Goal: Task Accomplishment & Management: Use online tool/utility

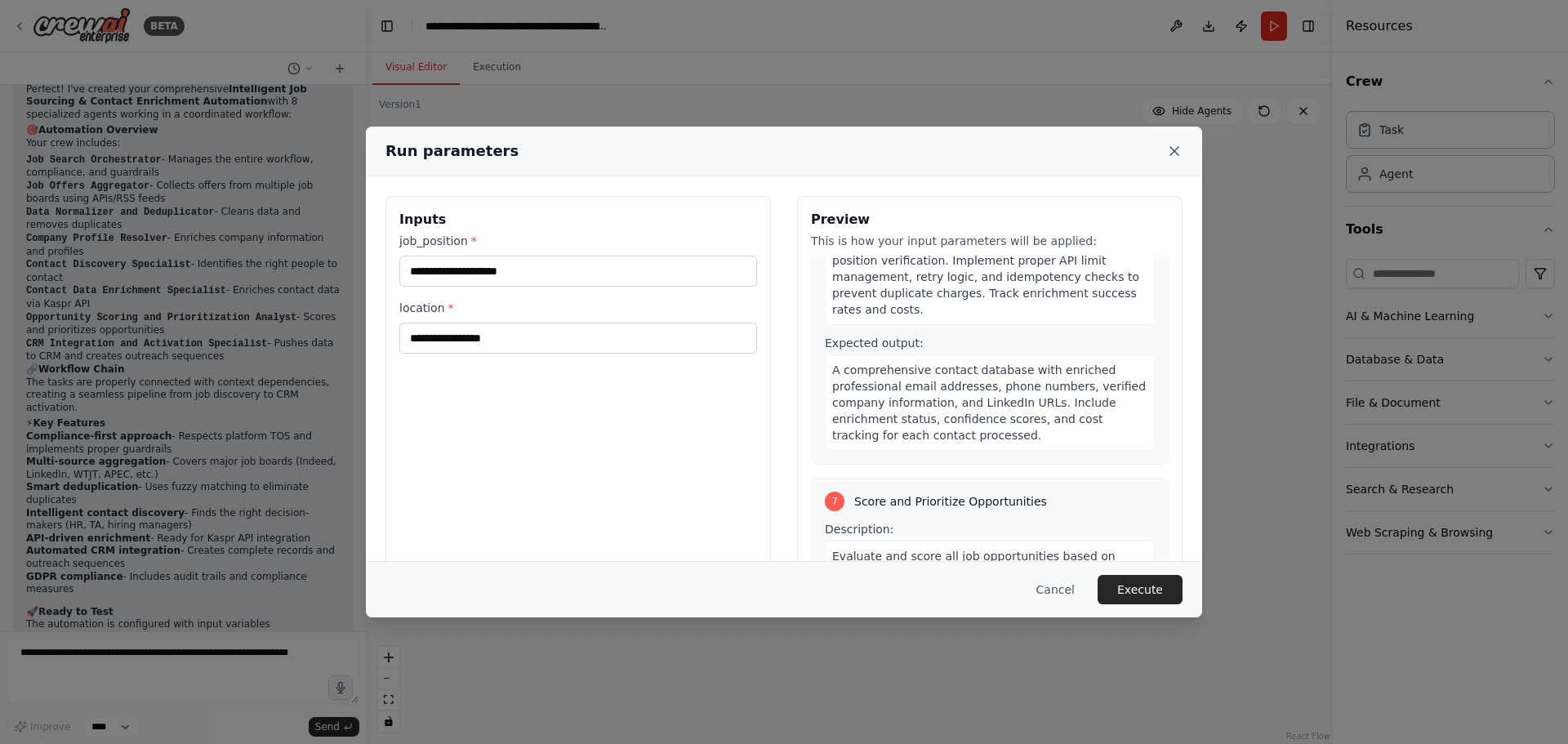
click at [1178, 144] on icon at bounding box center [1174, 151] width 16 height 16
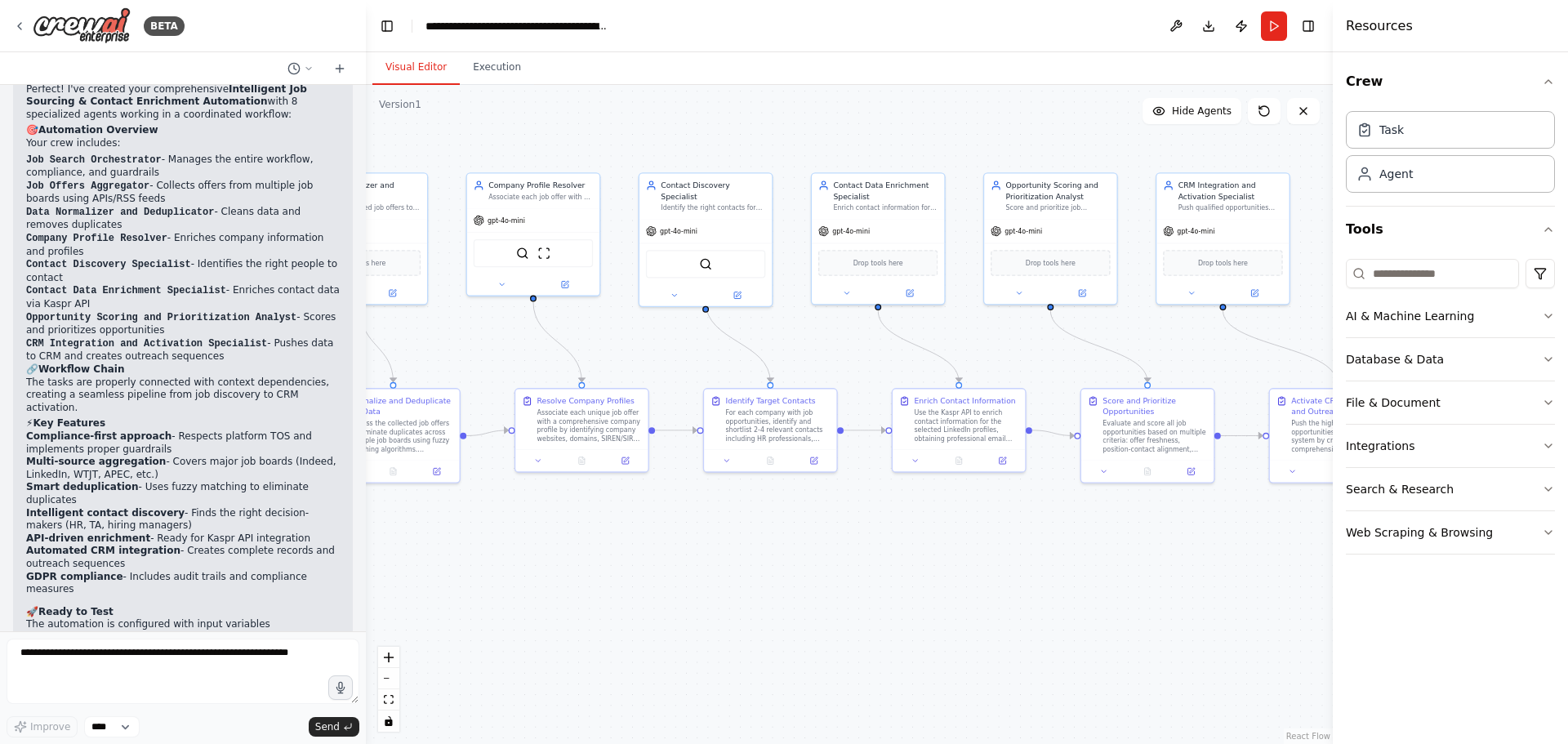
drag, startPoint x: 538, startPoint y: 360, endPoint x: 994, endPoint y: 386, distance: 456.7
click at [994, 386] on div ".deletable-edge-delete-btn { width: 20px; height: 20px; border: 0px solid #ffff…" at bounding box center [849, 414] width 966 height 659
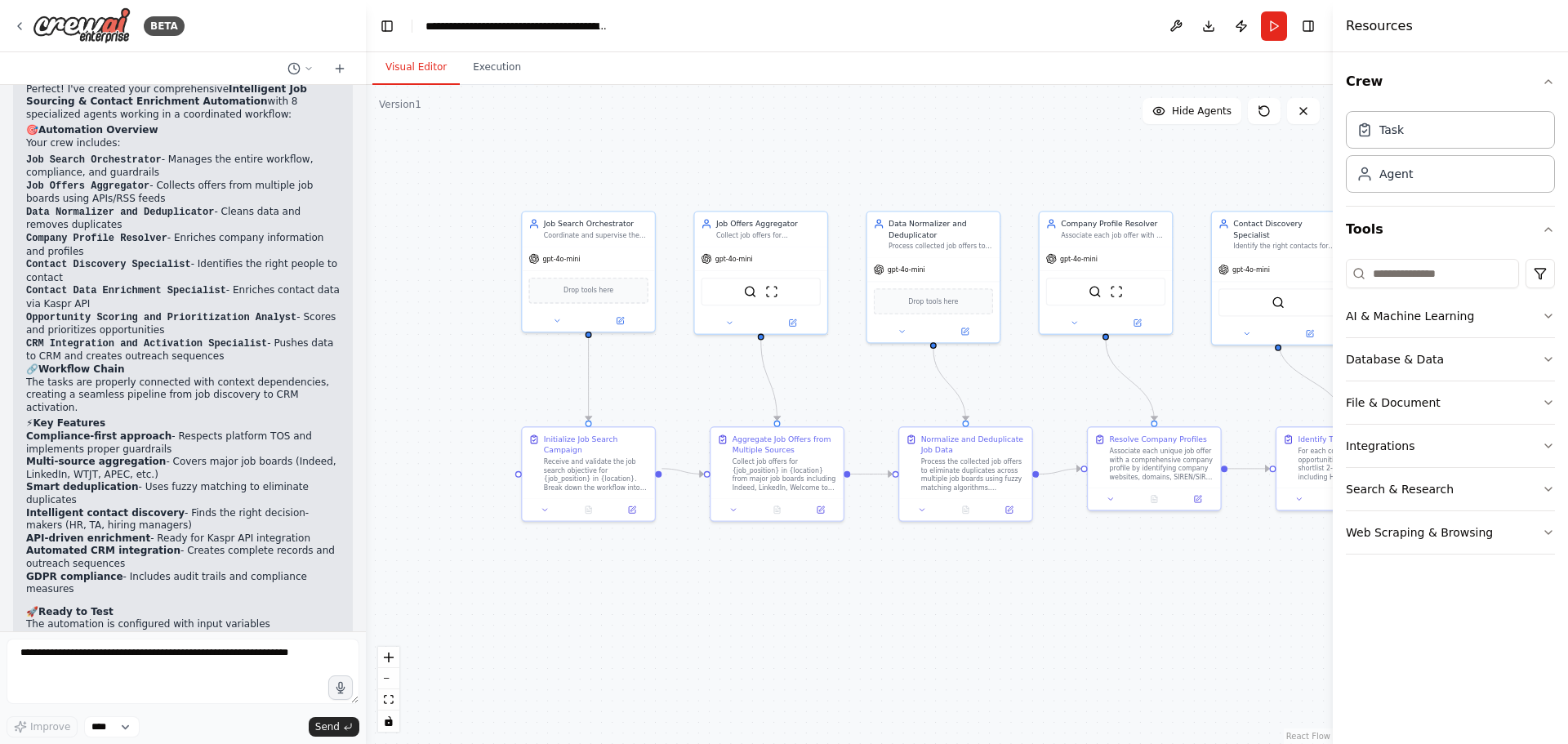
drag, startPoint x: 721, startPoint y: 373, endPoint x: 885, endPoint y: 383, distance: 164.3
click at [885, 383] on div ".deletable-edge-delete-btn { width: 20px; height: 20px; border: 0px solid #ffff…" at bounding box center [849, 414] width 966 height 659
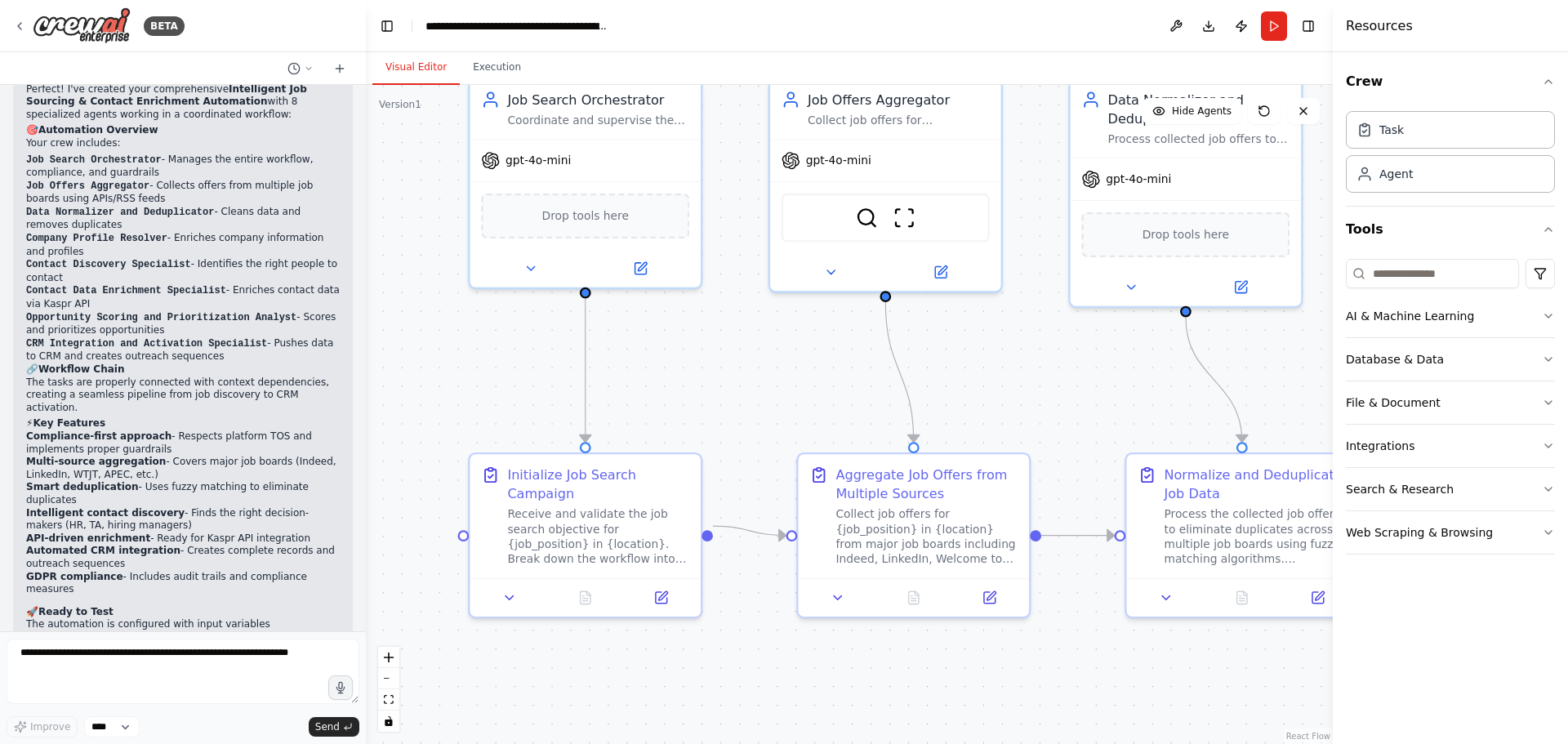
drag, startPoint x: 627, startPoint y: 517, endPoint x: 626, endPoint y: 419, distance: 98.0
click at [626, 420] on div ".deletable-edge-delete-btn { width: 20px; height: 20px; border: 0px solid #ffff…" at bounding box center [849, 414] width 966 height 659
click at [1279, 34] on button "Run" at bounding box center [1274, 26] width 26 height 30
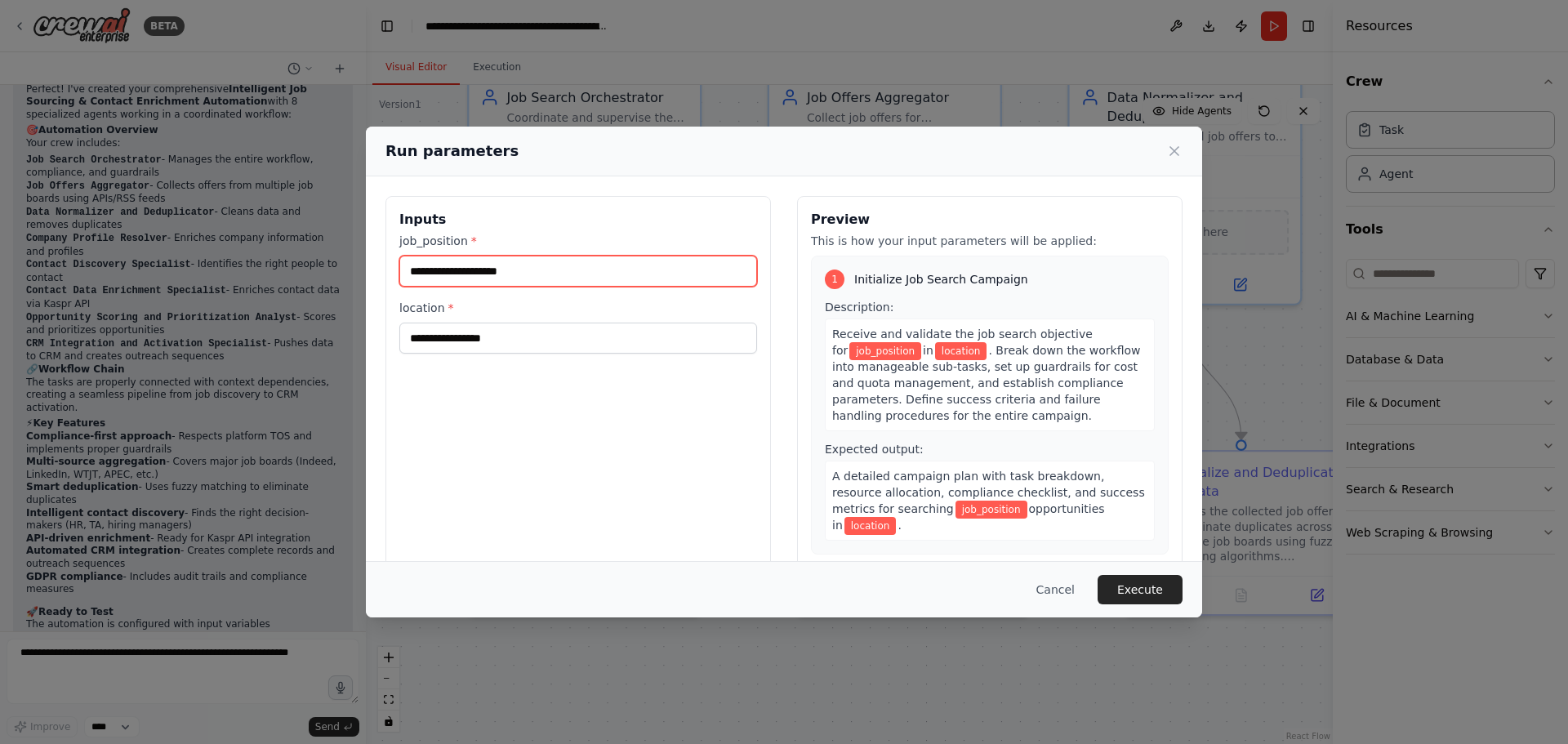
click at [597, 272] on input "job_position *" at bounding box center [579, 271] width 358 height 31
type input "**********"
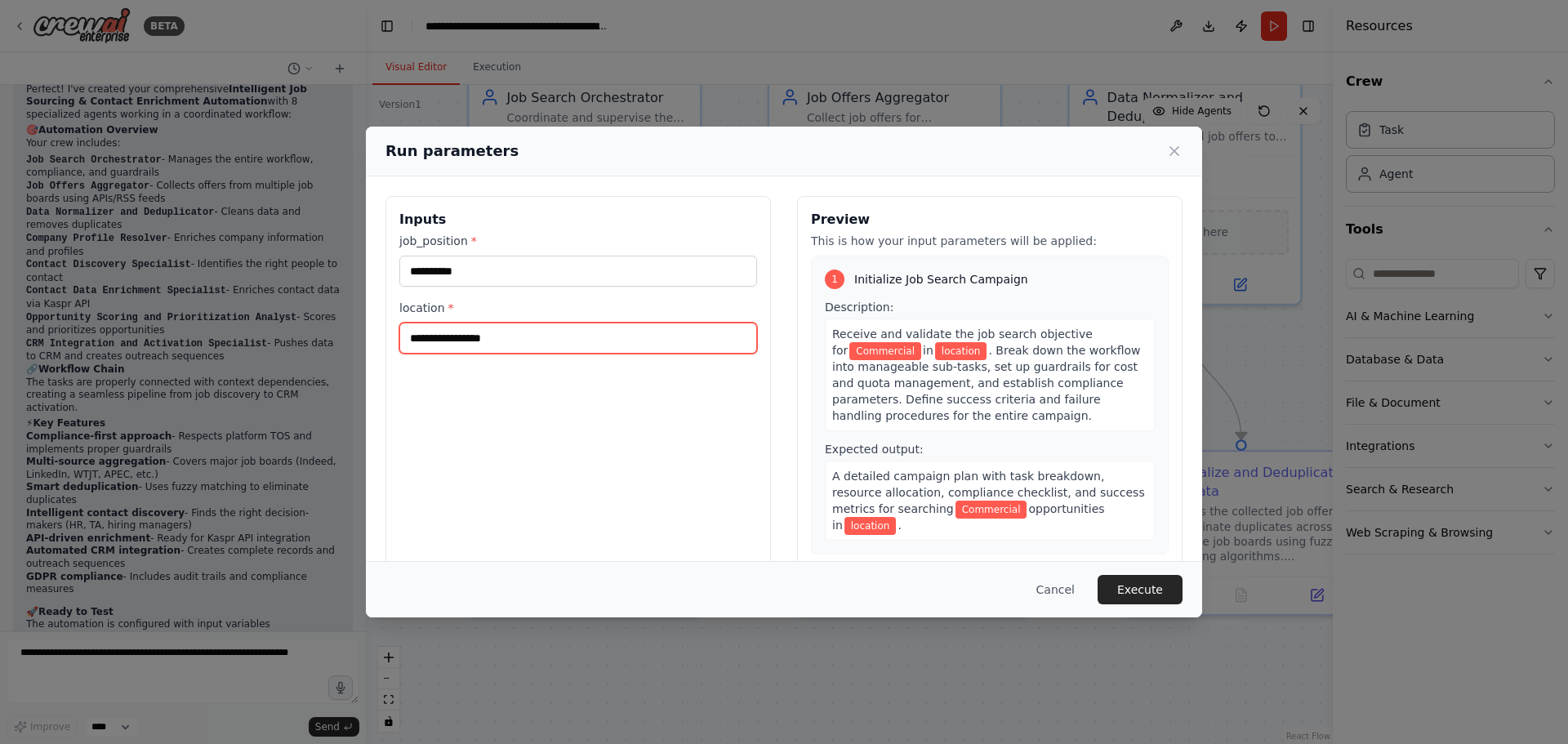
drag, startPoint x: 510, startPoint y: 349, endPoint x: 332, endPoint y: 340, distance: 178.2
click at [343, 342] on div "**********" at bounding box center [784, 372] width 1568 height 744
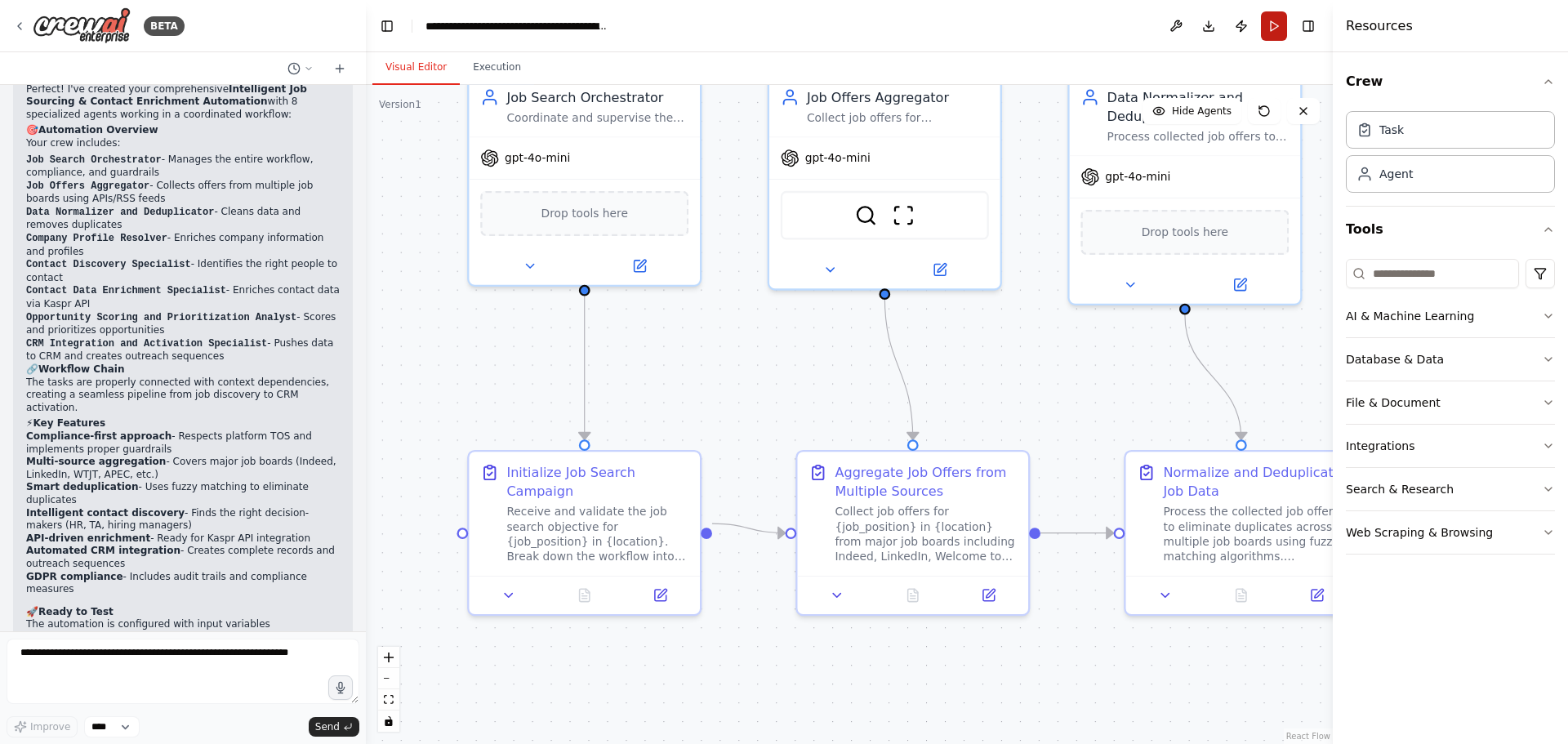
click at [1286, 34] on button "Run" at bounding box center [1274, 26] width 26 height 30
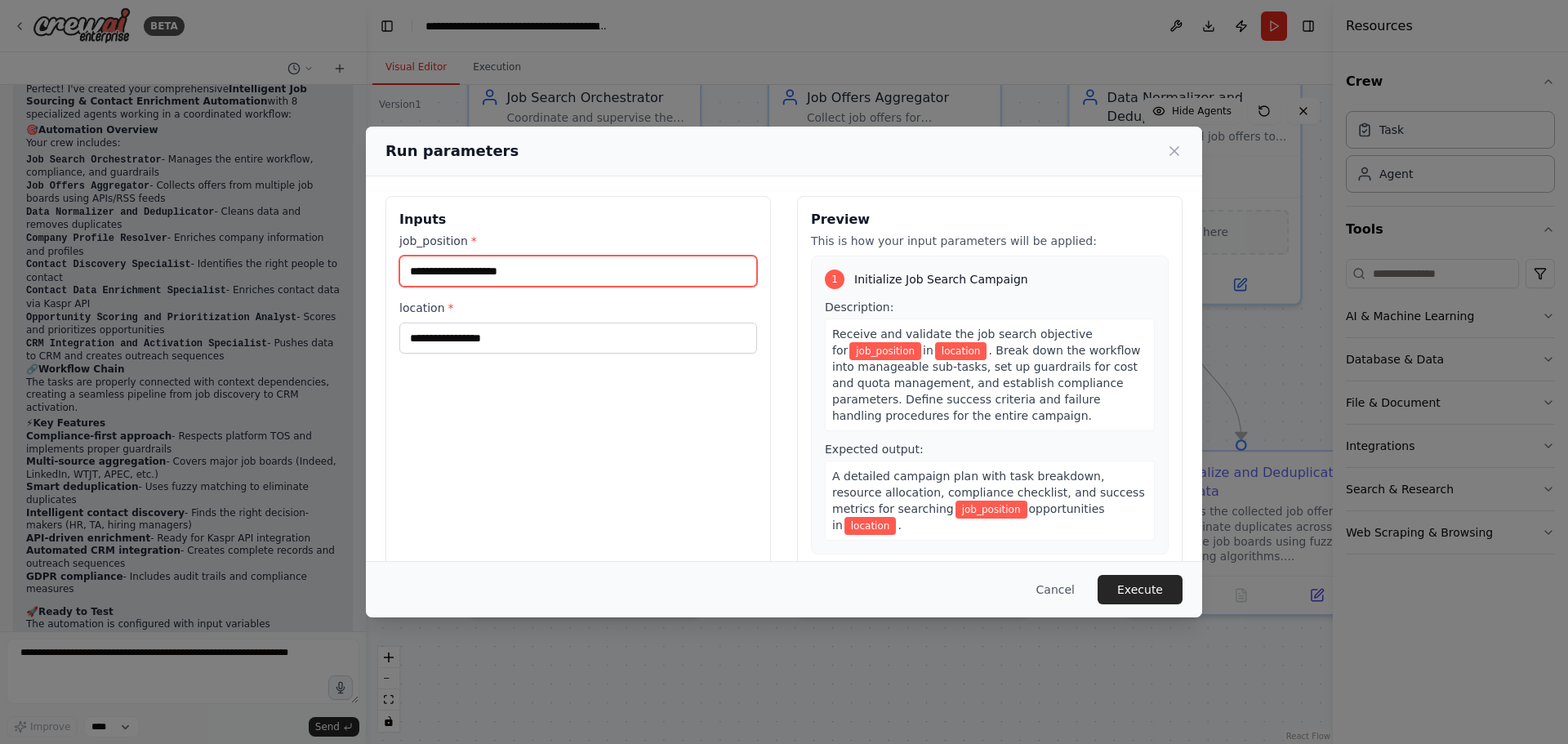
click at [571, 263] on input "job_position *" at bounding box center [579, 271] width 358 height 31
type input "**********"
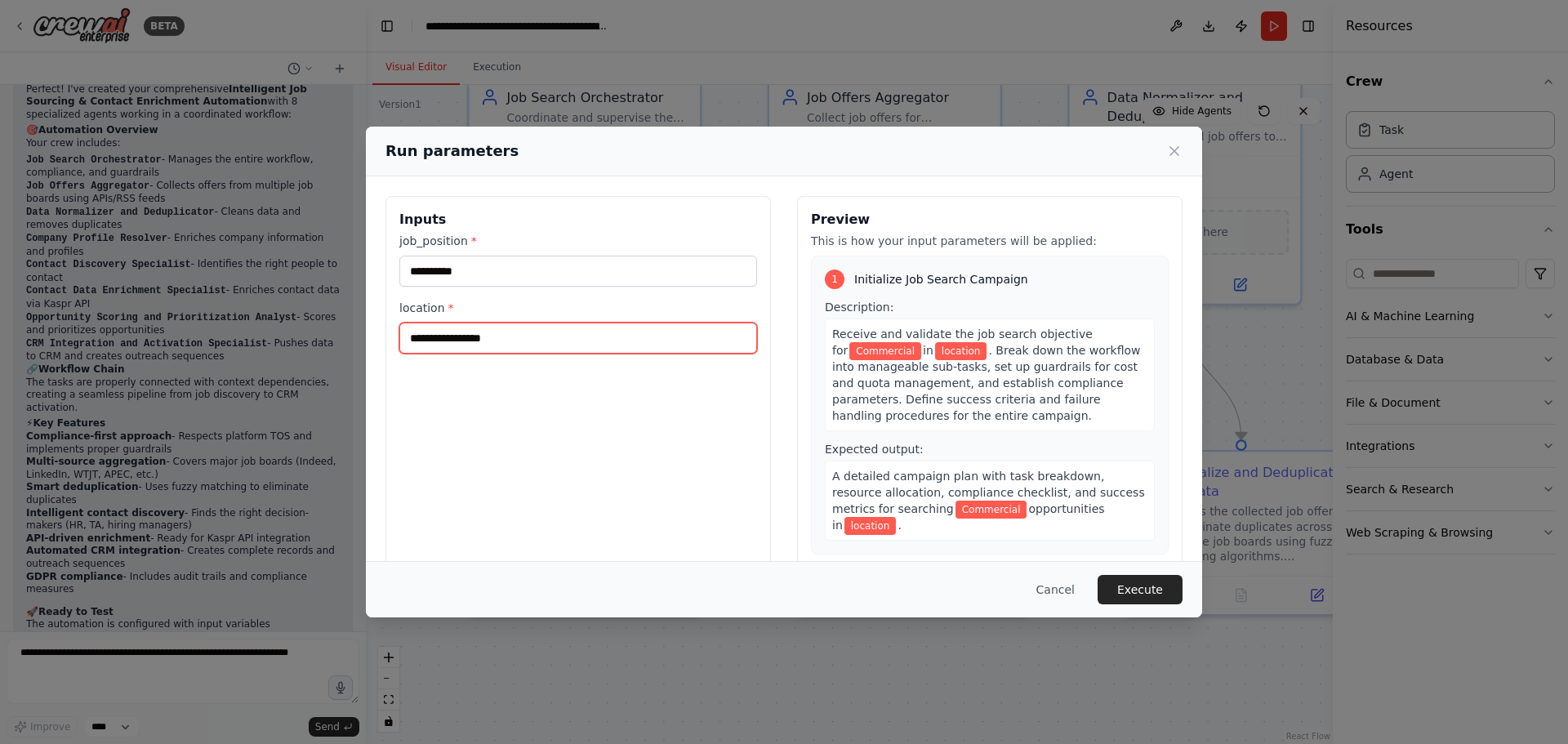
click at [503, 334] on input "location *" at bounding box center [579, 337] width 358 height 31
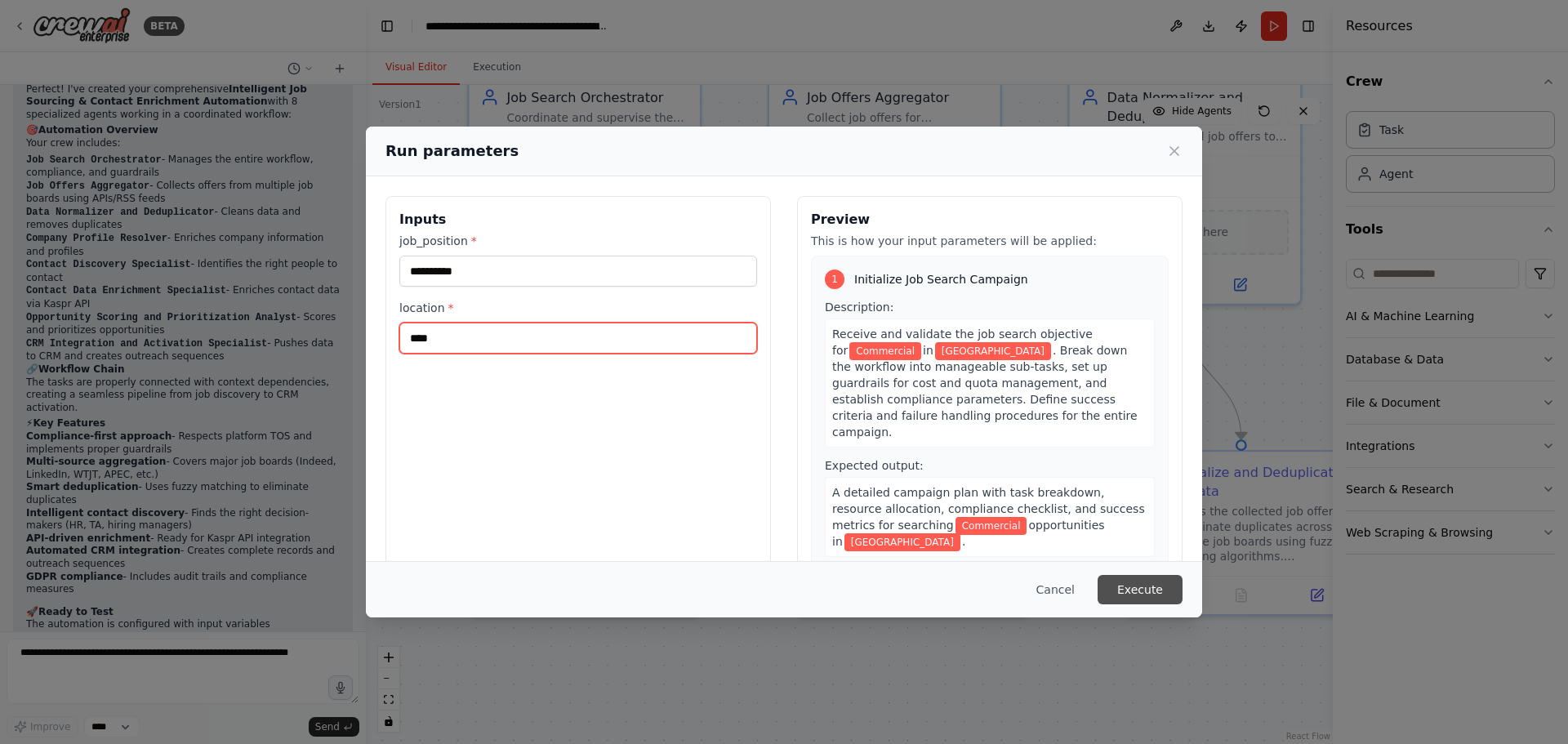
type input "****"
click at [1147, 596] on button "Execute" at bounding box center [1139, 590] width 85 height 30
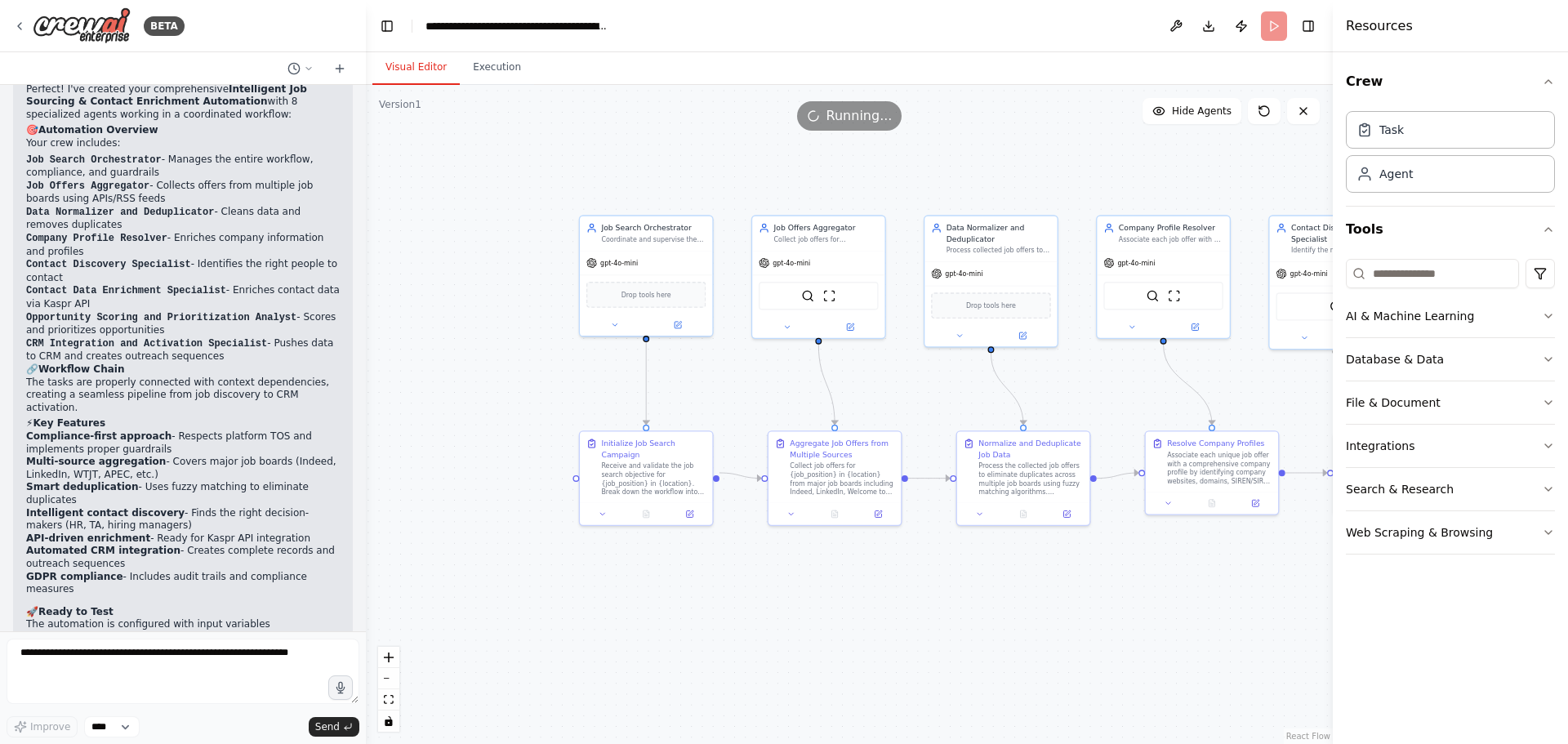
click at [1269, 406] on div ".deletable-edge-delete-btn { width: 20px; height: 20px; border: 0px solid #ffff…" at bounding box center [849, 414] width 966 height 659
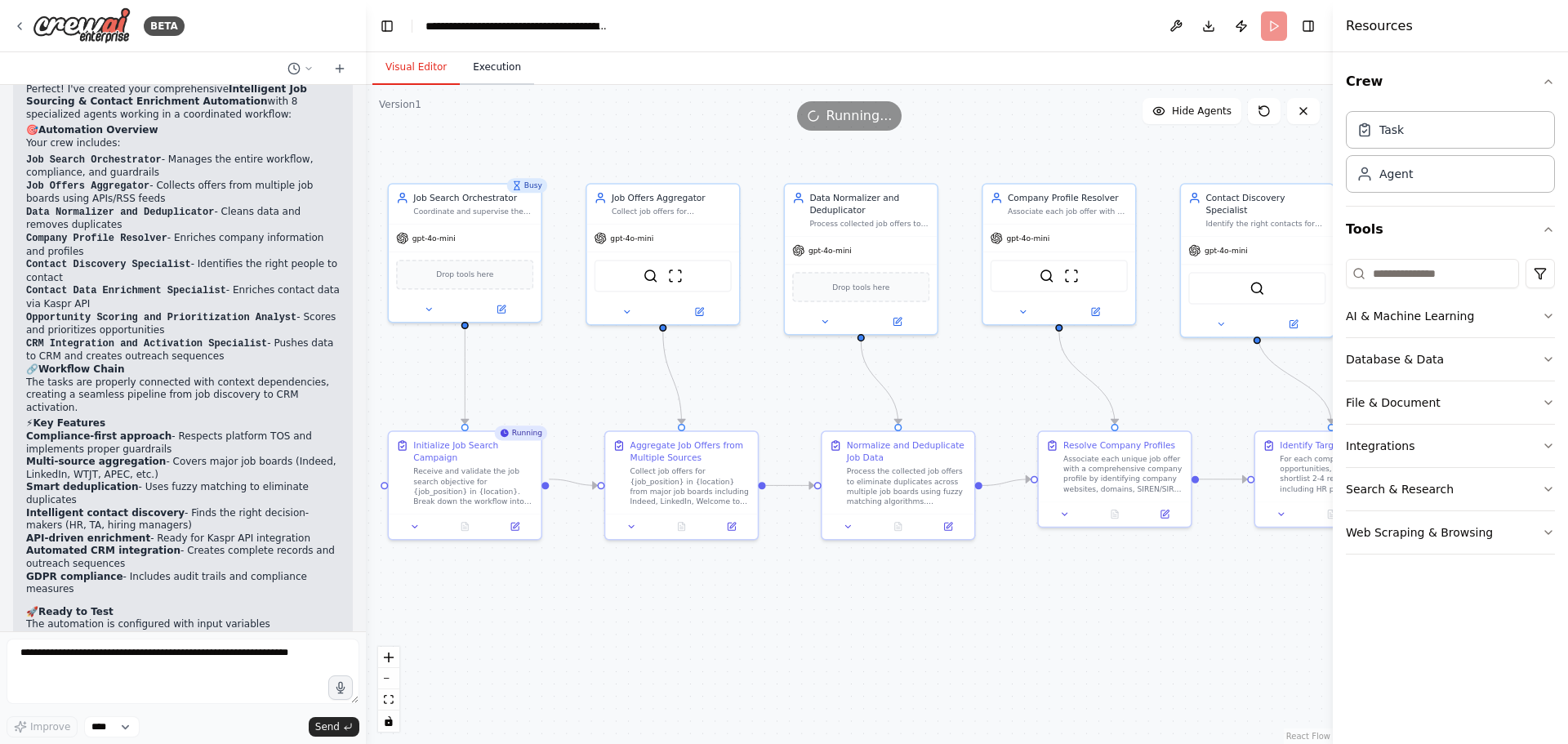
click at [496, 71] on button "Execution" at bounding box center [496, 68] width 75 height 34
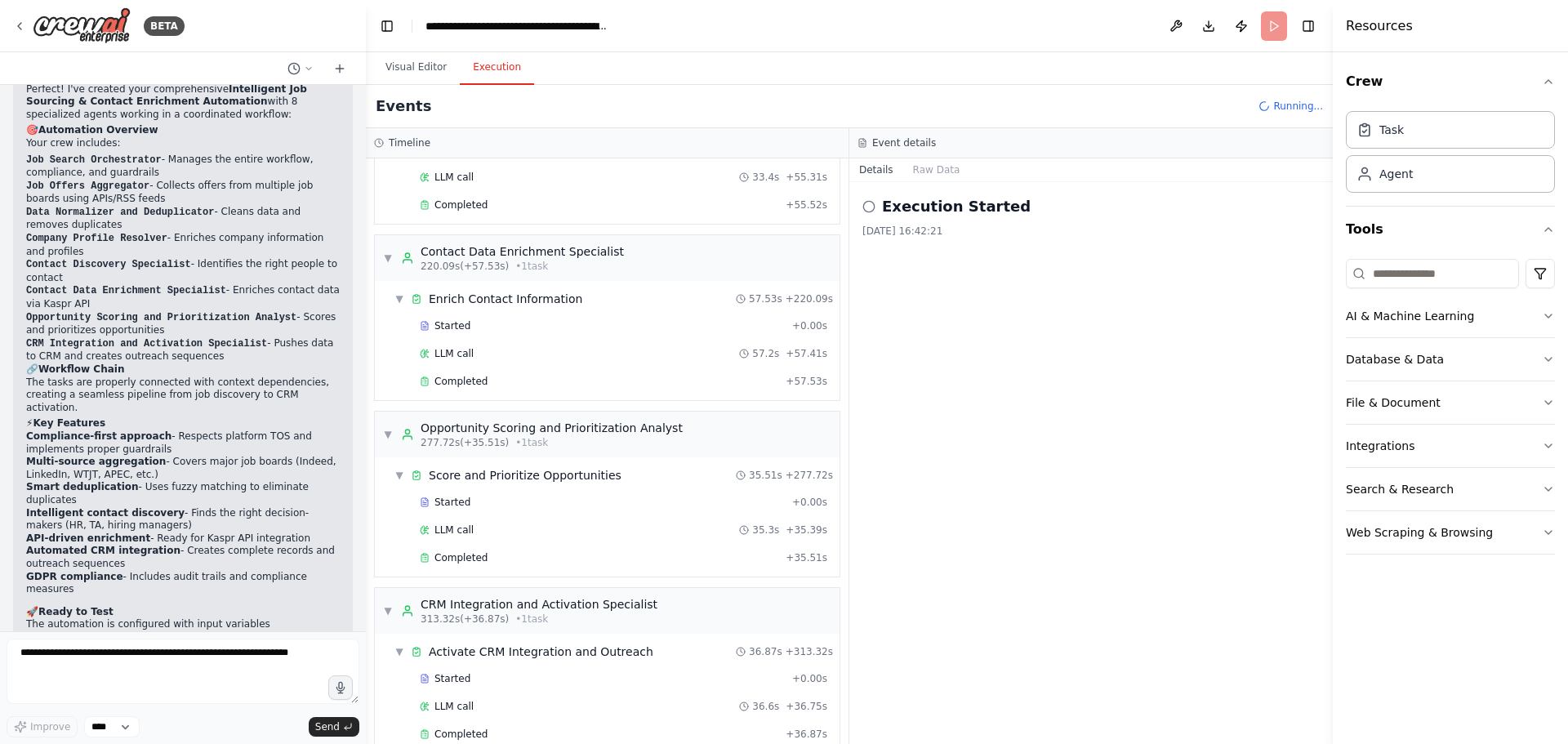
scroll to position [2008, 0]
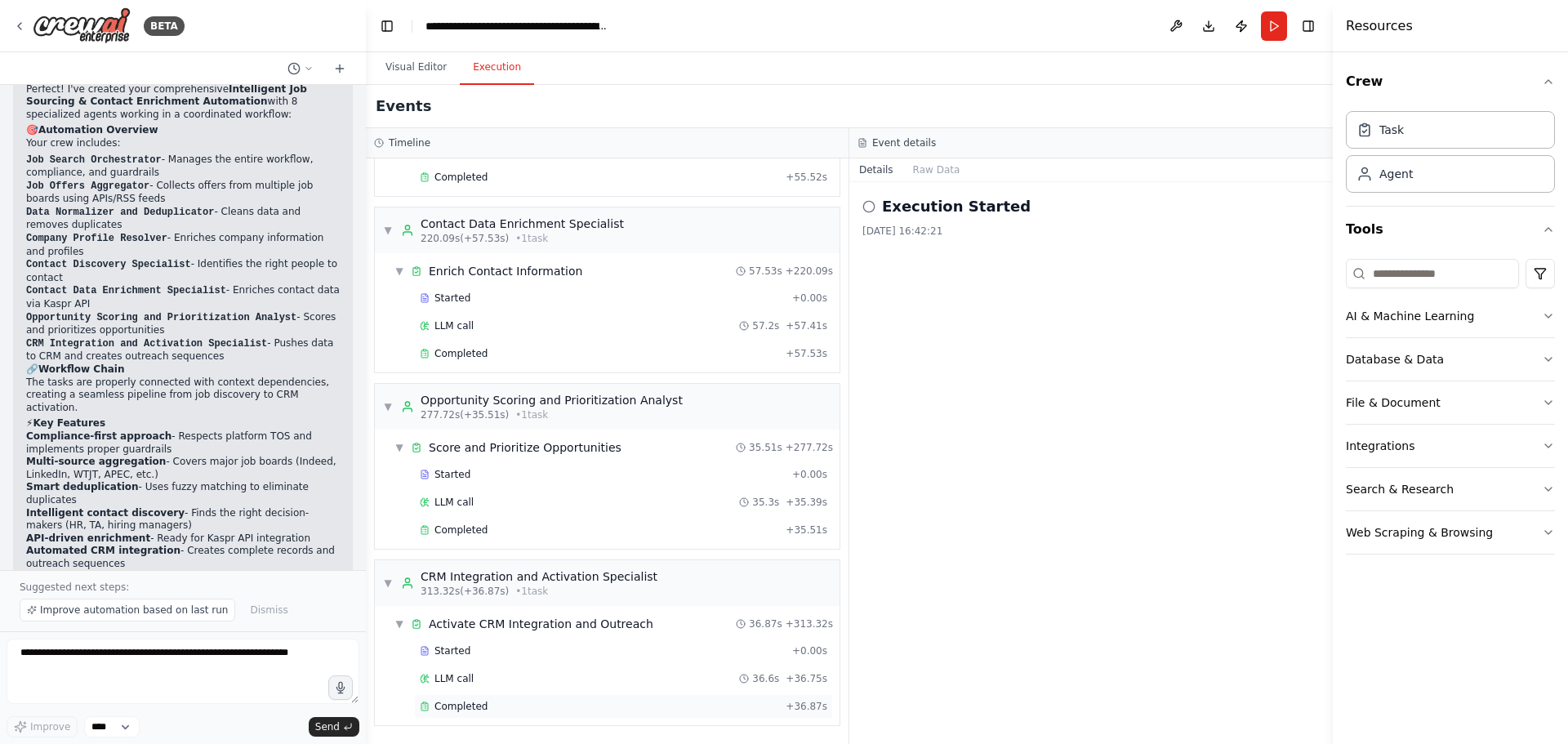
click at [467, 701] on span "Completed" at bounding box center [460, 706] width 53 height 13
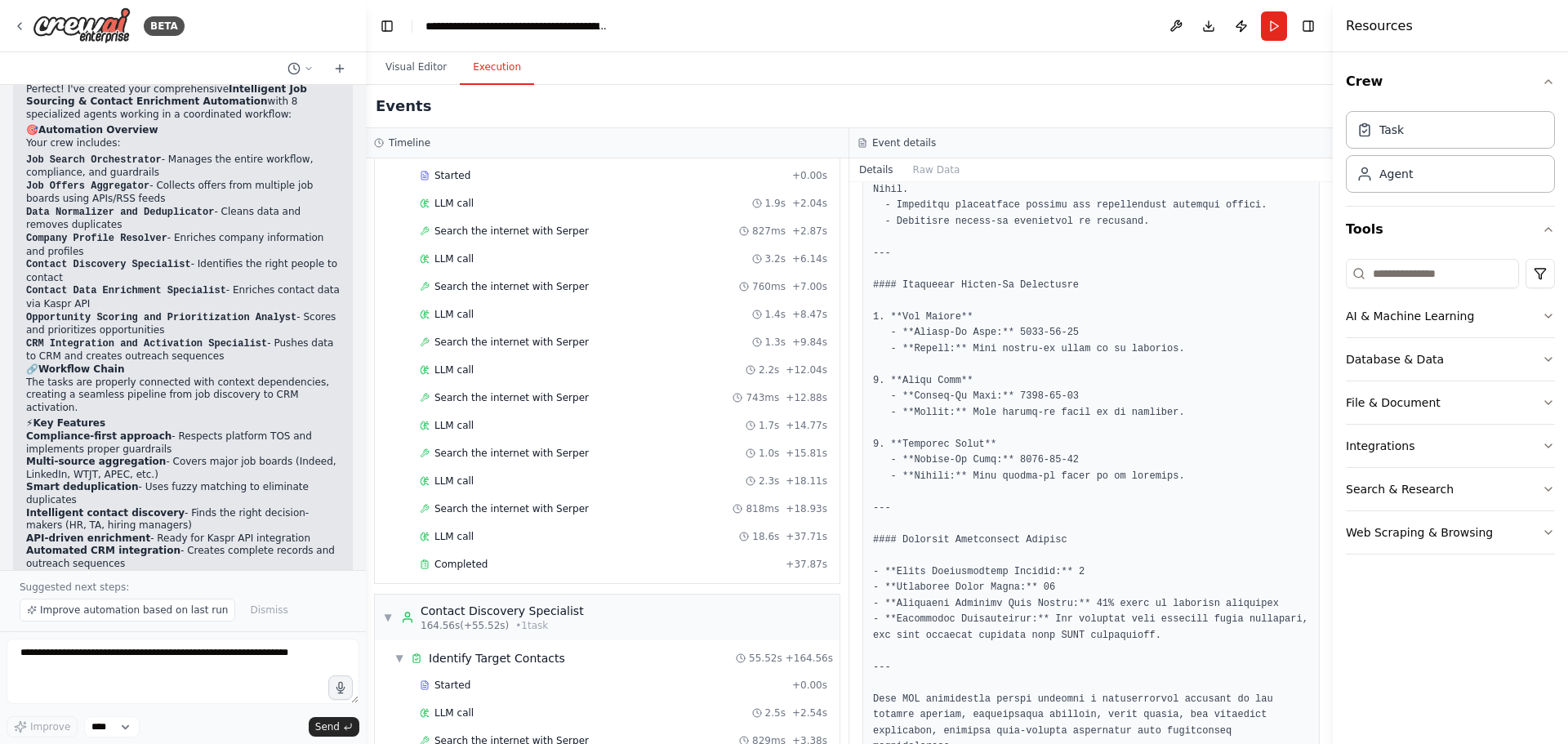
scroll to position [1110, 0]
click at [461, 561] on span "Completed" at bounding box center [460, 565] width 53 height 13
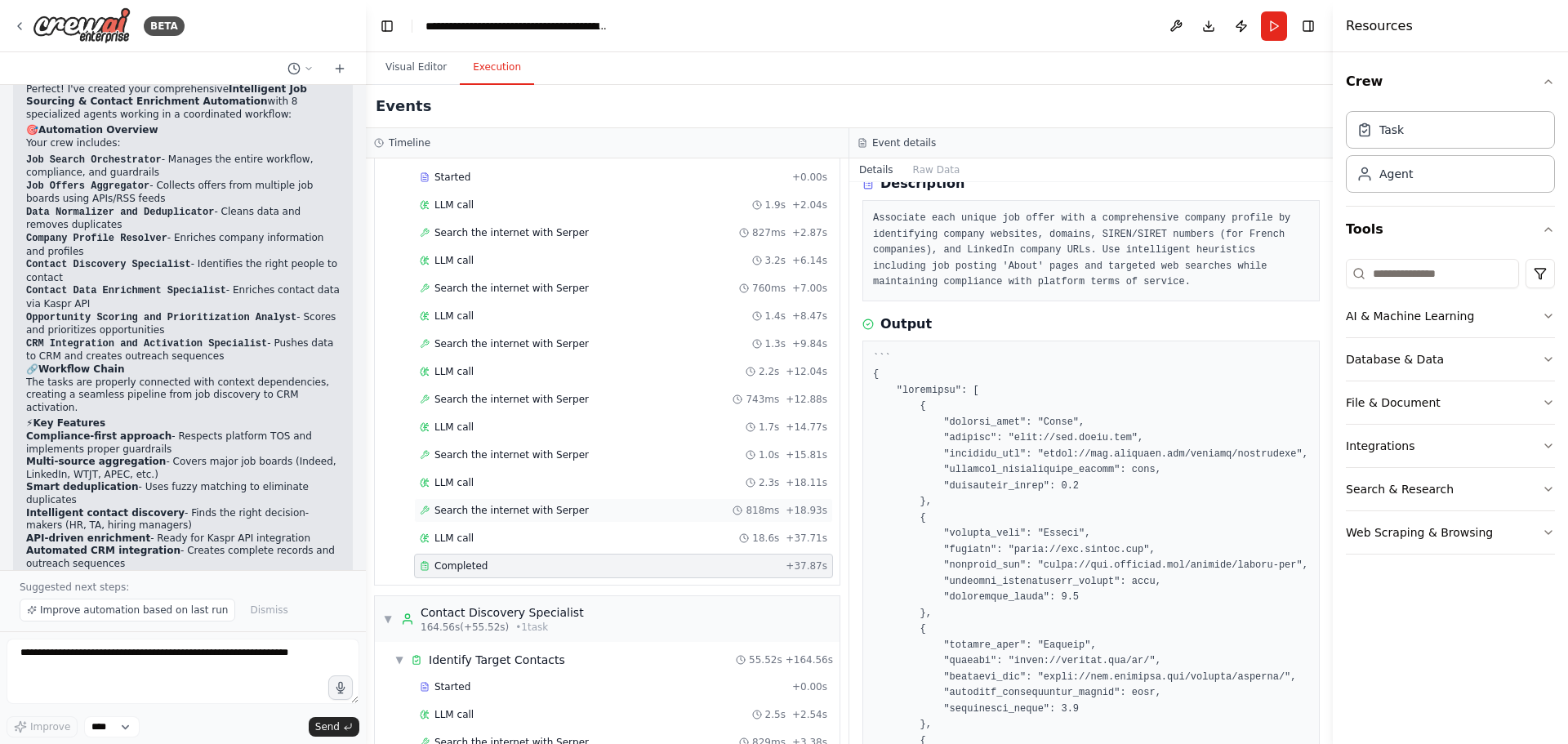
scroll to position [1028, 0]
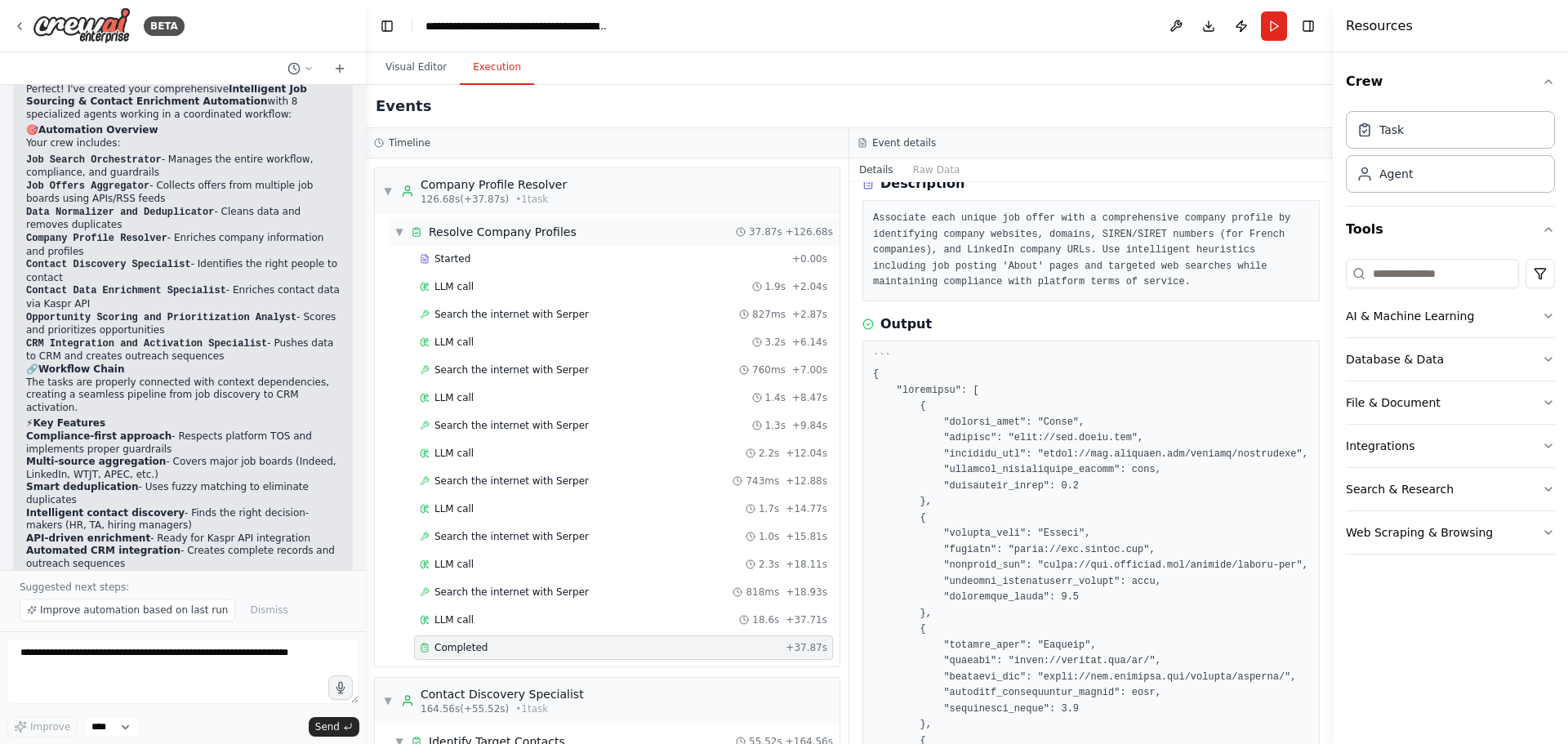
click at [470, 240] on div "▼ Resolve Company Profiles 37.87s + 126.68s" at bounding box center [613, 232] width 451 height 30
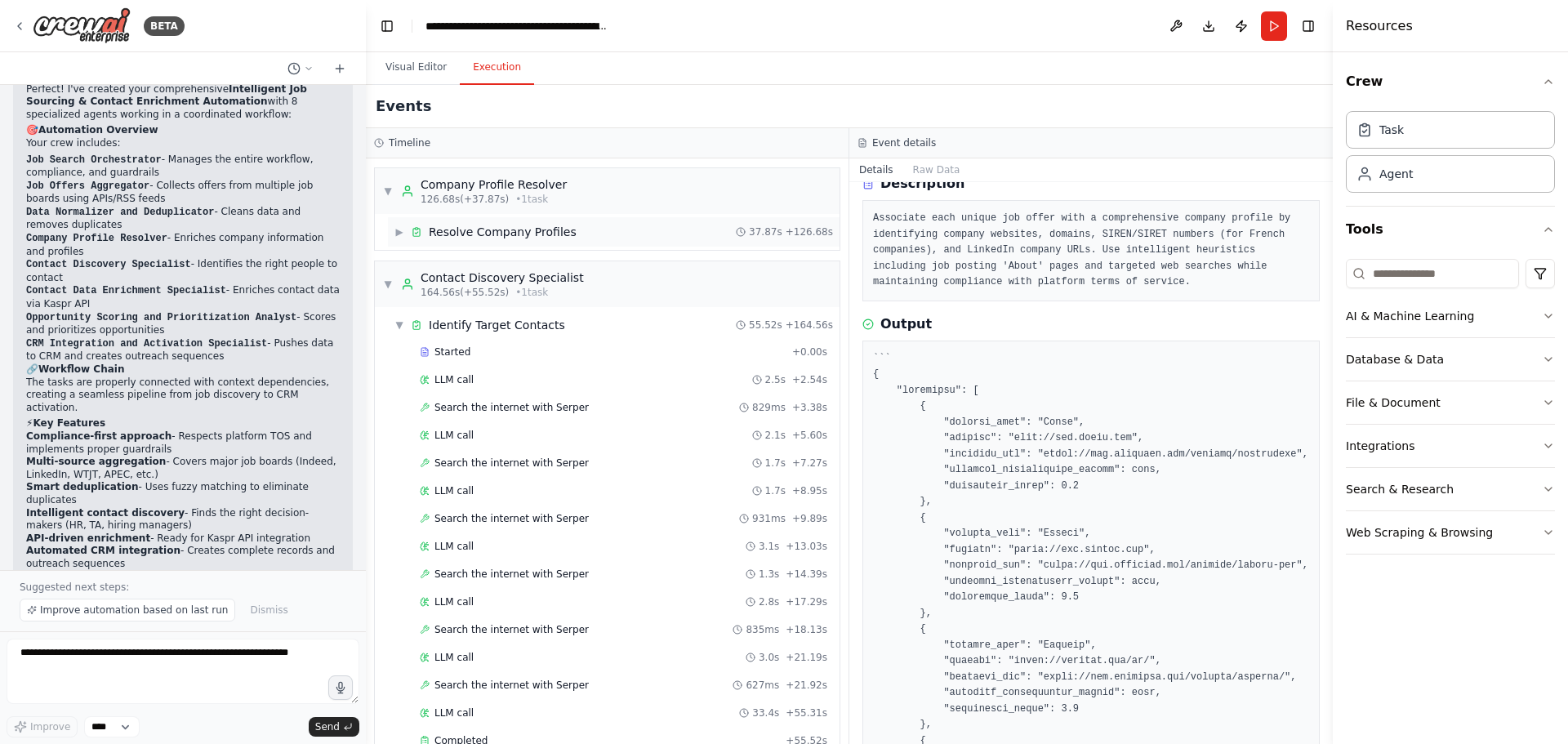
click at [472, 234] on div "Resolve Company Profiles" at bounding box center [502, 232] width 148 height 16
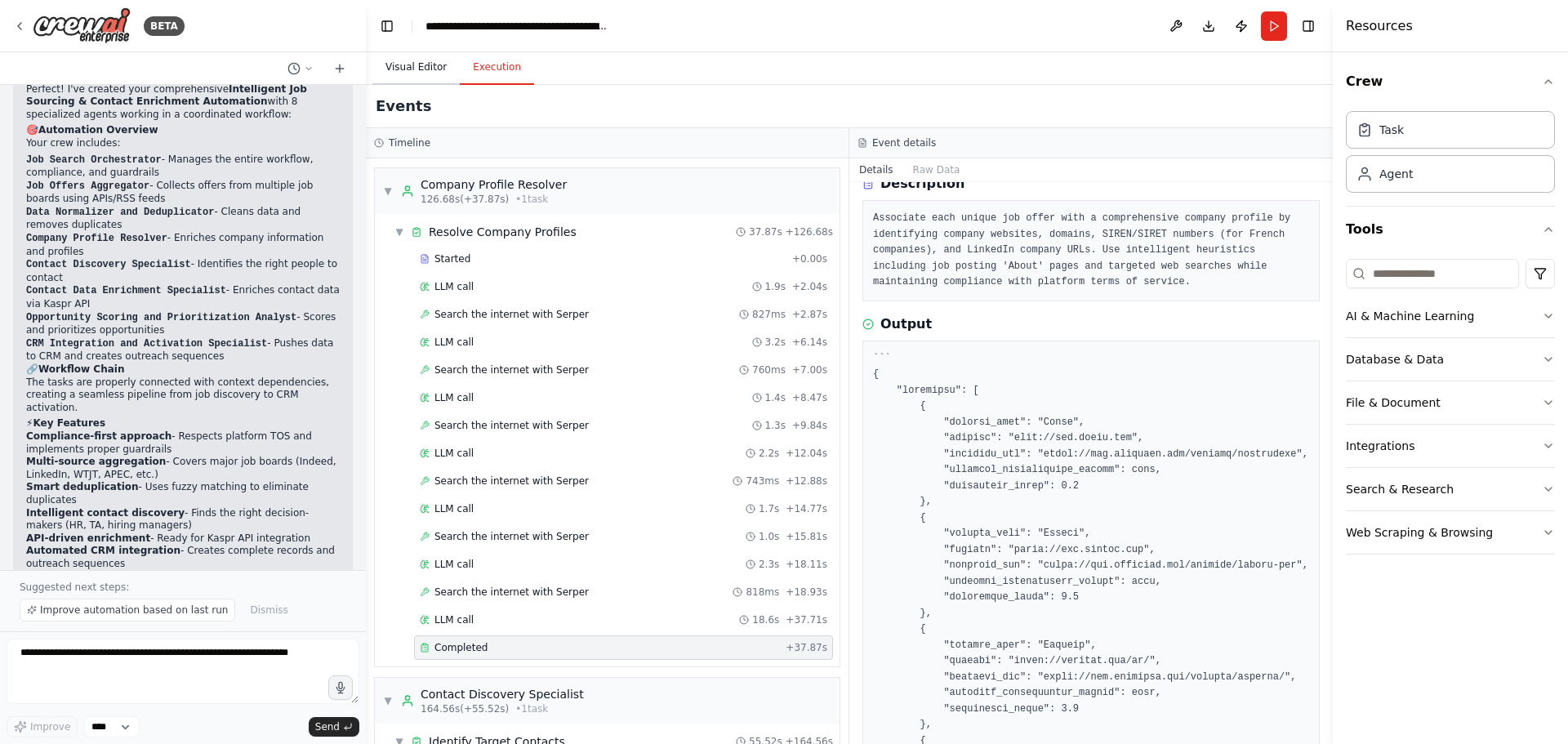
click at [414, 74] on button "Visual Editor" at bounding box center [416, 68] width 87 height 34
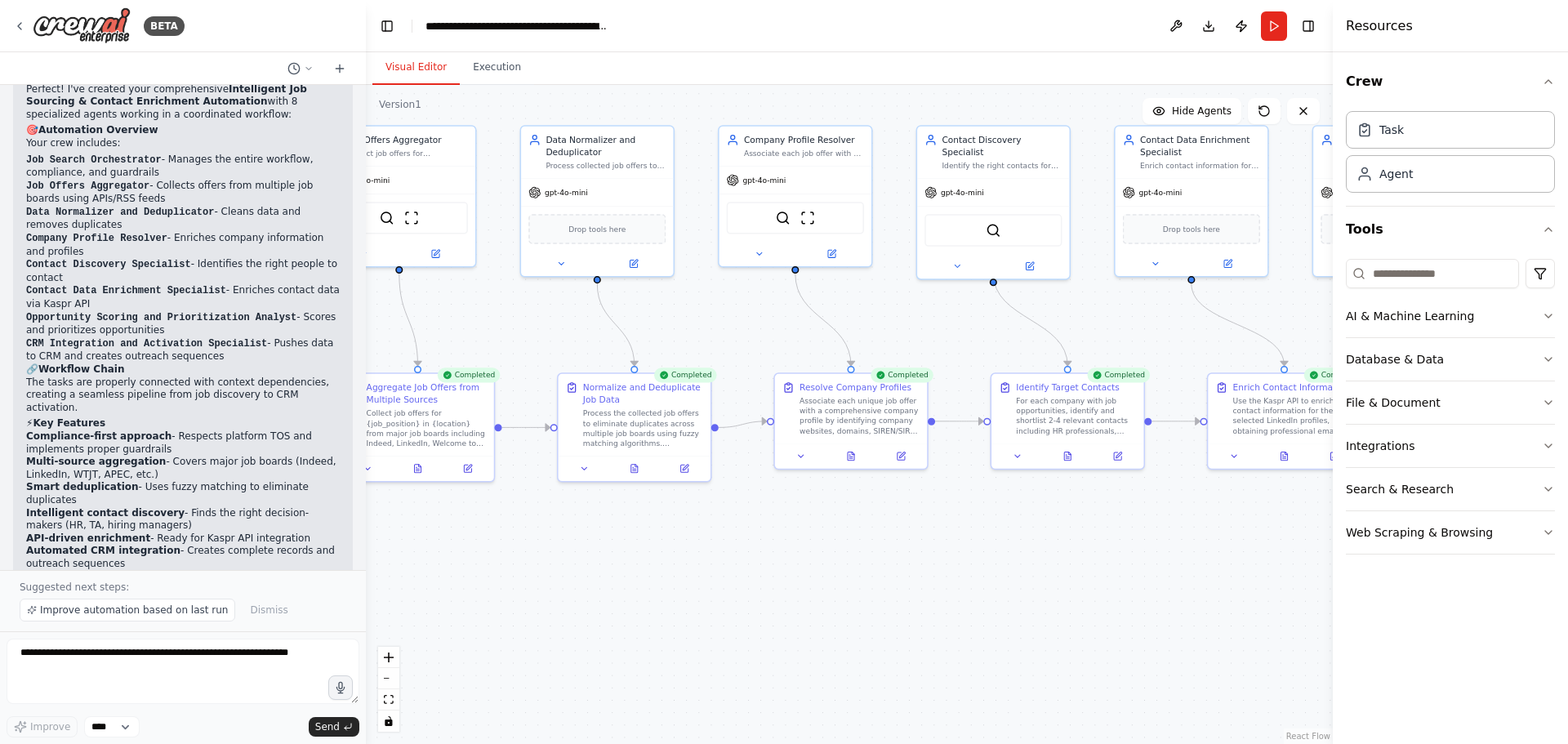
drag, startPoint x: 842, startPoint y: 655, endPoint x: 476, endPoint y: 562, distance: 377.6
click at [418, 562] on div ".deletable-edge-delete-btn { width: 20px; height: 20px; border: 0px solid #ffff…" at bounding box center [849, 414] width 966 height 659
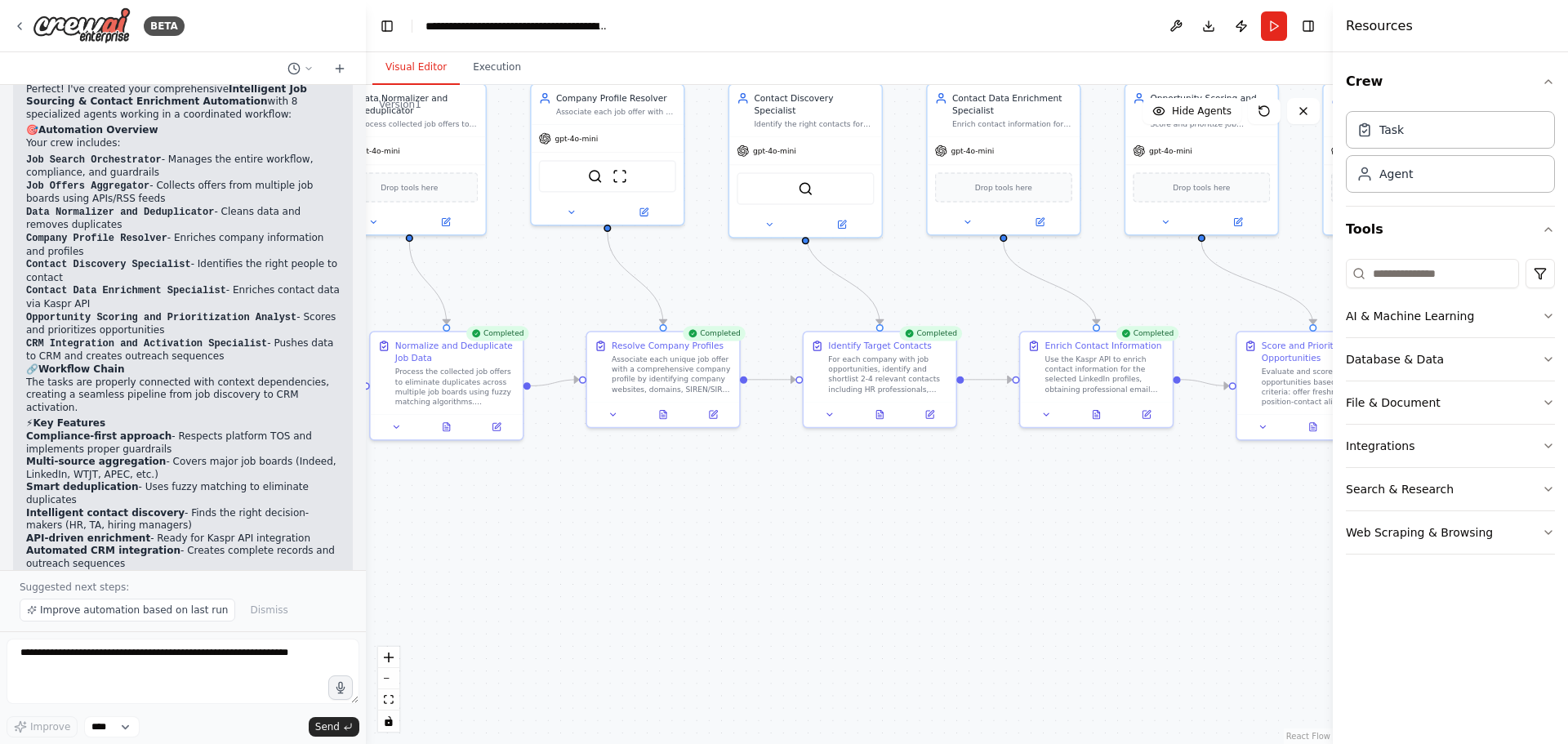
drag, startPoint x: 974, startPoint y: 613, endPoint x: 495, endPoint y: 609, distance: 479.0
click at [495, 609] on div ".deletable-edge-delete-btn { width: 20px; height: 20px; border: 0px solid #ffff…" at bounding box center [849, 414] width 966 height 659
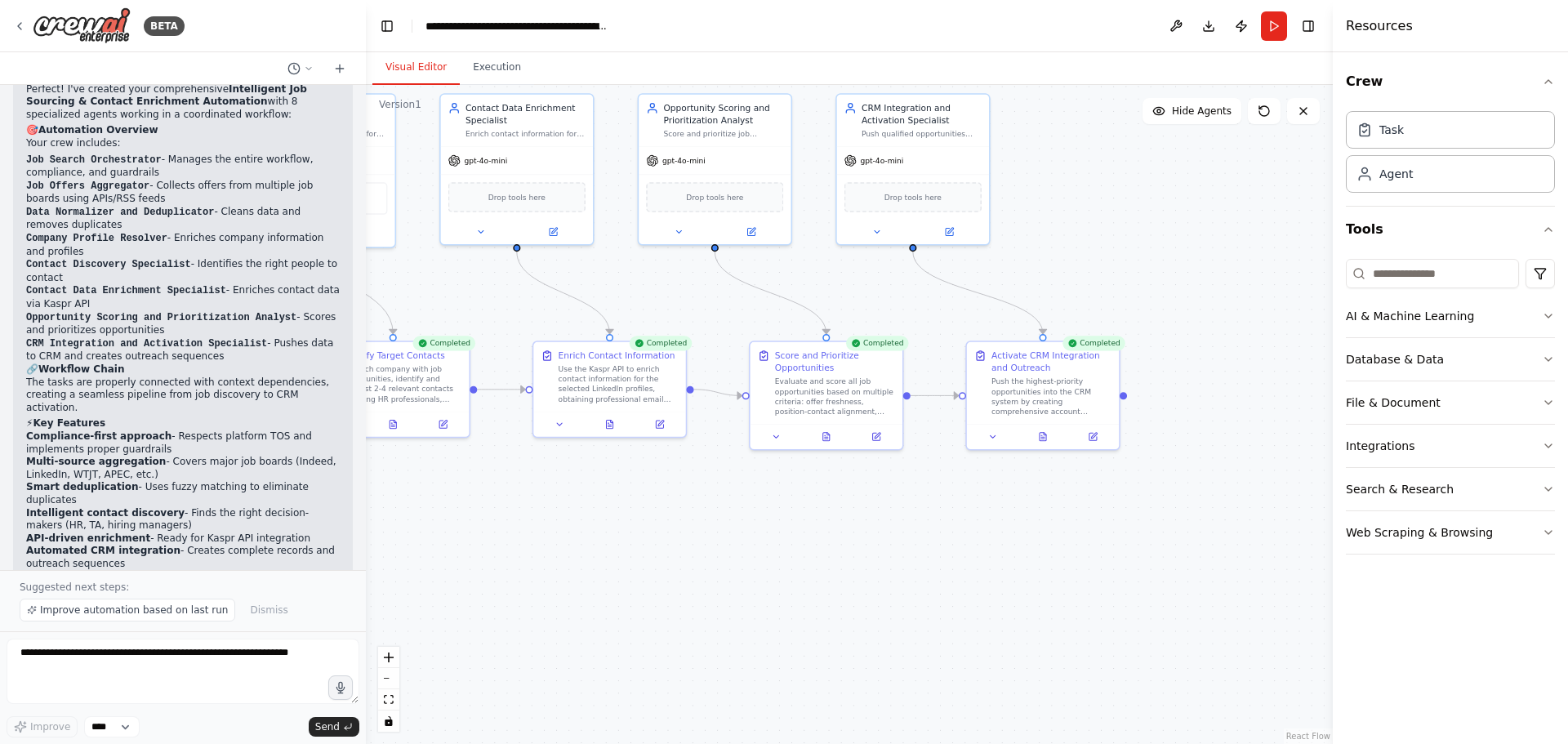
drag, startPoint x: 995, startPoint y: 587, endPoint x: 975, endPoint y: 625, distance: 42.9
click at [976, 624] on div ".deletable-edge-delete-btn { width: 20px; height: 20px; border: 0px solid #ffff…" at bounding box center [849, 414] width 966 height 659
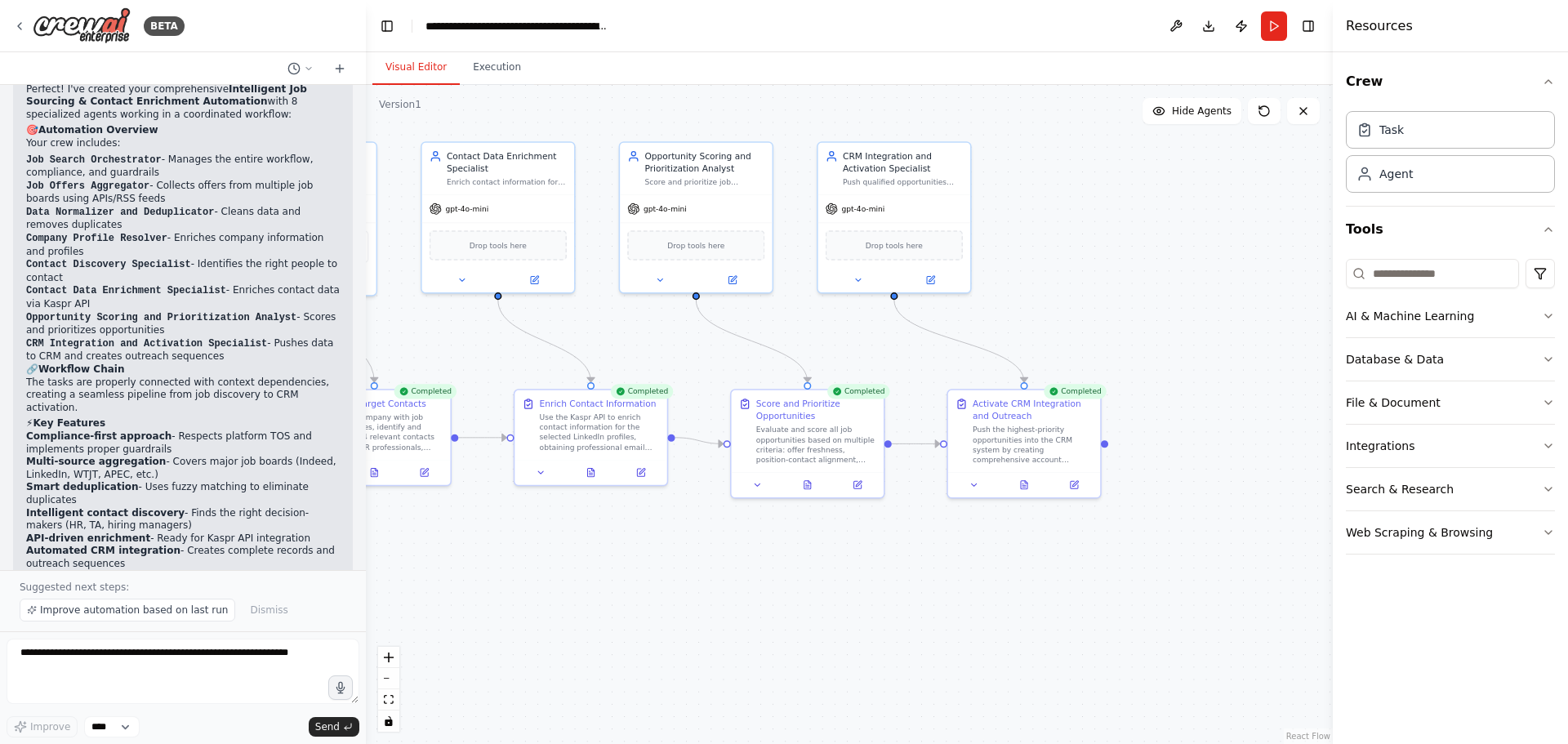
drag, startPoint x: 1069, startPoint y: 530, endPoint x: 1061, endPoint y: 565, distance: 35.9
click at [1061, 565] on div ".deletable-edge-delete-btn { width: 20px; height: 20px; border: 0px solid #ffff…" at bounding box center [849, 414] width 966 height 659
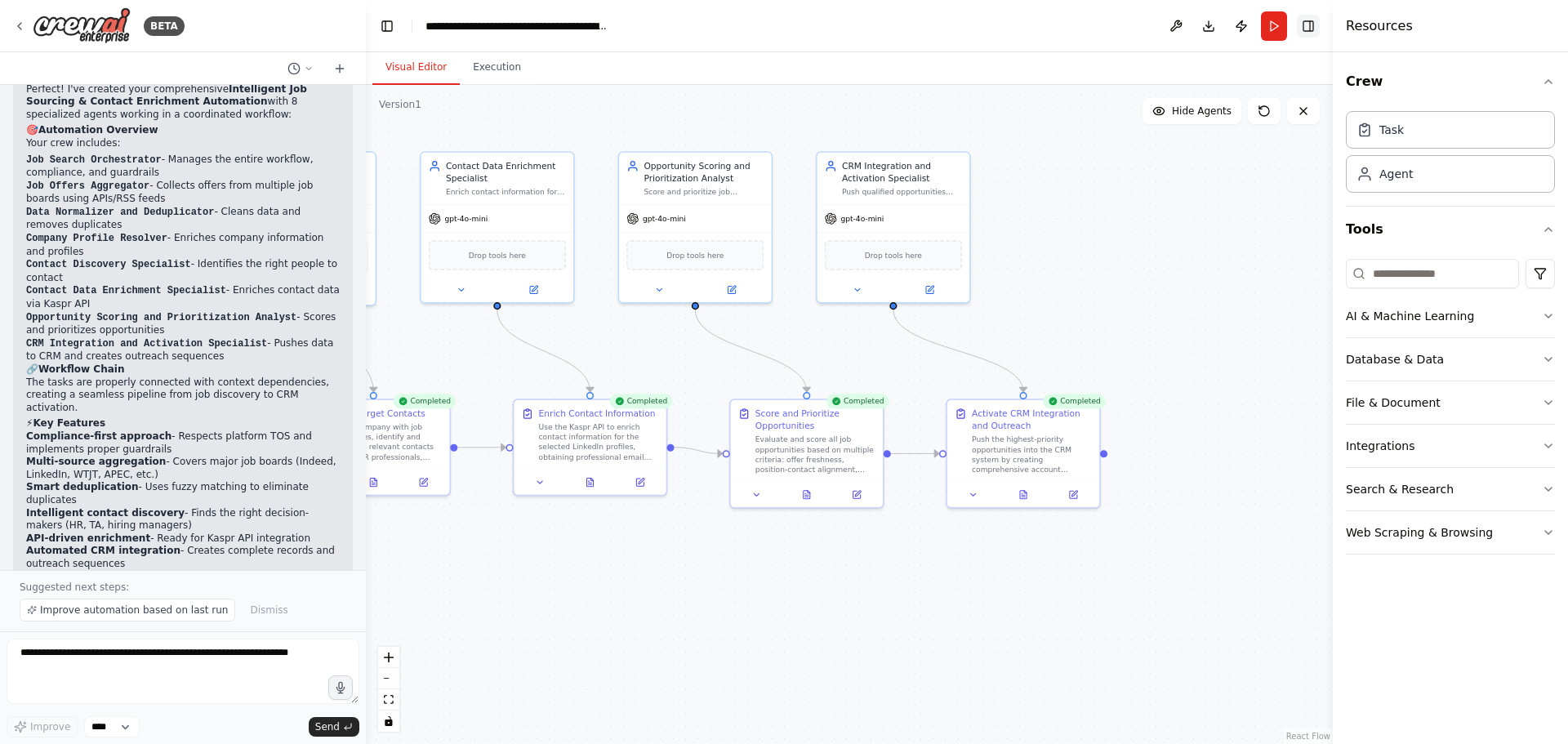
click at [1301, 30] on button "Toggle Right Sidebar" at bounding box center [1307, 26] width 23 height 23
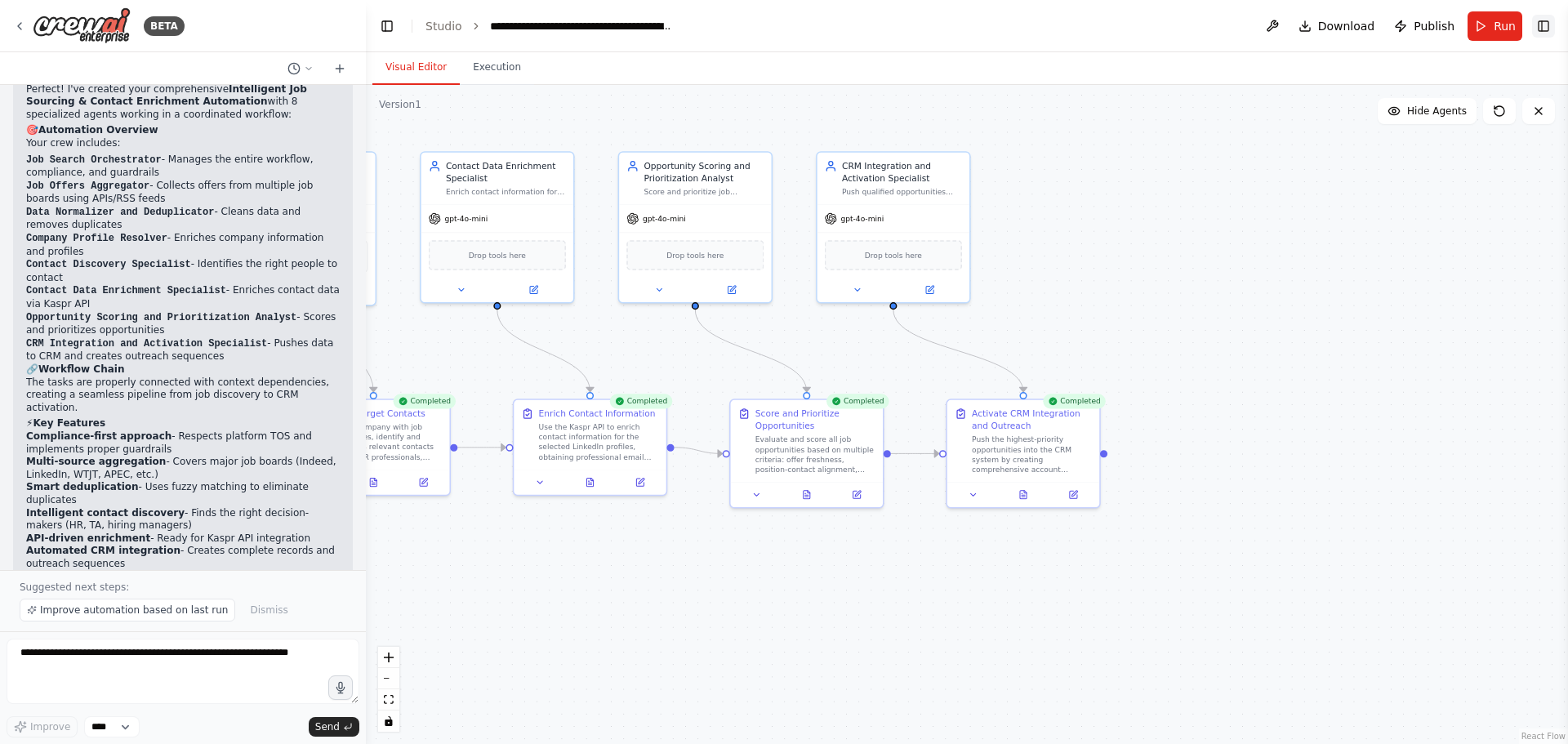
click at [1545, 27] on button "Toggle Right Sidebar" at bounding box center [1542, 26] width 23 height 23
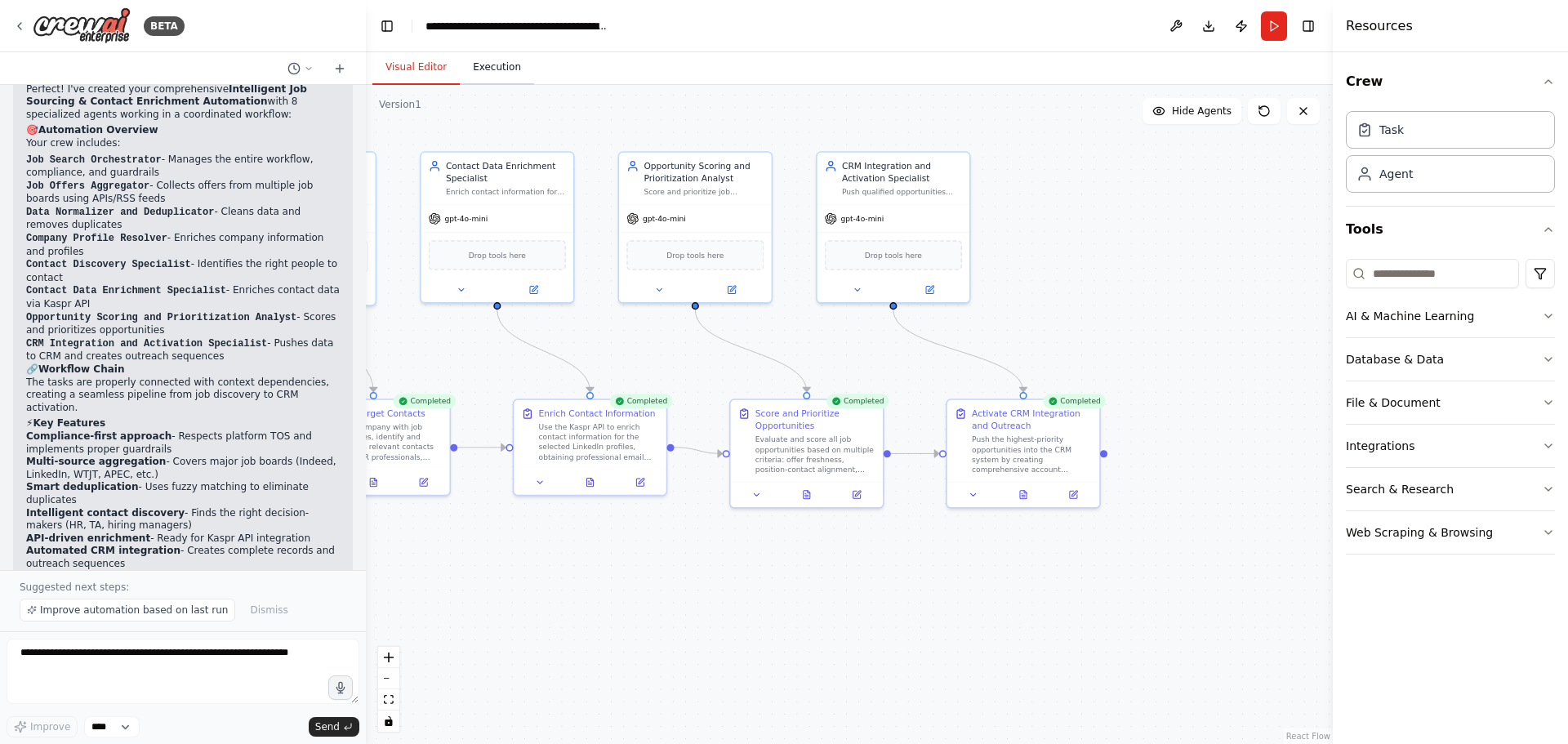
click at [486, 66] on button "Execution" at bounding box center [496, 68] width 75 height 34
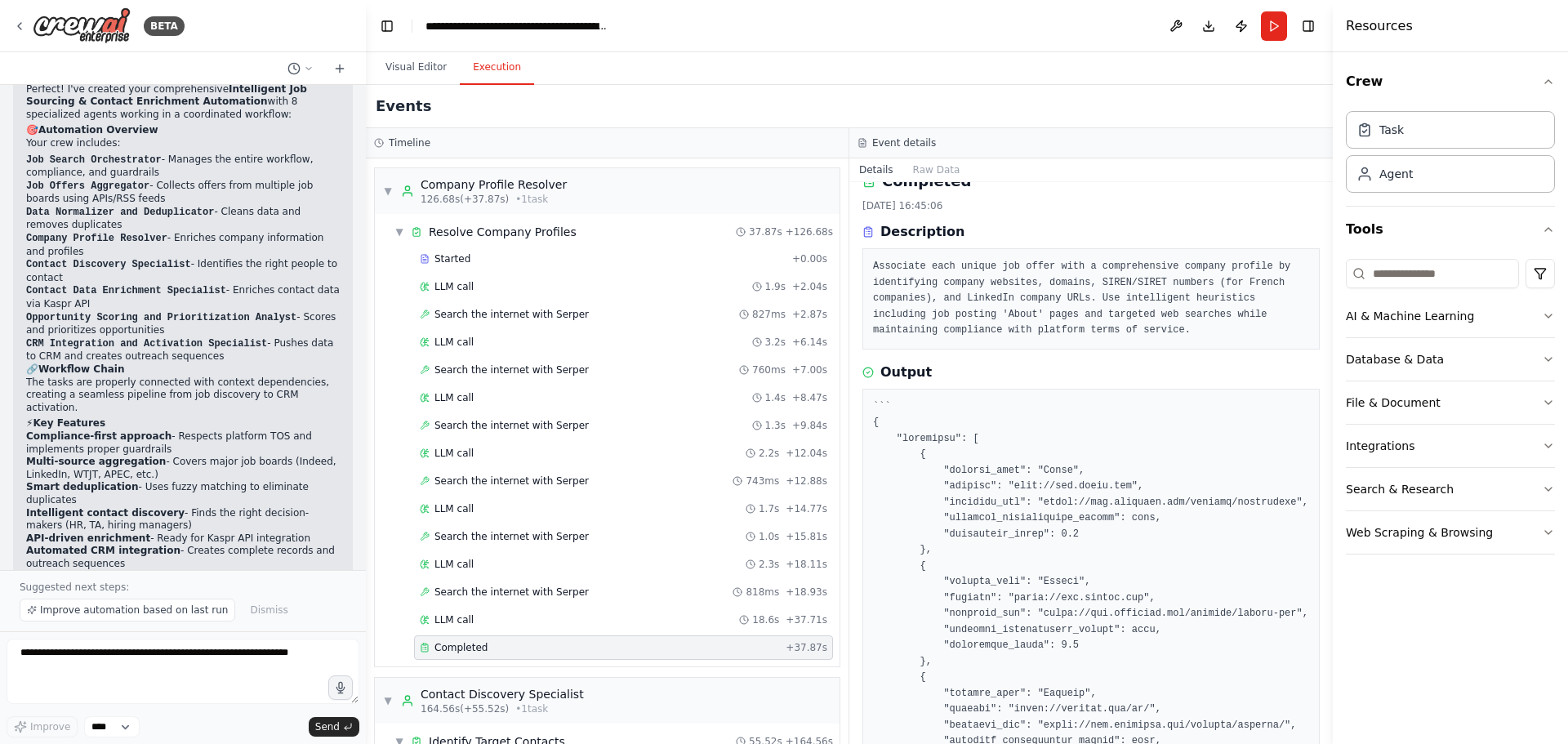
scroll to position [0, 0]
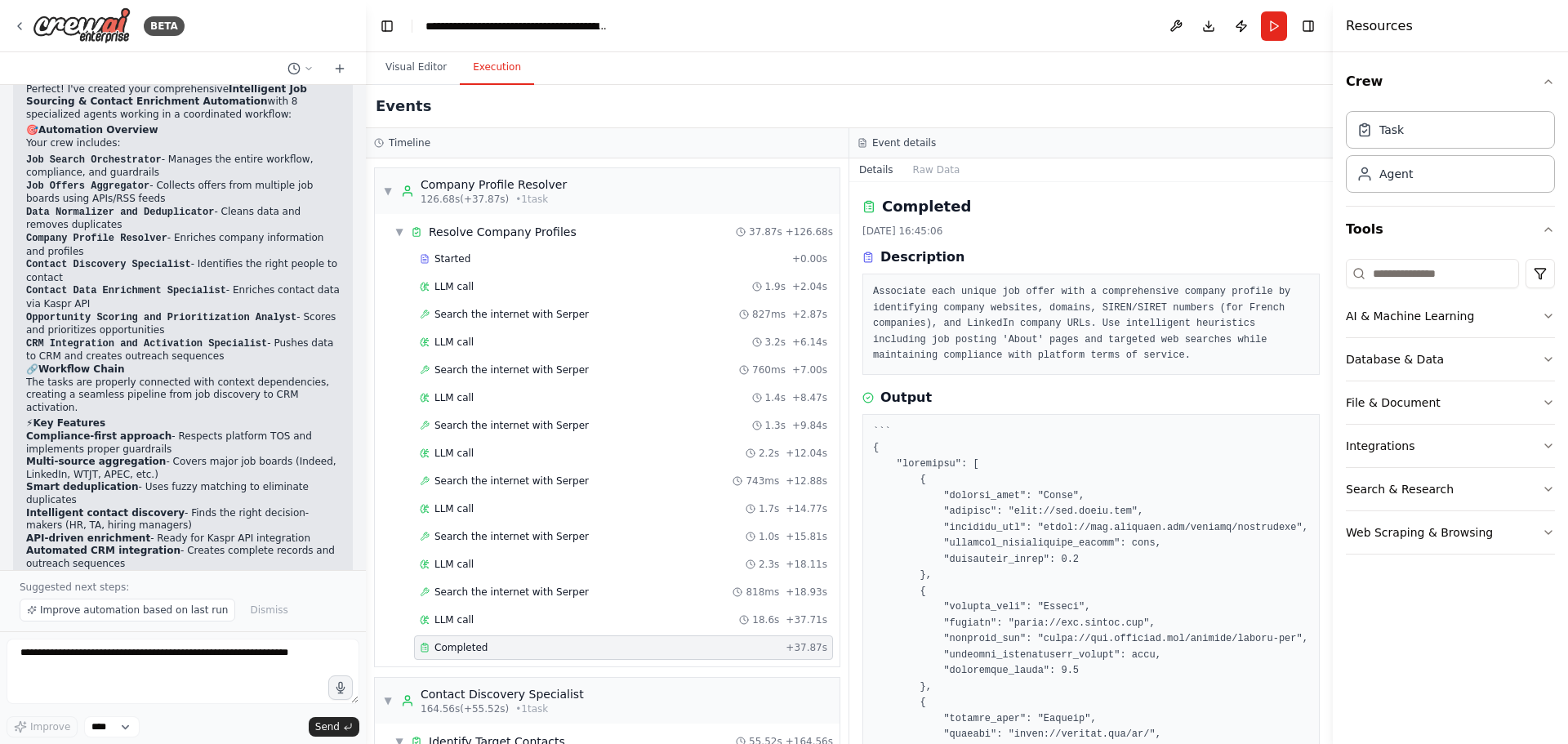
click at [728, 153] on div "Timeline" at bounding box center [607, 143] width 482 height 30
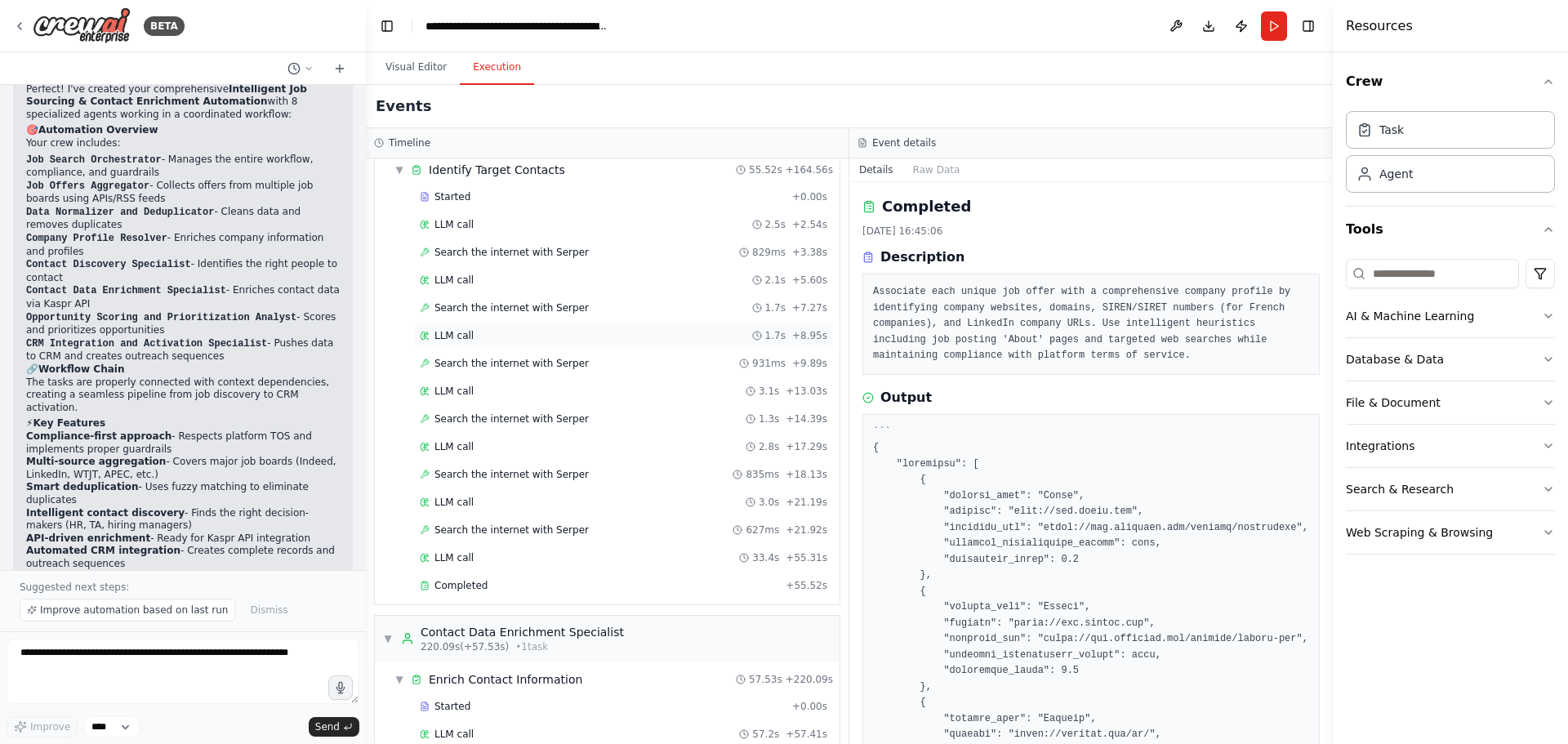
scroll to position [2008, 0]
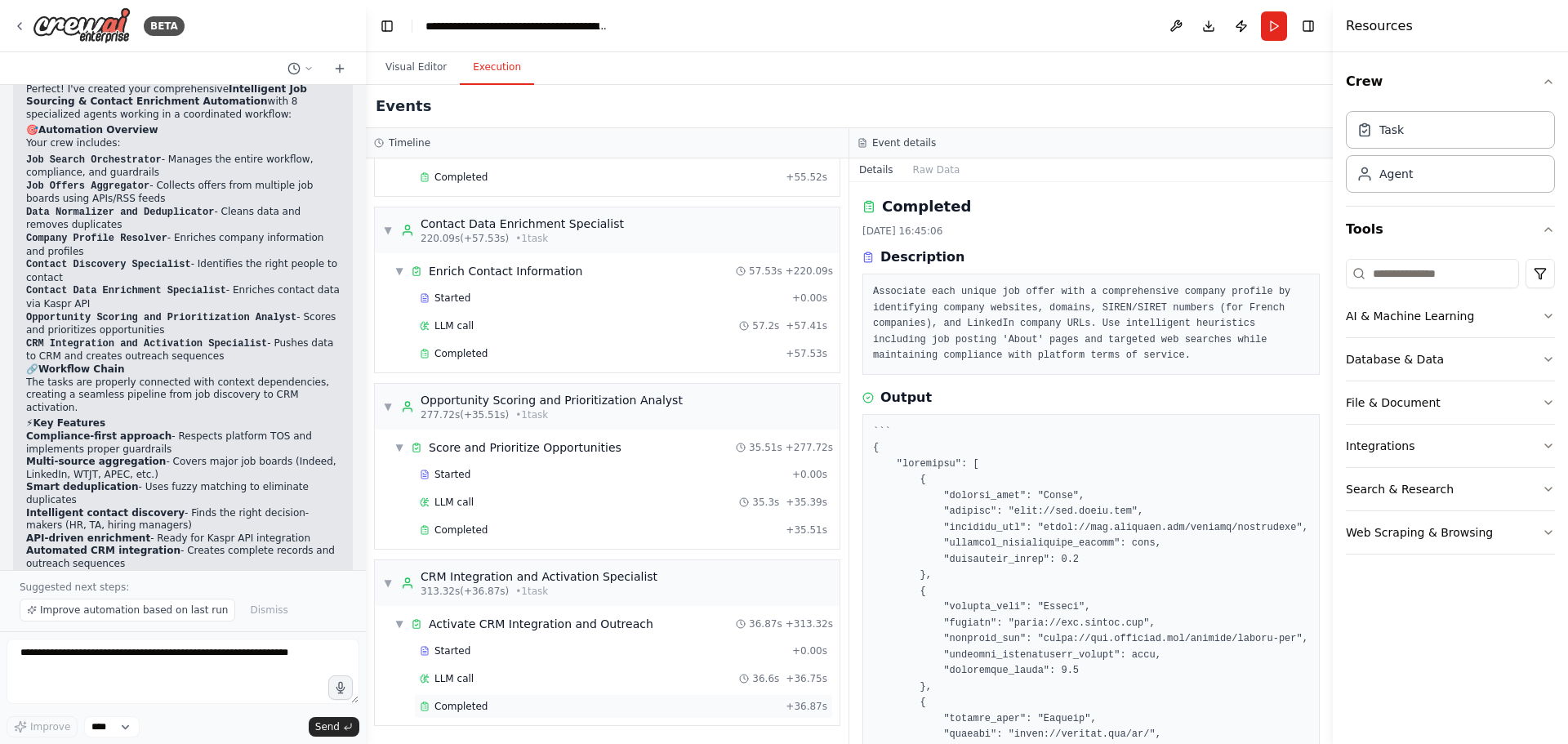
click at [476, 711] on span "Completed" at bounding box center [460, 706] width 53 height 13
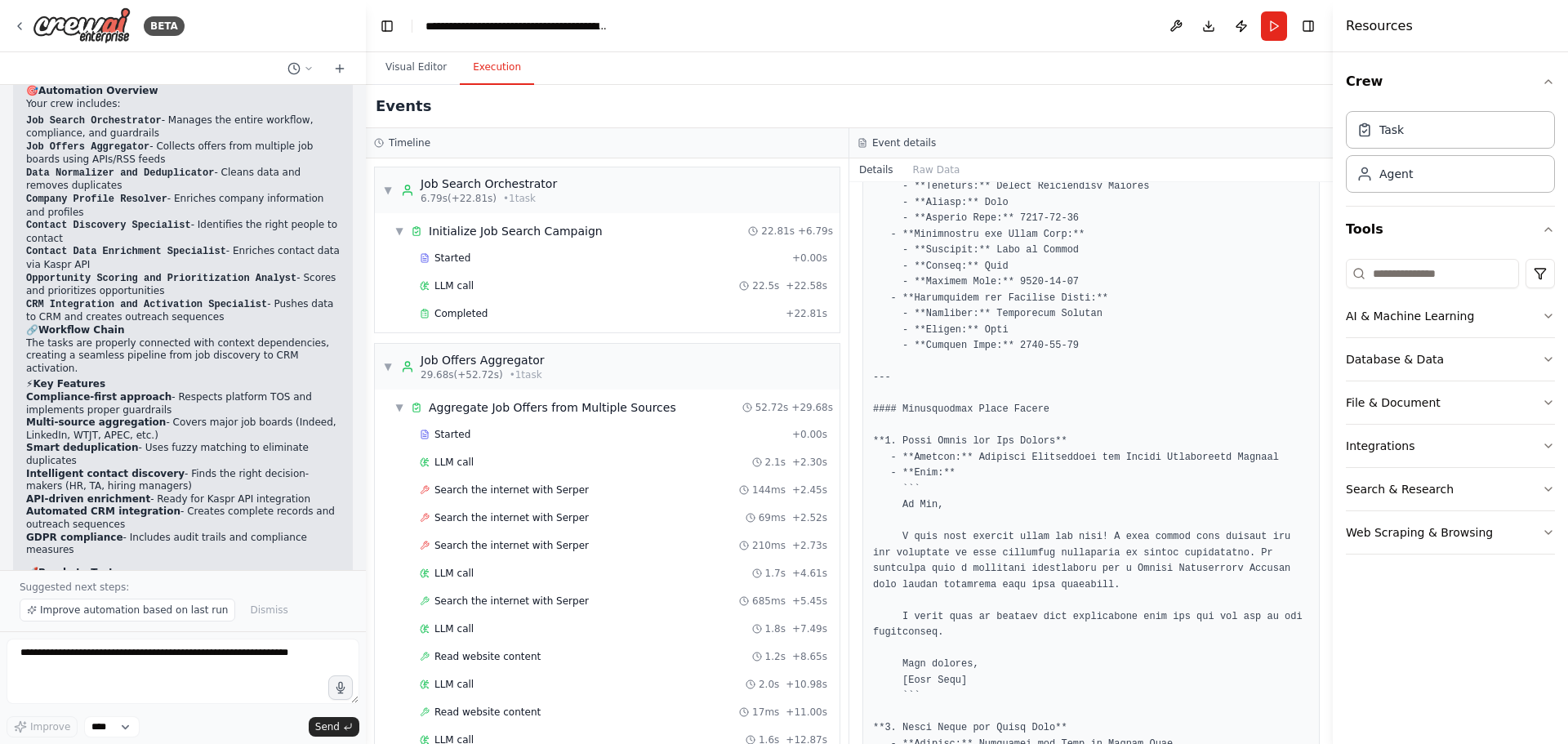
scroll to position [2404, 0]
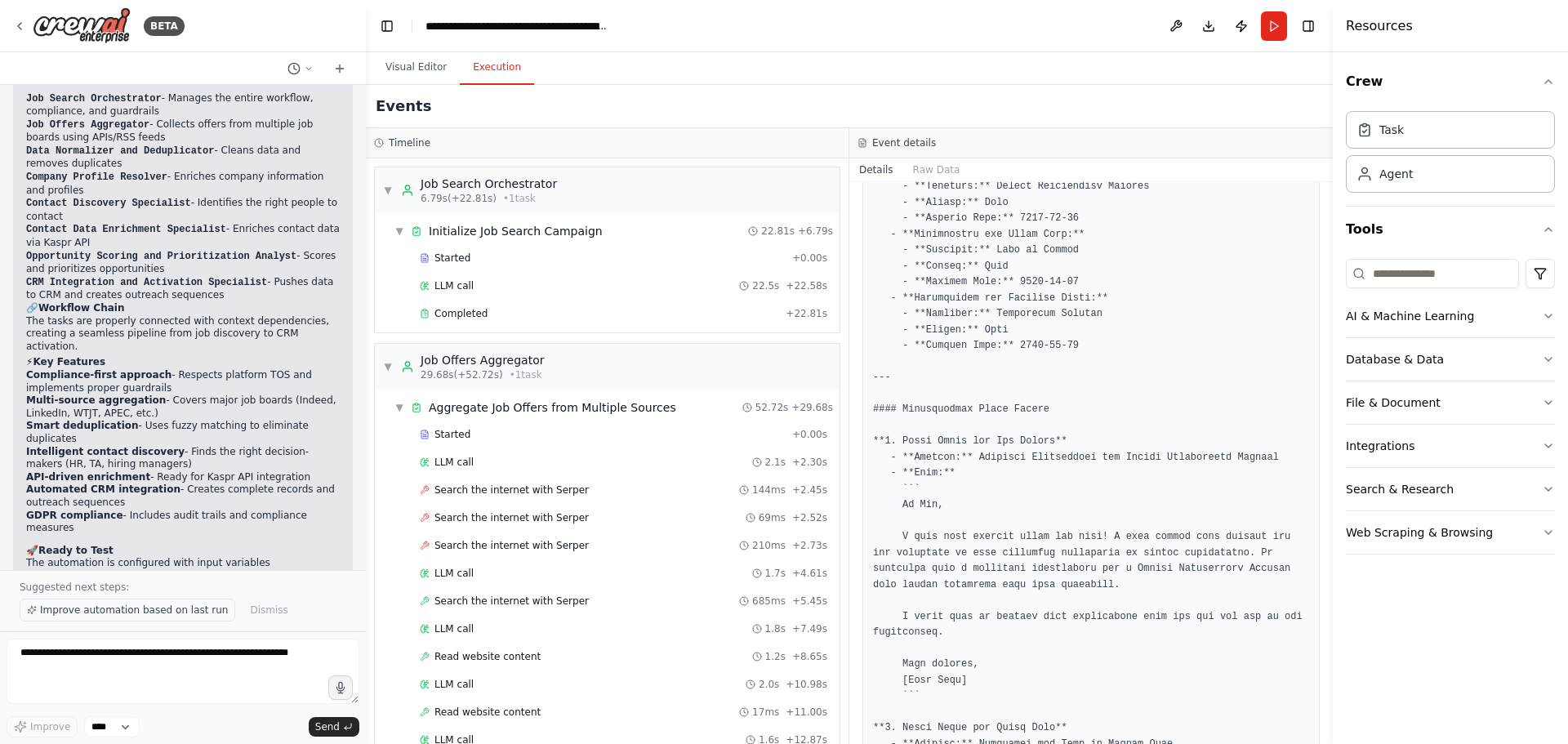
click at [164, 609] on span "Improve automation based on last run" at bounding box center [133, 610] width 188 height 13
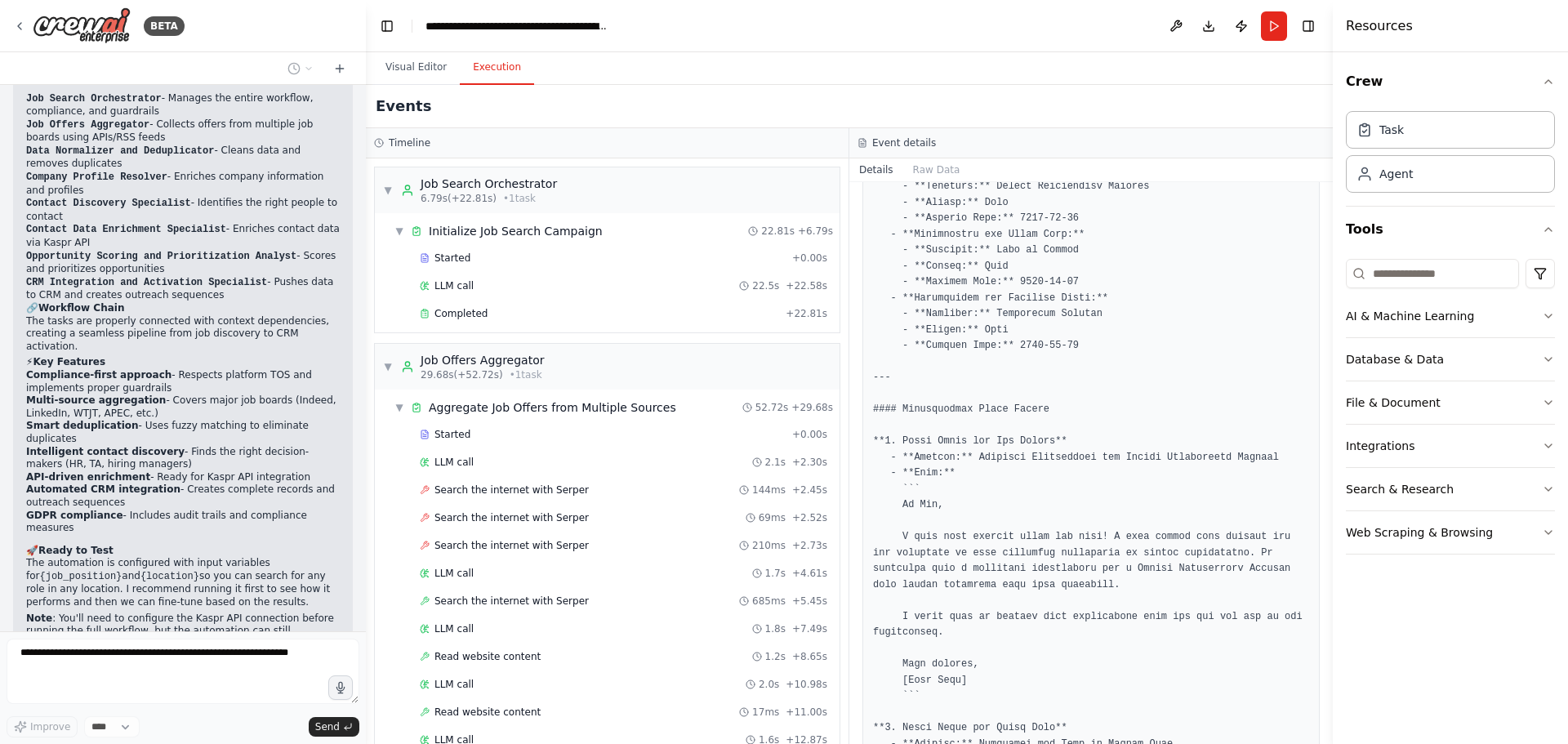
scroll to position [2465, 0]
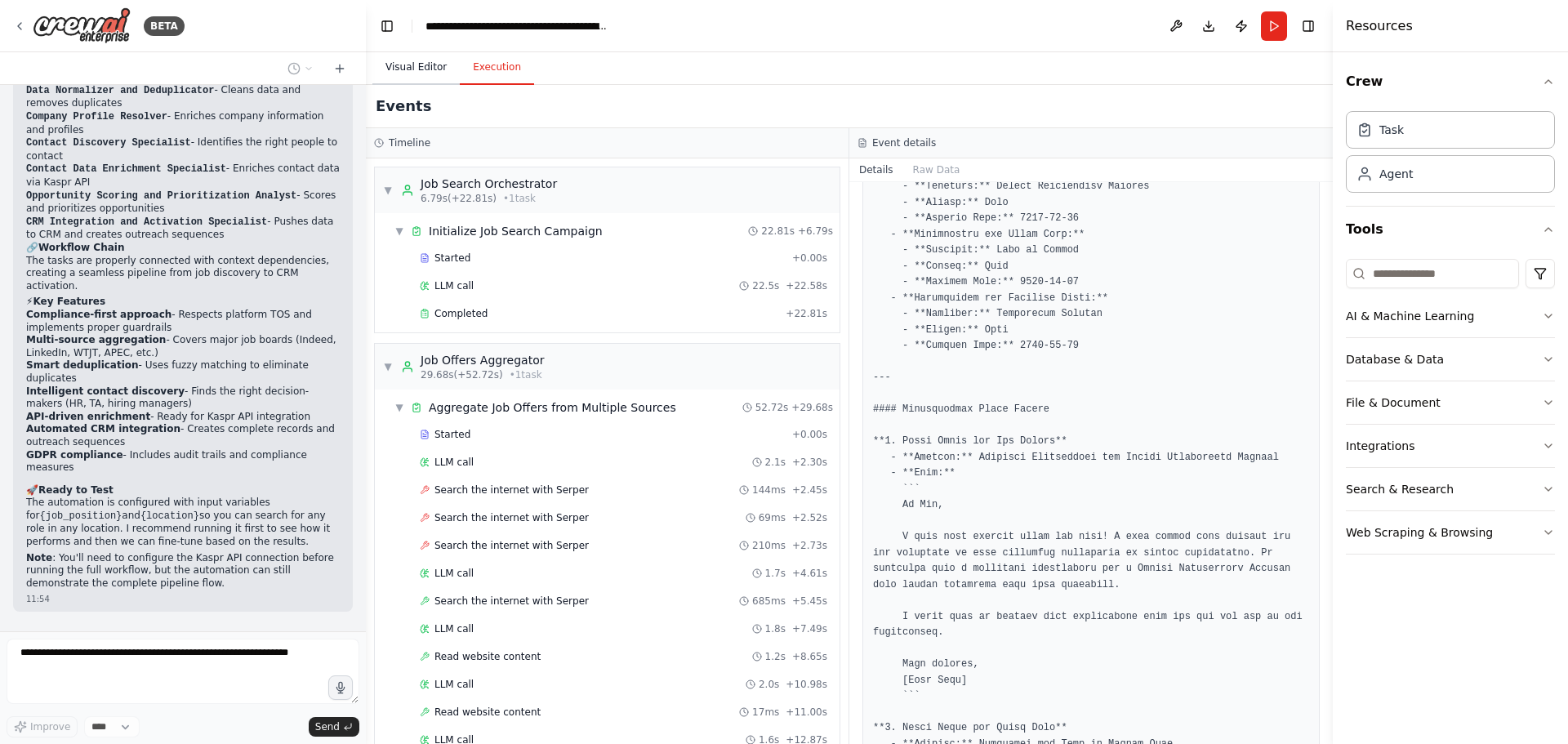
click at [398, 66] on button "Visual Editor" at bounding box center [416, 68] width 87 height 34
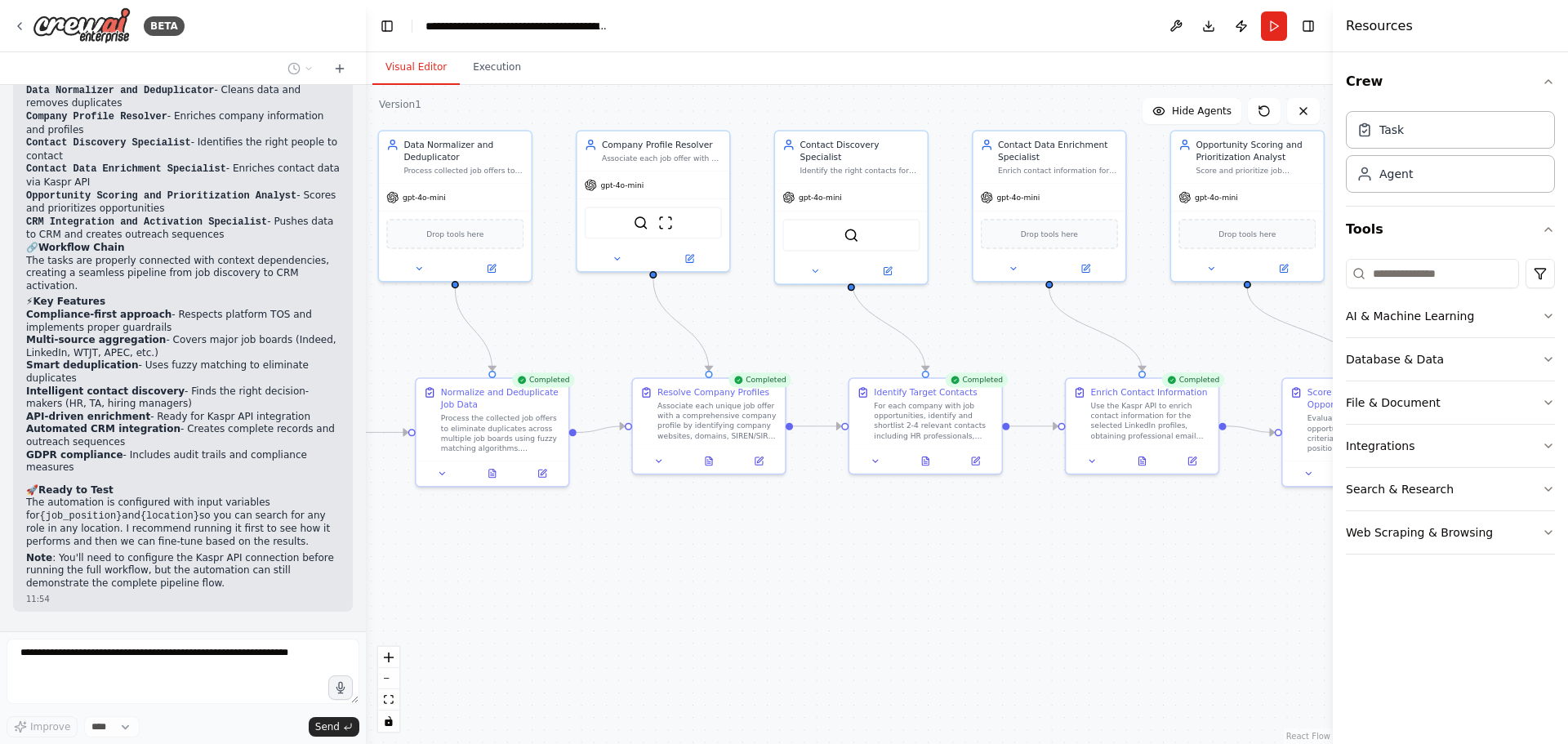
drag, startPoint x: 640, startPoint y: 349, endPoint x: 1191, endPoint y: 328, distance: 551.4
click at [1191, 328] on div ".deletable-edge-delete-btn { width: 20px; height: 20px; border: 0px solid #ffff…" at bounding box center [849, 414] width 966 height 659
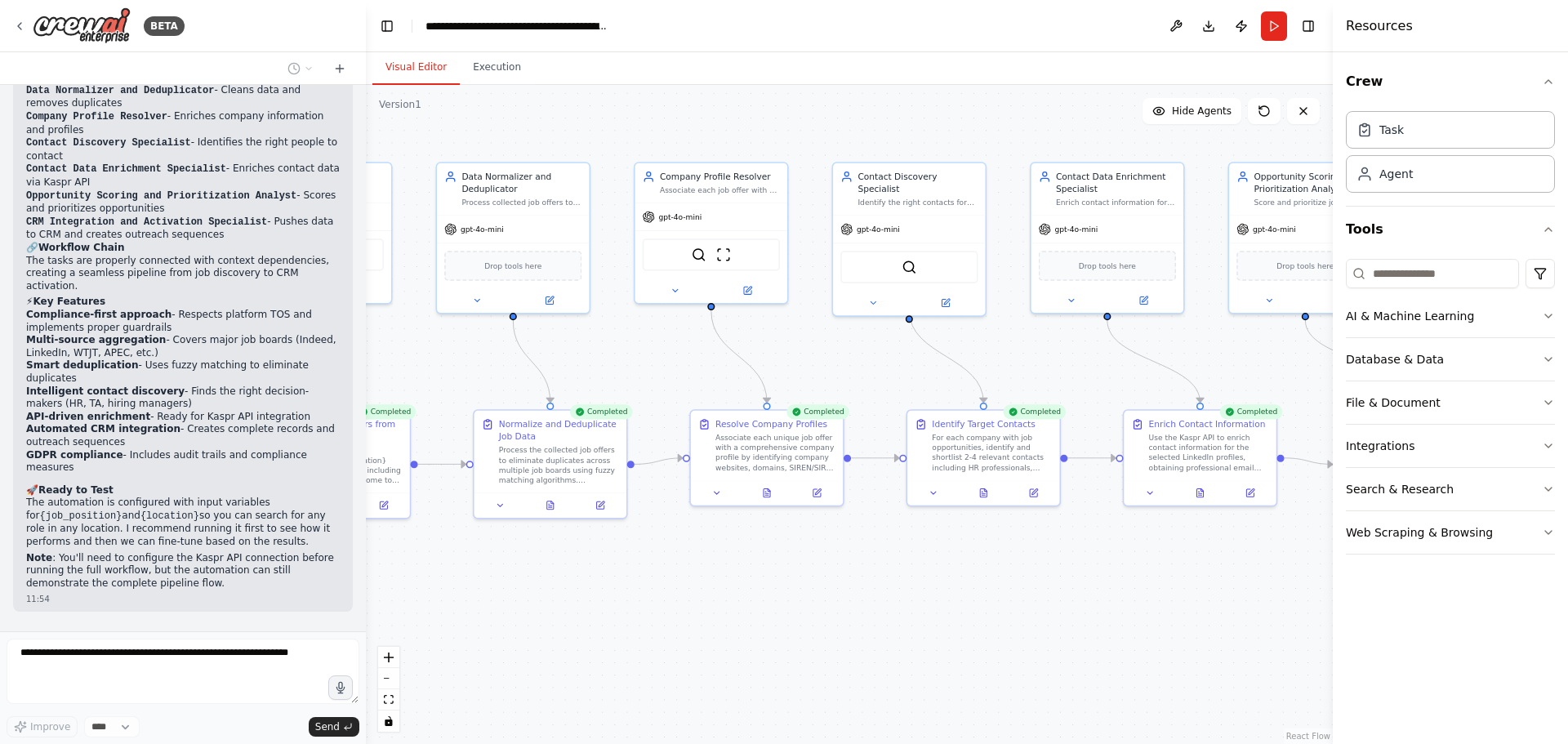
drag, startPoint x: 768, startPoint y: 309, endPoint x: 836, endPoint y: 351, distance: 79.9
click at [836, 351] on div ".deletable-edge-delete-btn { width: 20px; height: 20px; border: 0px solid #ffff…" at bounding box center [849, 414] width 966 height 659
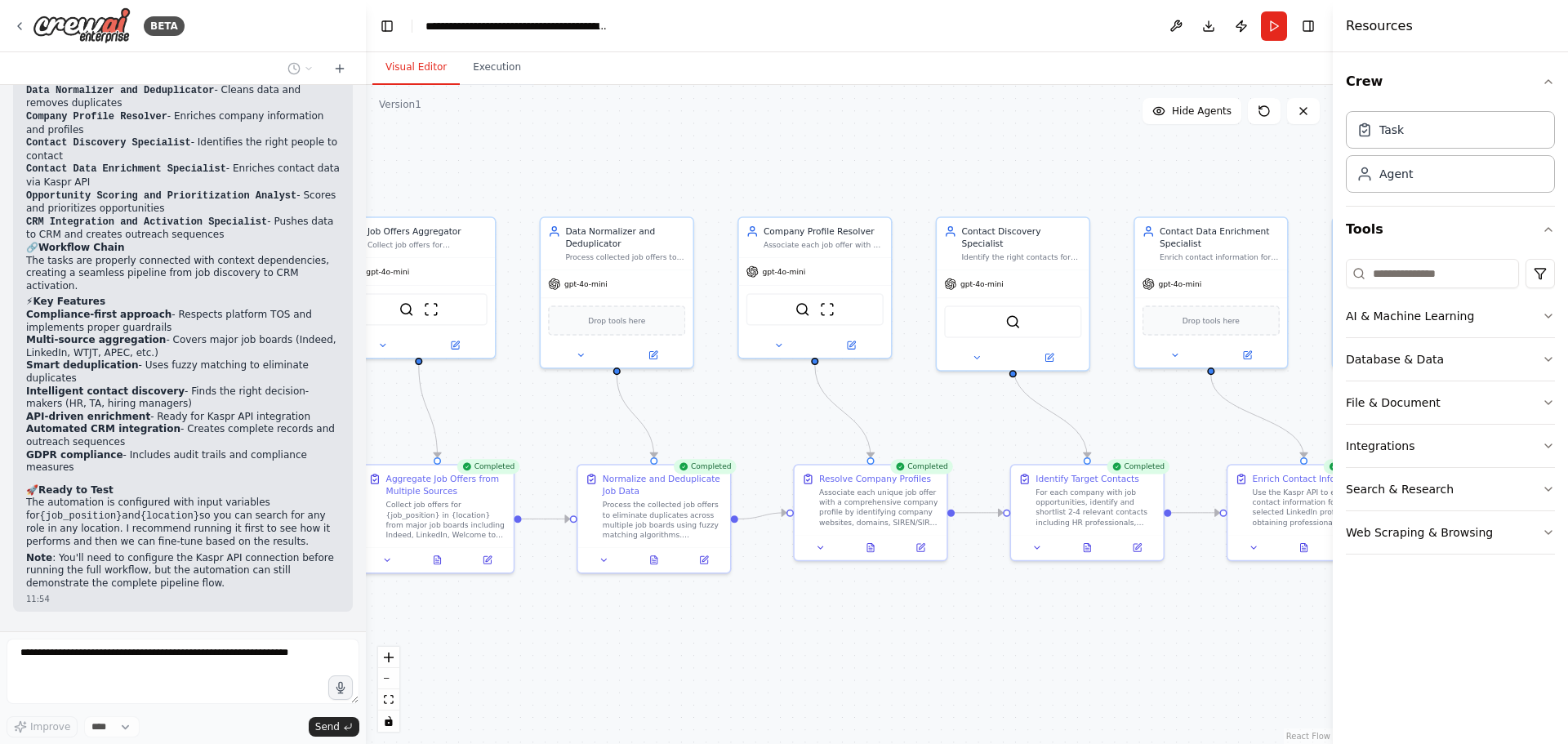
drag, startPoint x: 452, startPoint y: 374, endPoint x: 678, endPoint y: 450, distance: 238.4
click at [675, 450] on div ".deletable-edge-delete-btn { width: 20px; height: 20px; border: 0px solid #ffff…" at bounding box center [849, 414] width 966 height 659
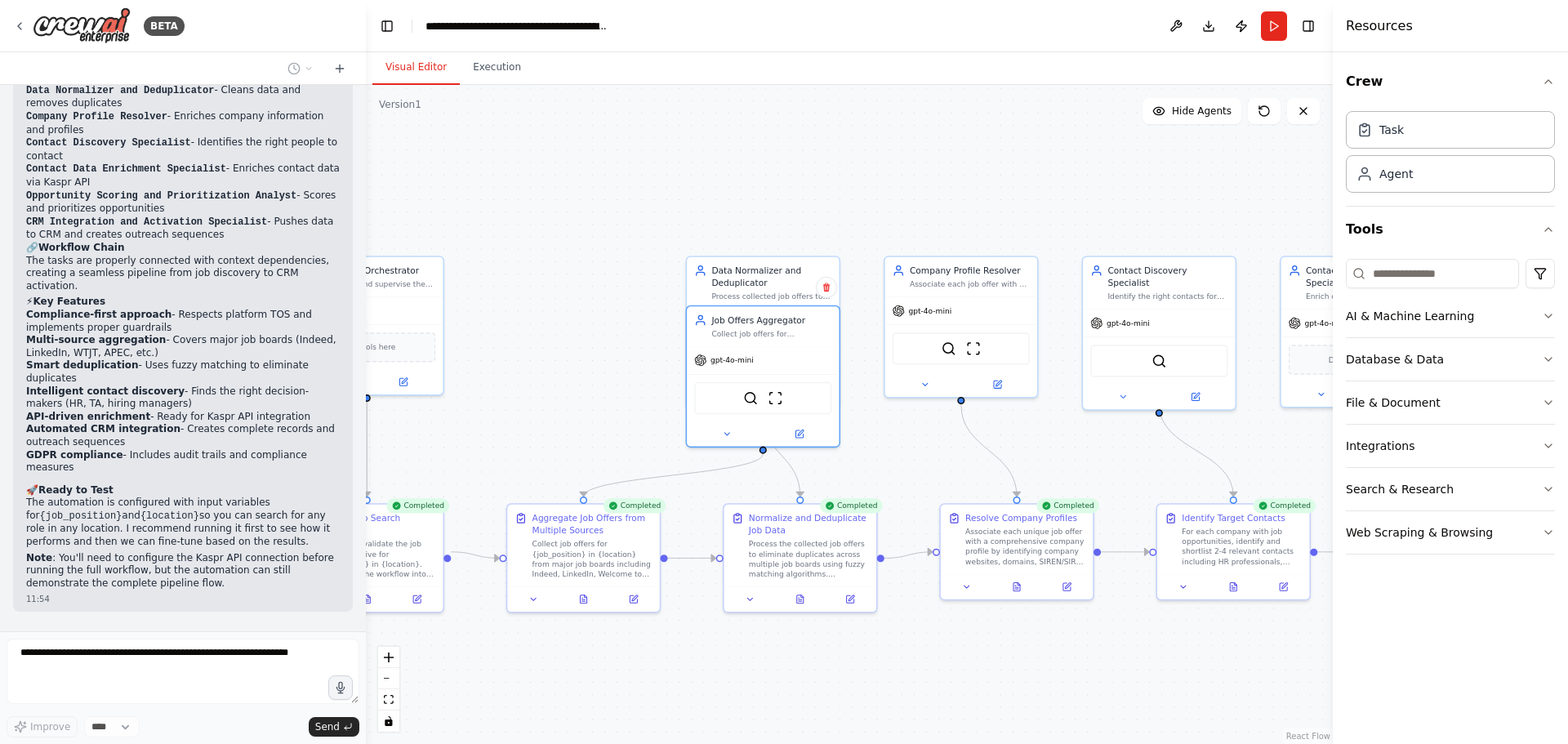
drag, startPoint x: 497, startPoint y: 395, endPoint x: 748, endPoint y: 448, distance: 256.5
click at [745, 448] on div "Job Offers Aggregator Collect job offers for {job_position} in {location} from …" at bounding box center [763, 376] width 154 height 142
click at [748, 448] on div "Job Offers Aggregator Collect job offers for {job_position} in {location} from …" at bounding box center [811, 376] width 154 height 142
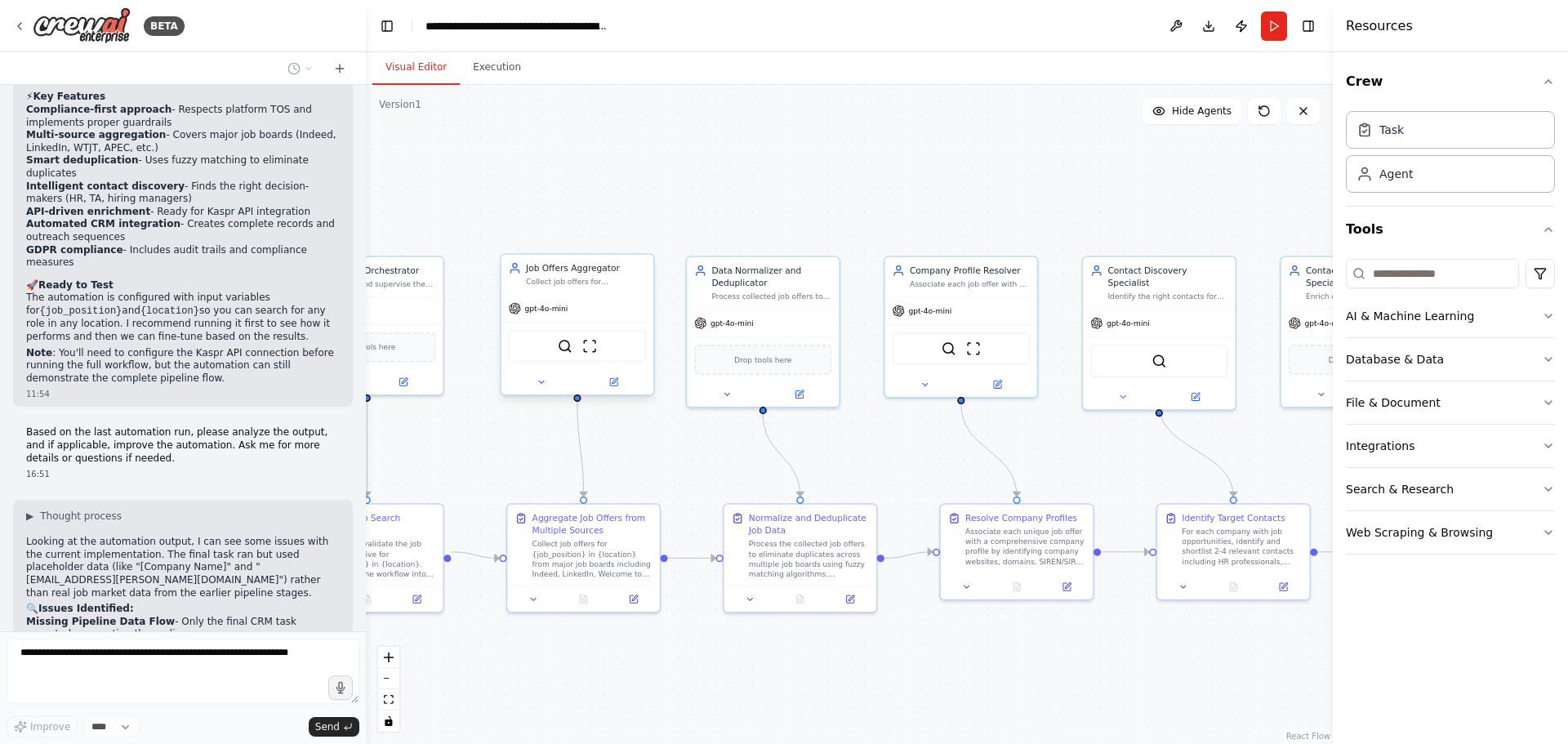
drag, startPoint x: 795, startPoint y: 350, endPoint x: 554, endPoint y: 299, distance: 246.3
click at [554, 299] on div "gpt-4o-mini" at bounding box center [577, 307] width 152 height 27
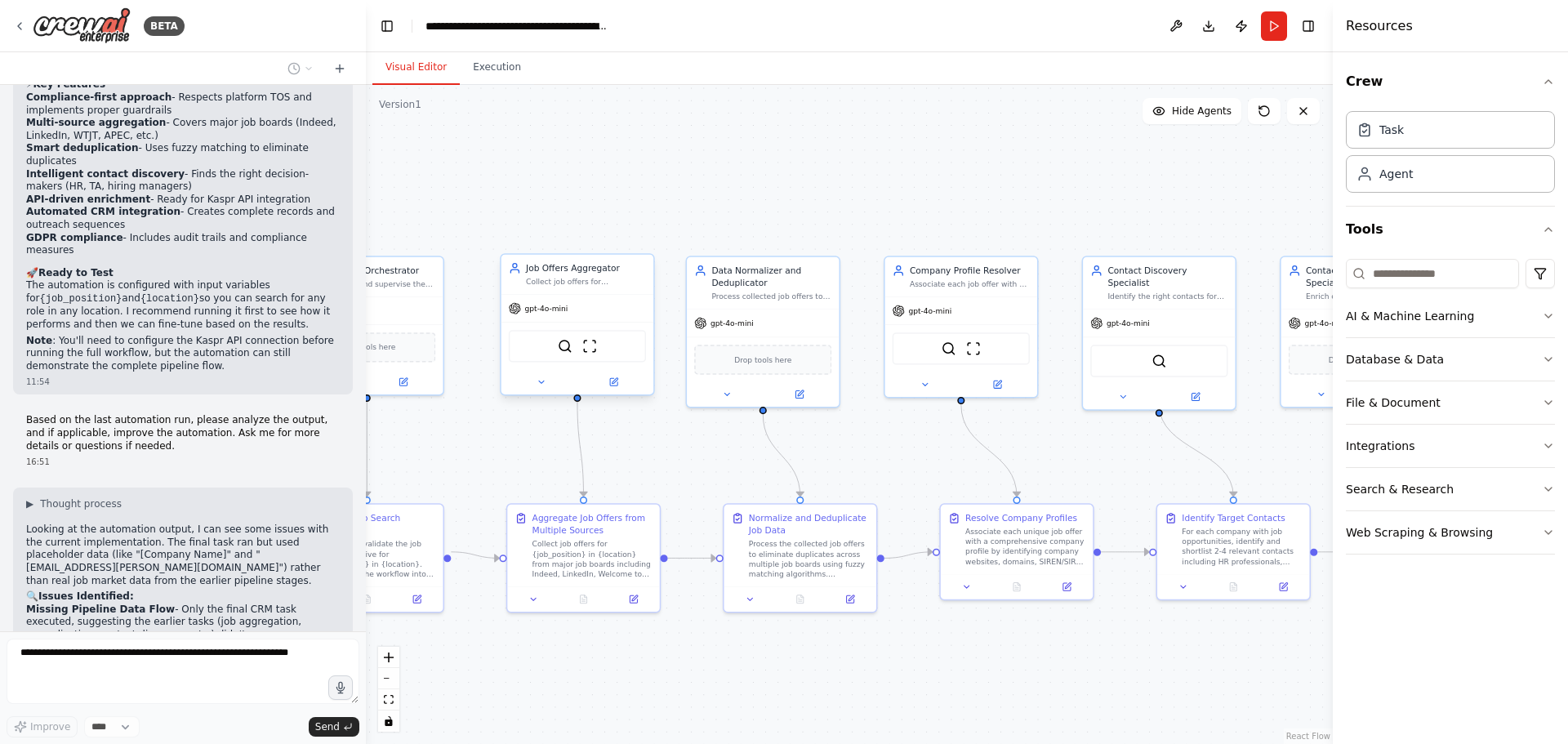
click at [554, 299] on div "gpt-4o-mini" at bounding box center [577, 307] width 152 height 27
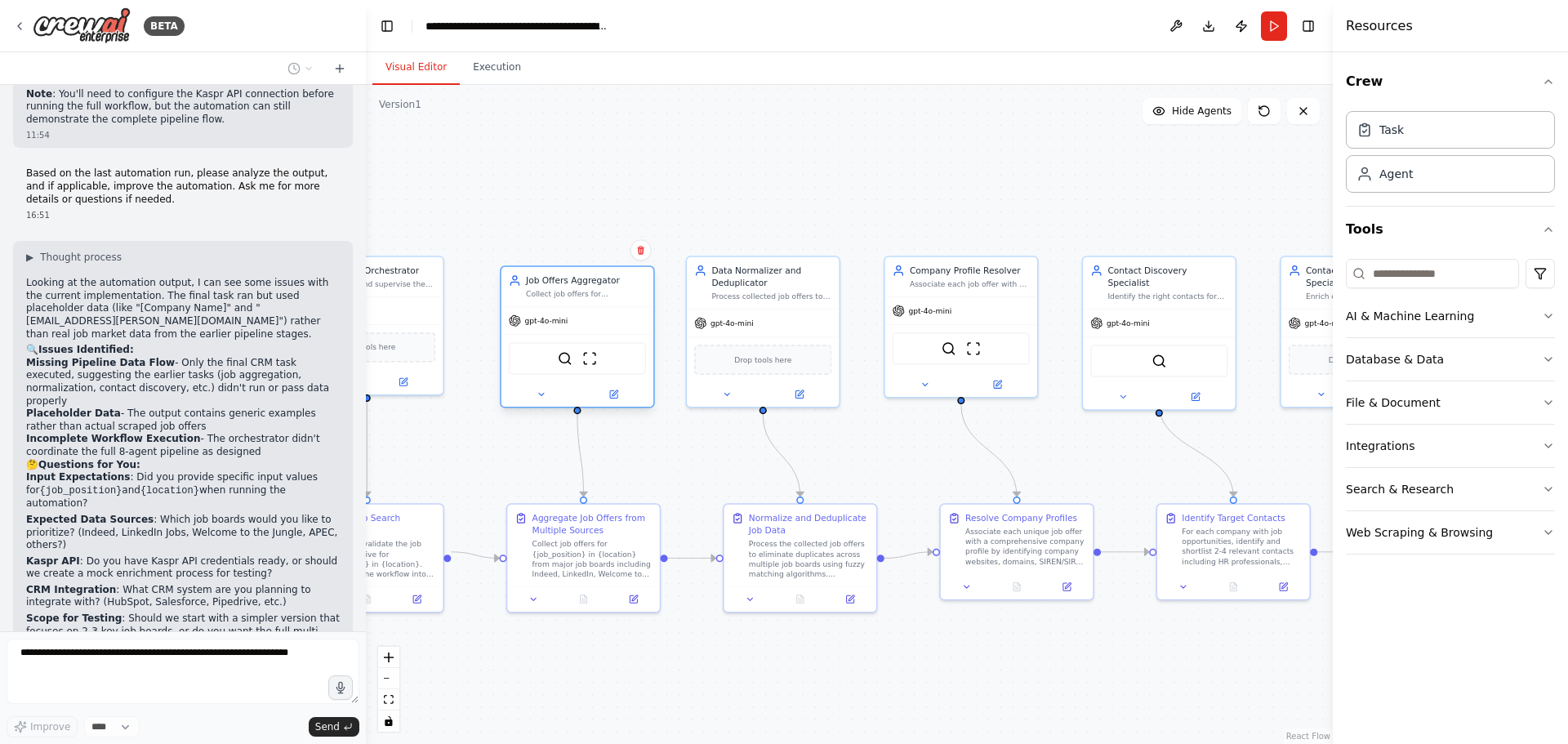
scroll to position [2942, 0]
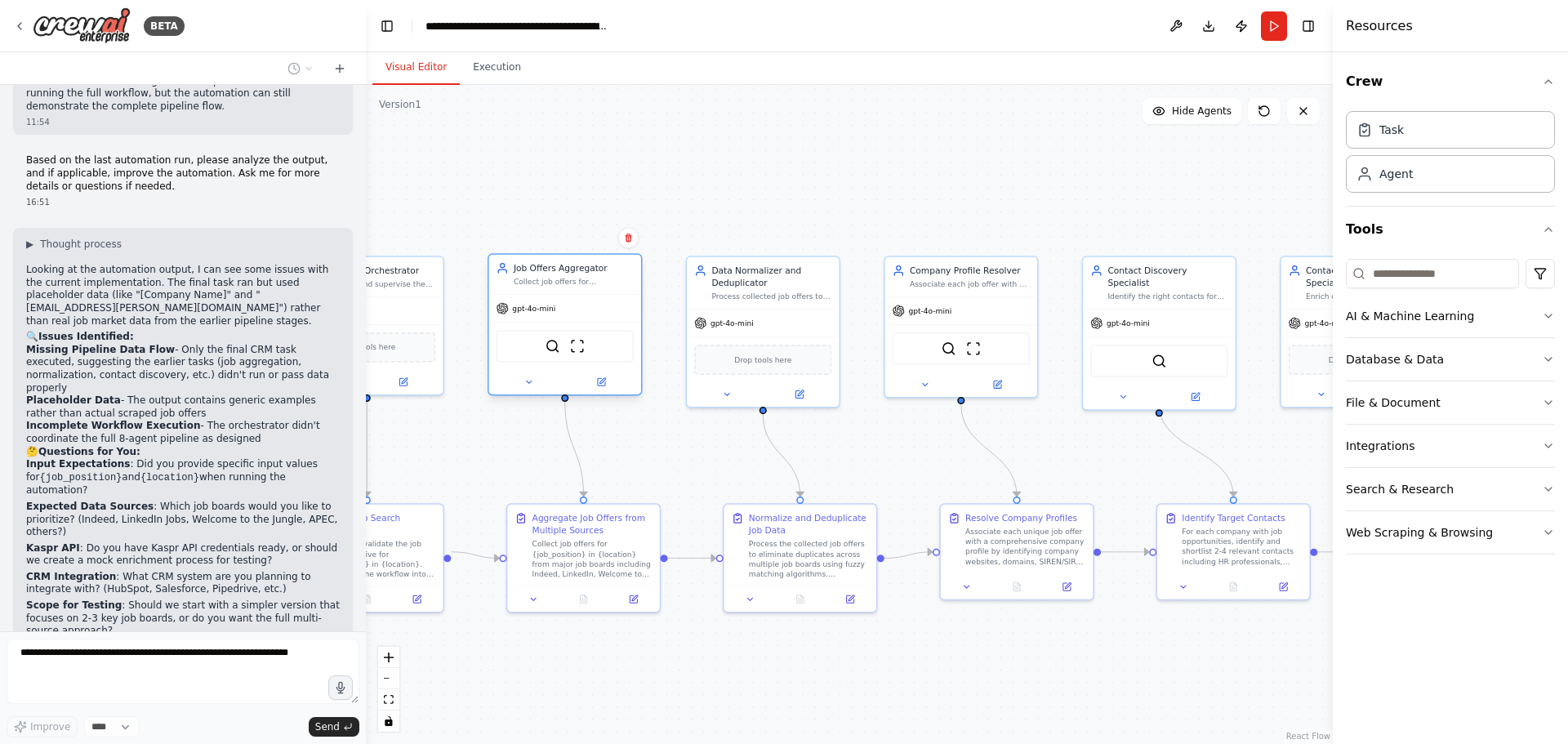
drag, startPoint x: 563, startPoint y: 323, endPoint x: 553, endPoint y: 326, distance: 10.4
click at [553, 326] on div "SerperDevTool ScrapeWebsiteTool" at bounding box center [565, 346] width 152 height 48
click at [472, 428] on div ".deletable-edge-delete-btn { width: 20px; height: 20px; border: 0px solid #ffff…" at bounding box center [849, 414] width 966 height 659
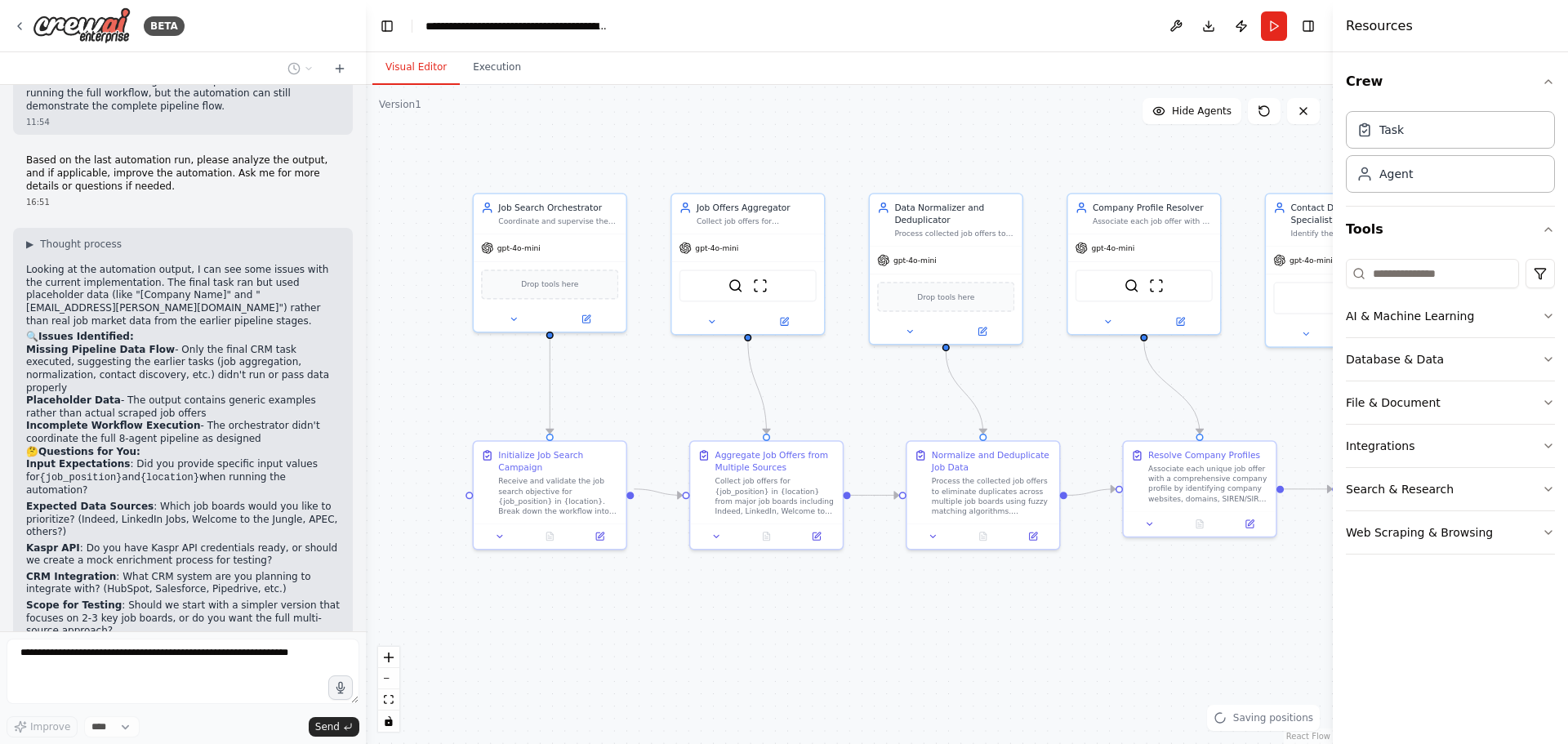
drag, startPoint x: 468, startPoint y: 455, endPoint x: 654, endPoint y: 389, distance: 197.4
click at [654, 389] on div ".deletable-edge-delete-btn { width: 20px; height: 20px; border: 0px solid #ffff…" at bounding box center [849, 414] width 966 height 659
click at [547, 243] on div "gpt-4o-mini" at bounding box center [553, 243] width 152 height 27
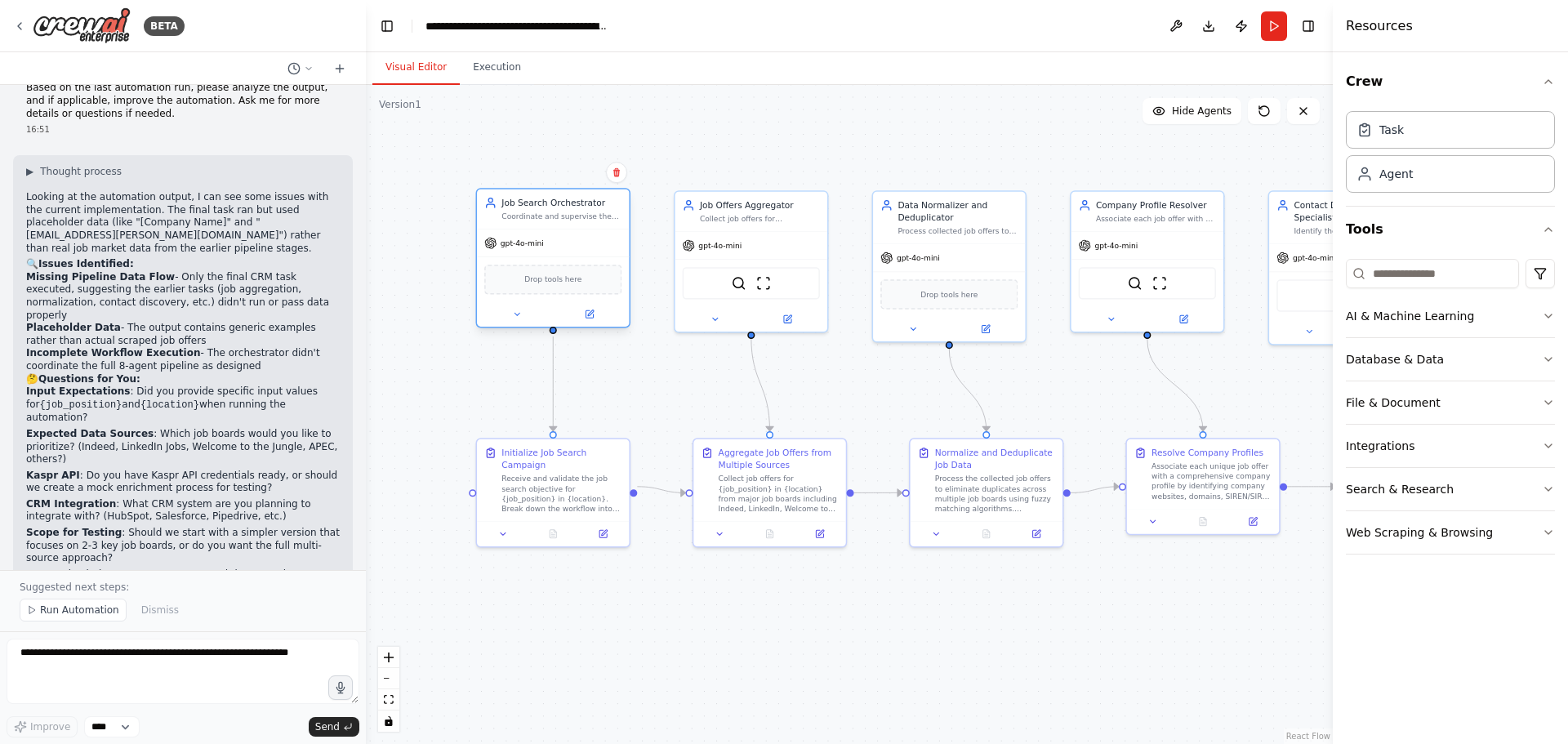
click at [536, 254] on div "gpt-4o-mini" at bounding box center [553, 243] width 152 height 27
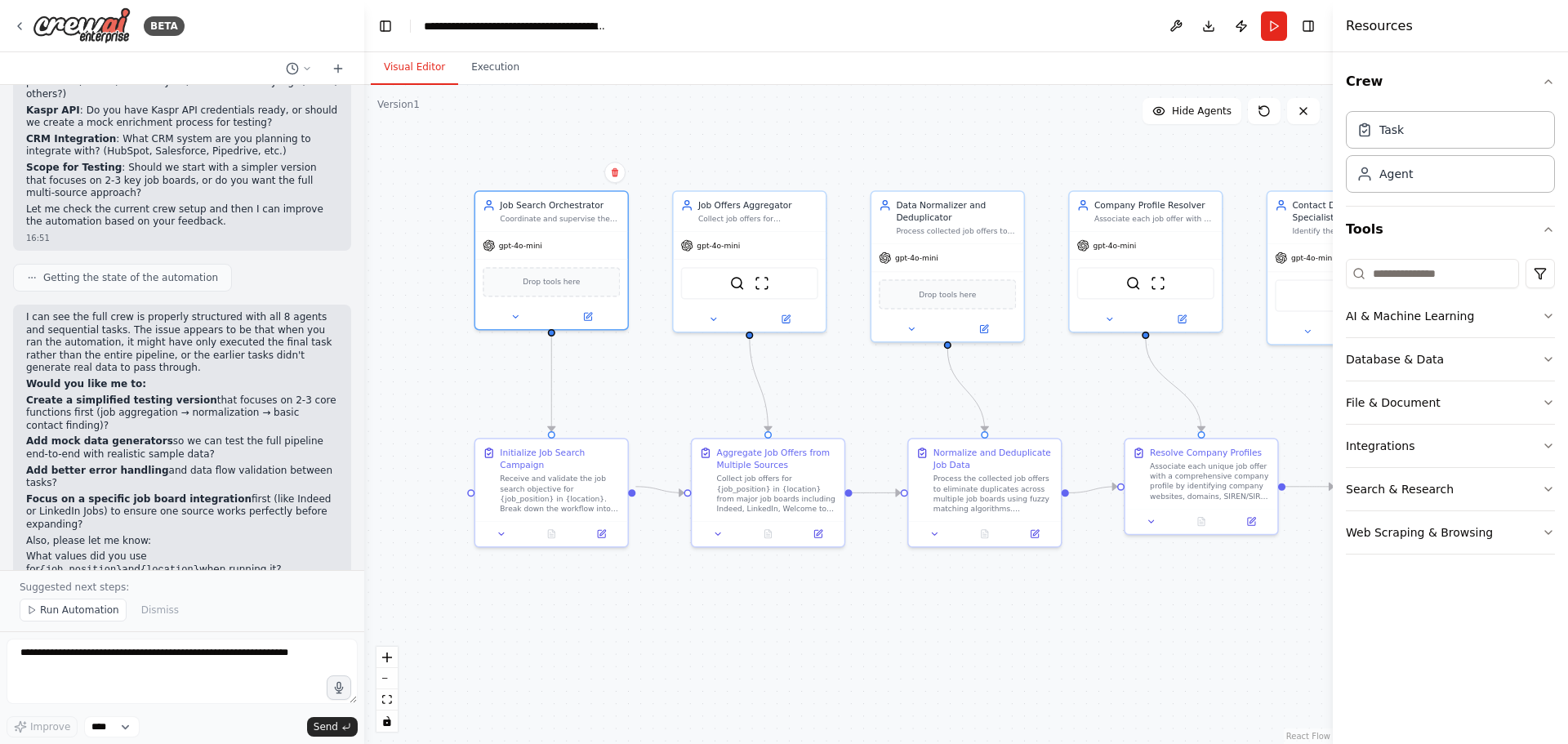
scroll to position [3367, 0]
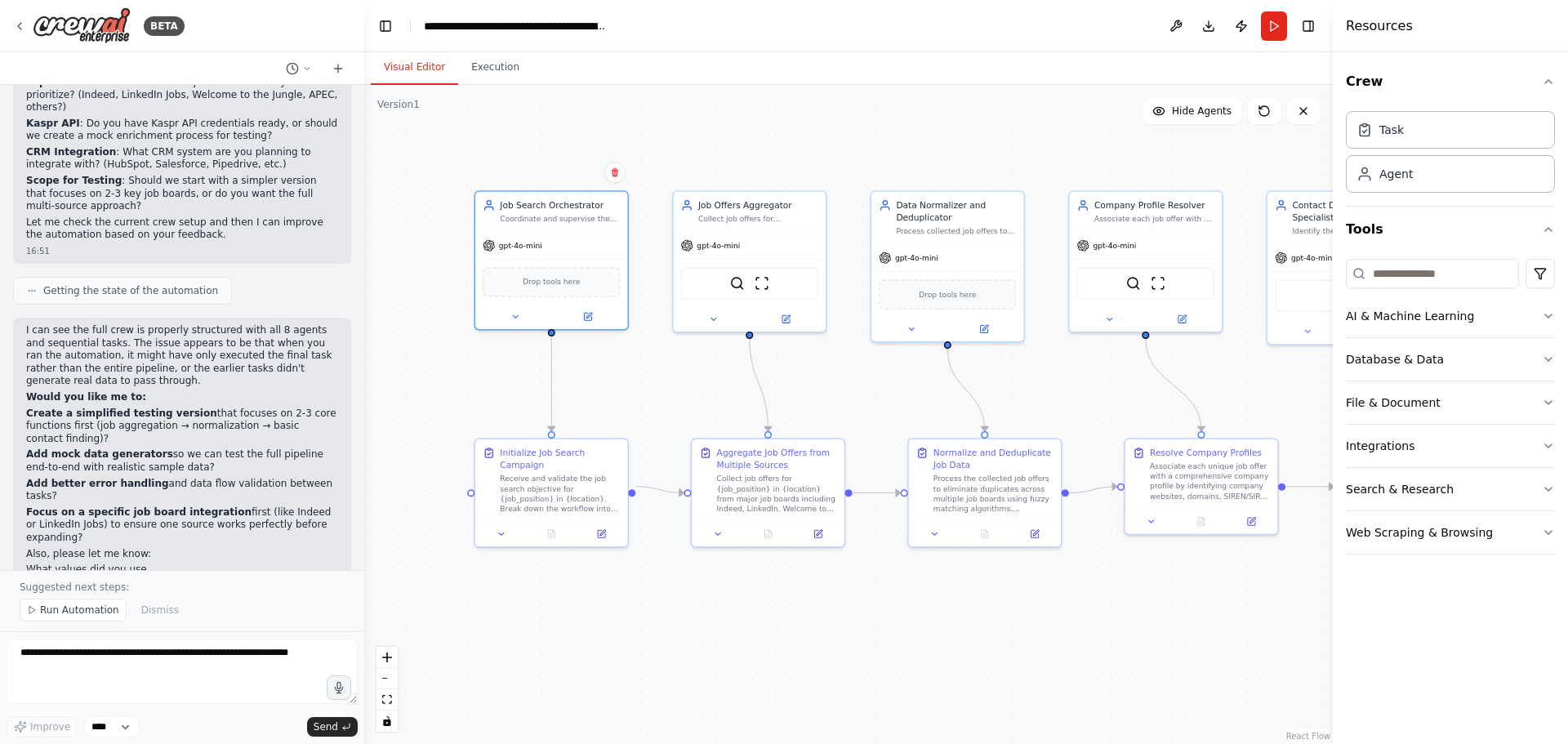
drag, startPoint x: 362, startPoint y: 538, endPoint x: 364, endPoint y: 507, distance: 31.1
click at [364, 507] on div "BETA 🎯 Objectif Crawler/consommer les offres sur plusieurs jobboards pour un po…" at bounding box center [784, 372] width 1568 height 744
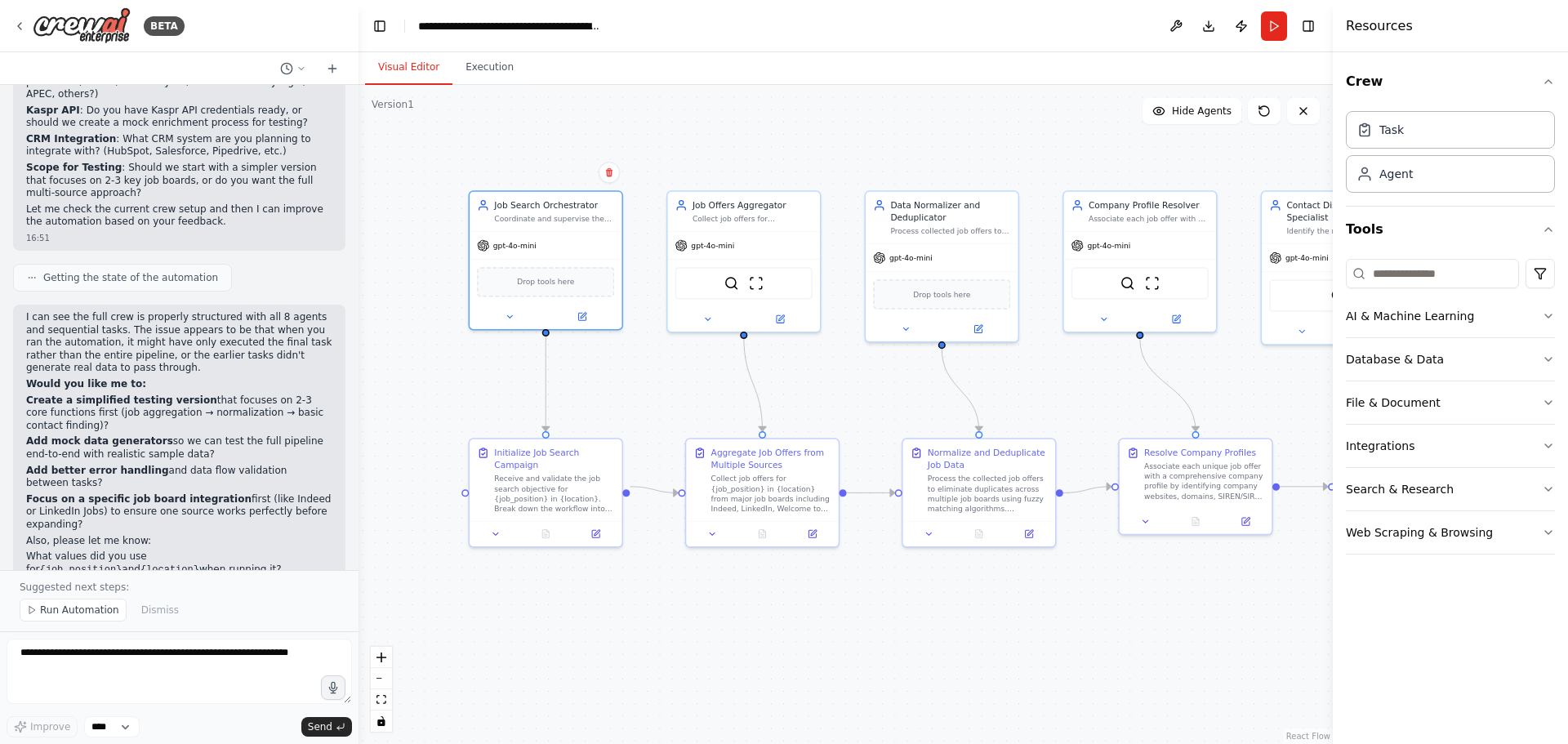
drag, startPoint x: 359, startPoint y: 525, endPoint x: 358, endPoint y: 501, distance: 24.0
click at [358, 501] on div "BETA 🎯 Objectif Crawler/consommer les offres sur plusieurs jobboards pour un po…" at bounding box center [784, 372] width 1568 height 744
drag, startPoint x: 391, startPoint y: 408, endPoint x: 82, endPoint y: 615, distance: 371.9
click at [82, 615] on span "Run Automation" at bounding box center [80, 610] width 80 height 13
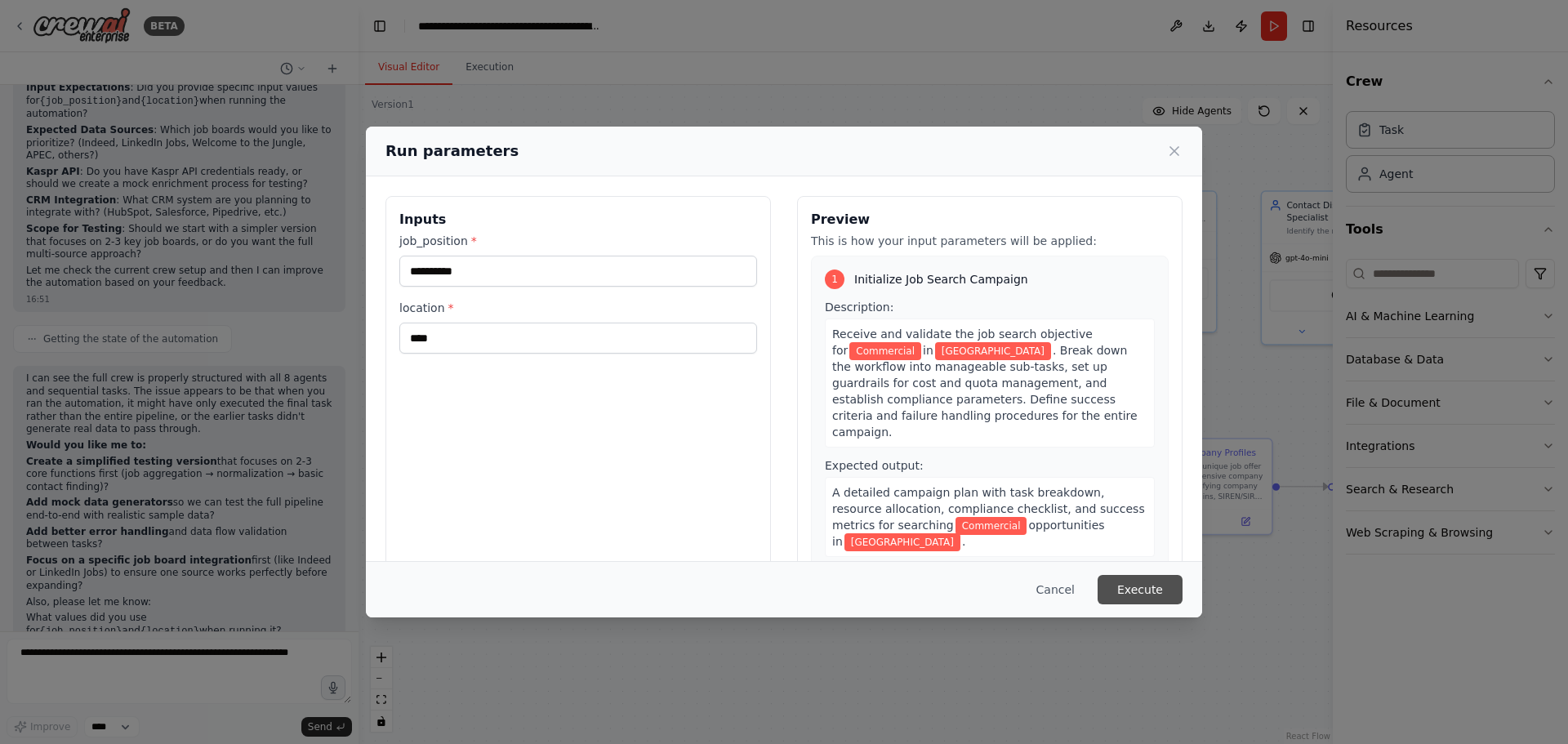
click at [1127, 596] on button "Execute" at bounding box center [1139, 590] width 85 height 30
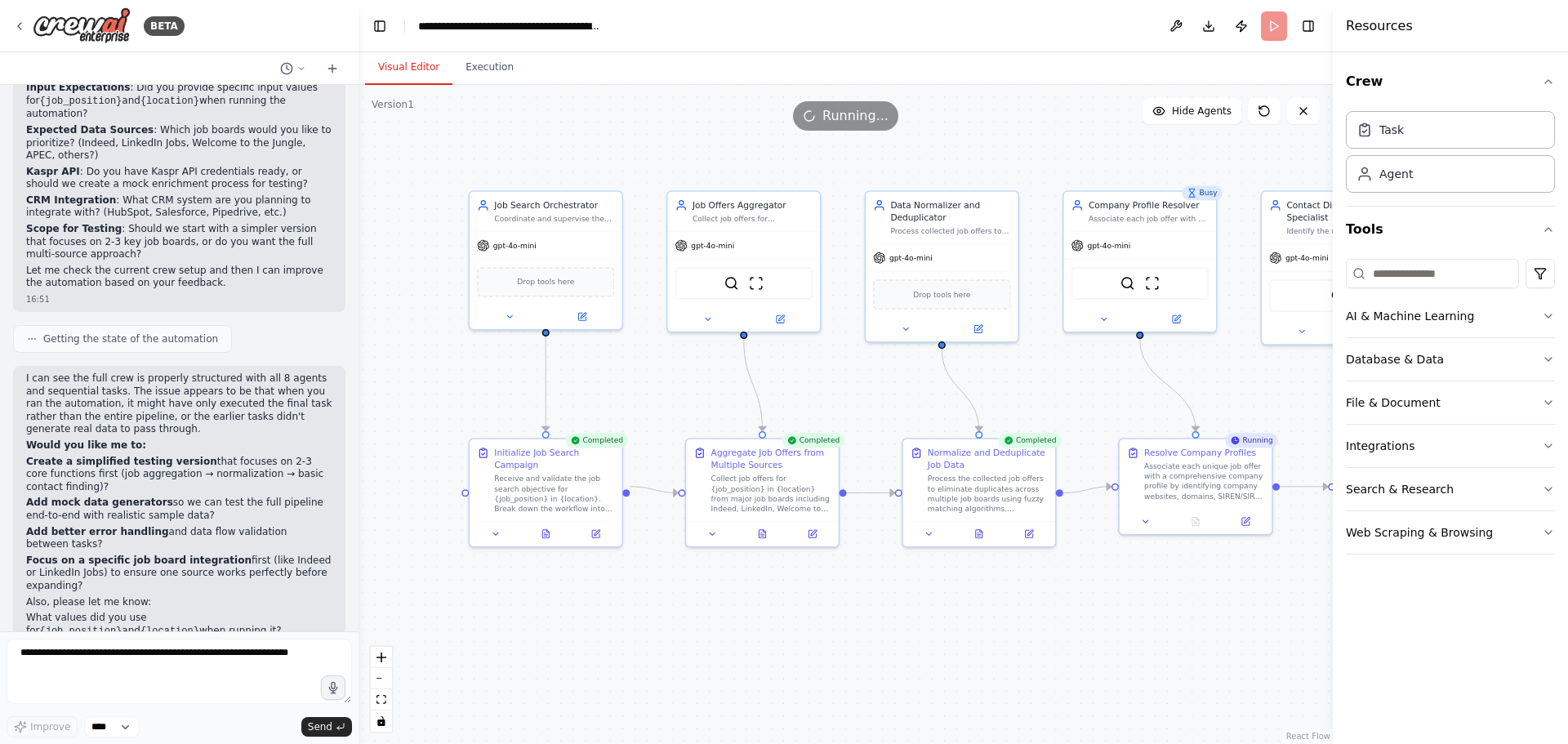
click at [552, 41] on header "**********" at bounding box center [845, 26] width 974 height 53
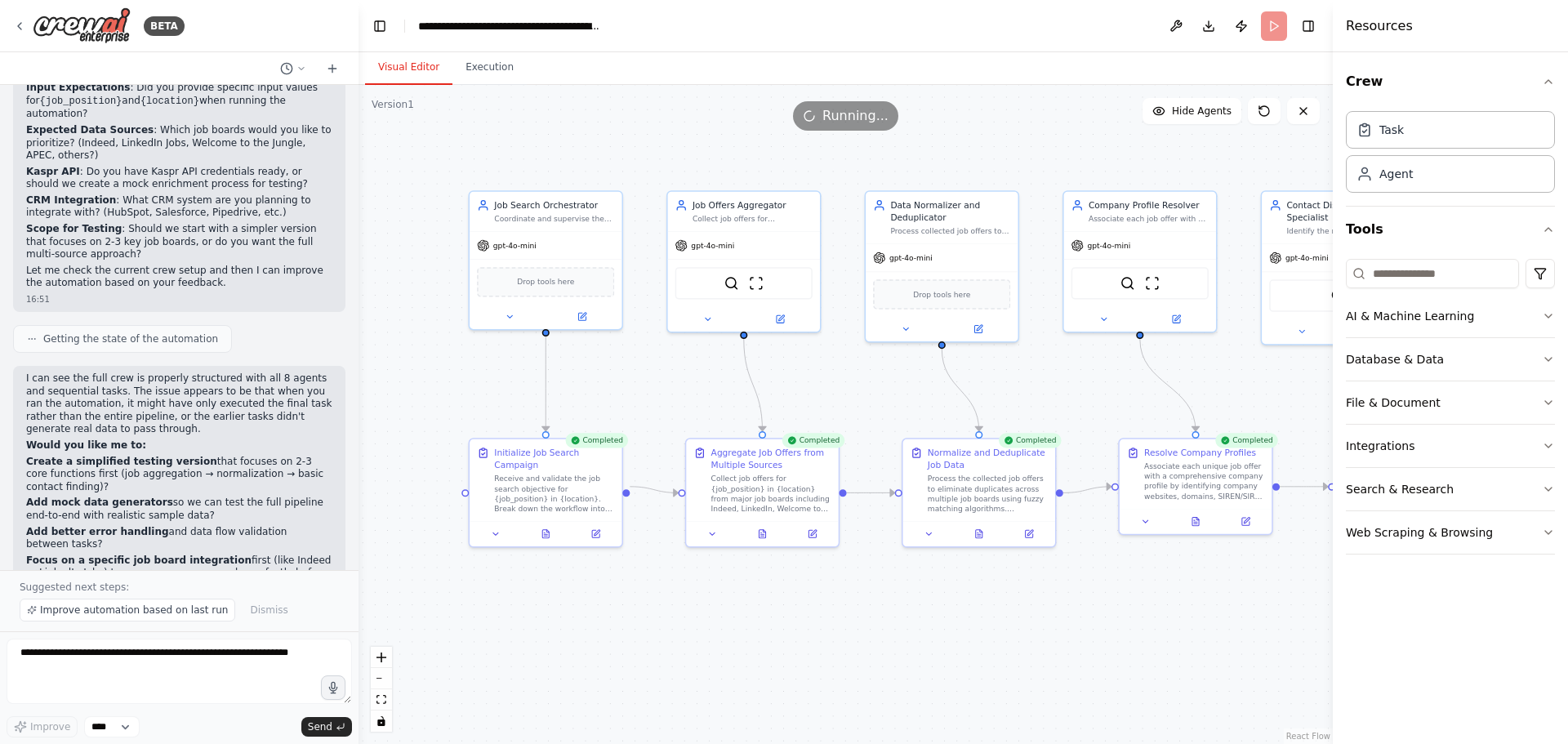
scroll to position [3380, 0]
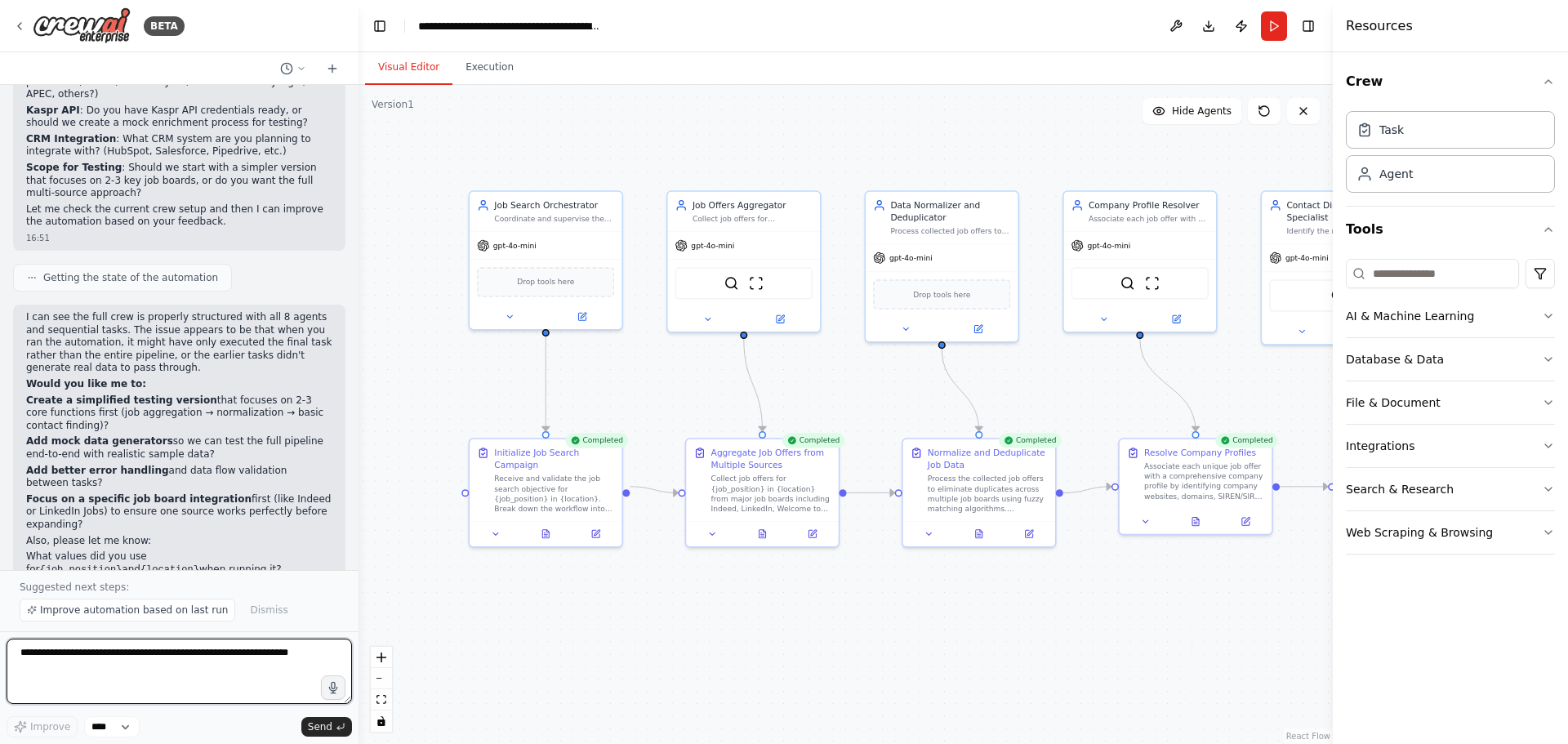
click at [134, 653] on textarea at bounding box center [179, 671] width 345 height 66
type textarea "*"
paste textarea "**********"
type textarea "**********"
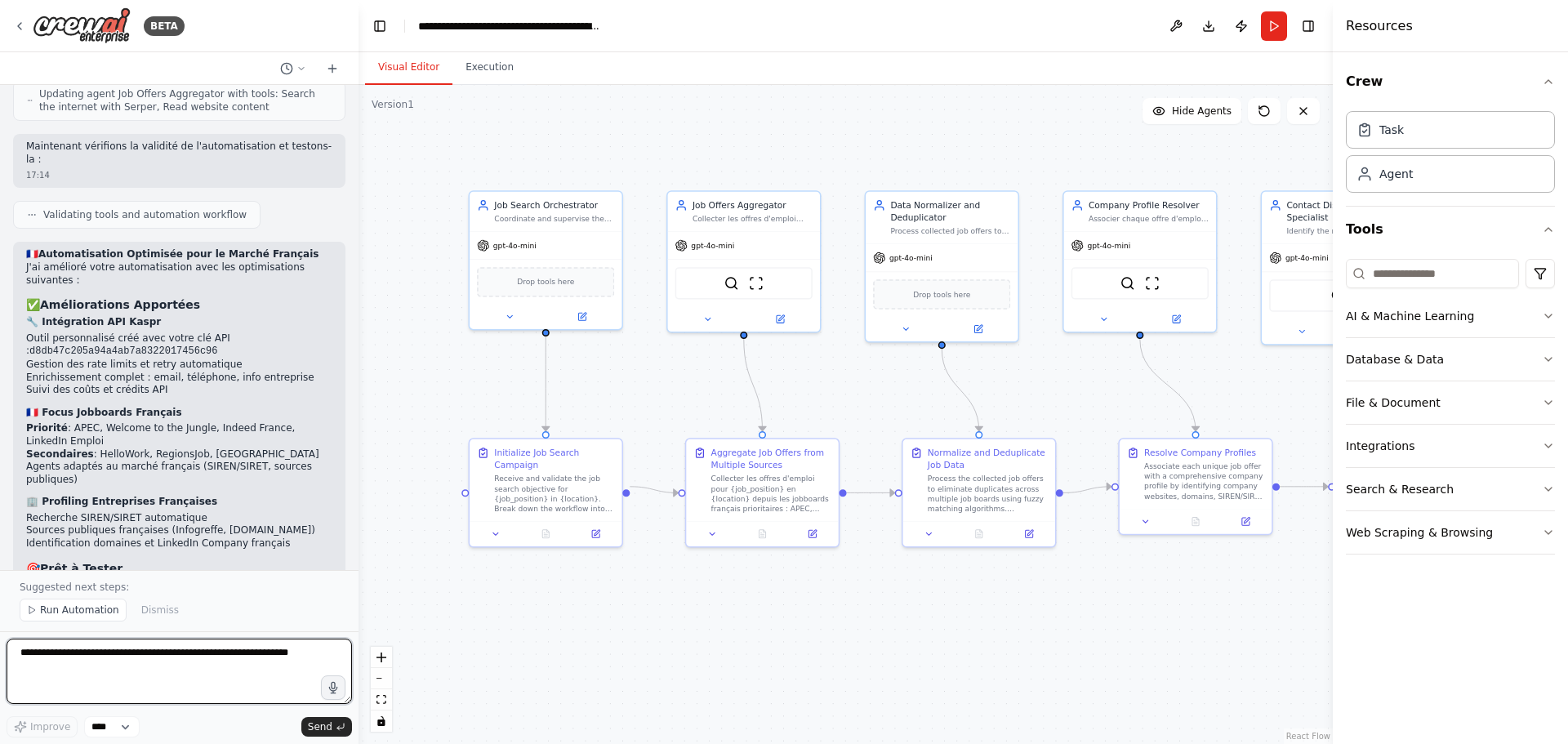
scroll to position [5773, 0]
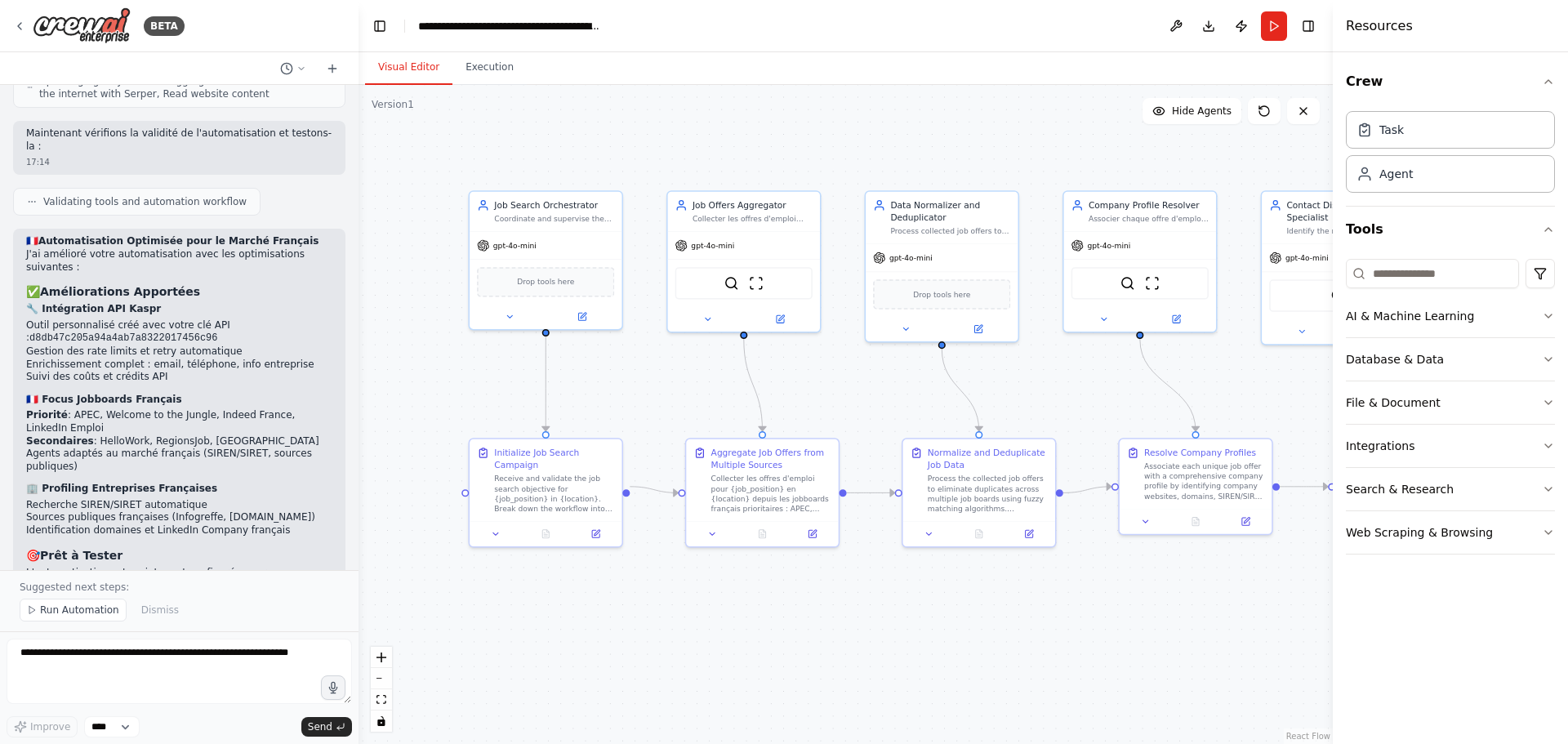
drag, startPoint x: 113, startPoint y: 470, endPoint x: 199, endPoint y: 468, distance: 86.0
click at [199, 691] on li "{job_position} : "Responsable Qualité", "Data Analyst", "Chef de Projet"" at bounding box center [179, 704] width 306 height 26
copy li "Responsable Qualité"
click at [1271, 26] on button "Run" at bounding box center [1274, 26] width 26 height 30
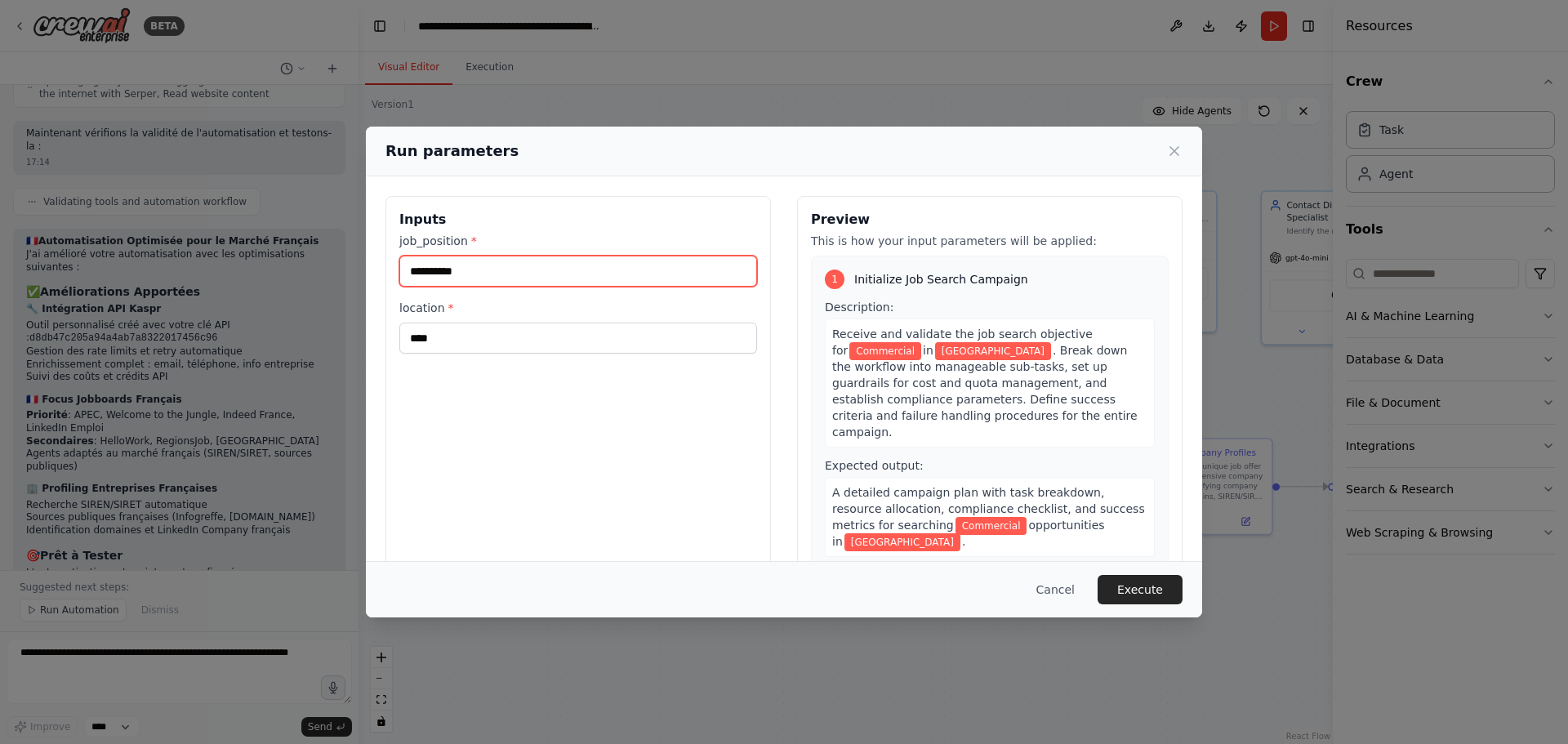
click at [509, 270] on input "**********" at bounding box center [579, 271] width 358 height 31
paste input "*********"
type input "**********"
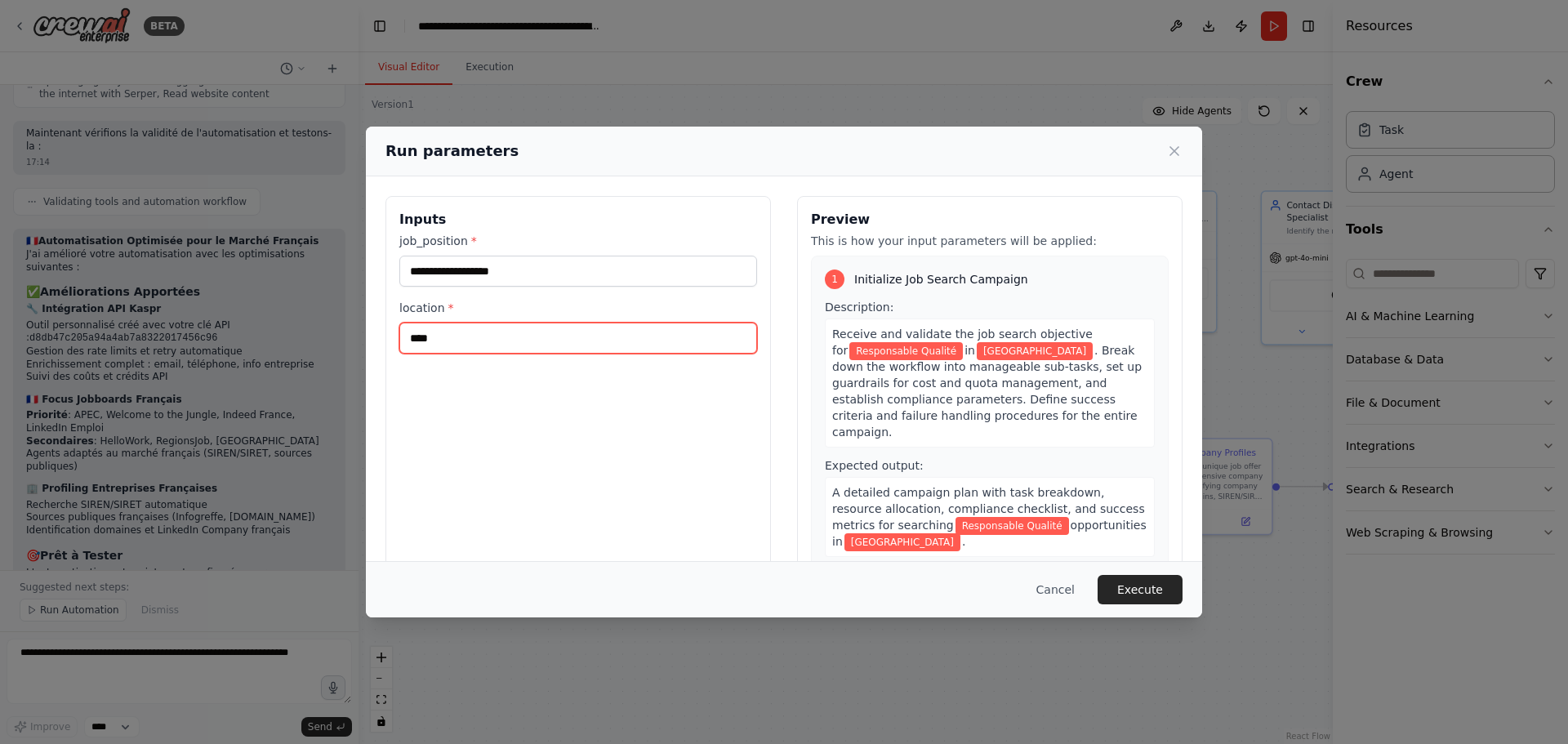
click at [497, 330] on input "****" at bounding box center [579, 337] width 358 height 31
click at [1144, 598] on button "Execute" at bounding box center [1139, 590] width 85 height 30
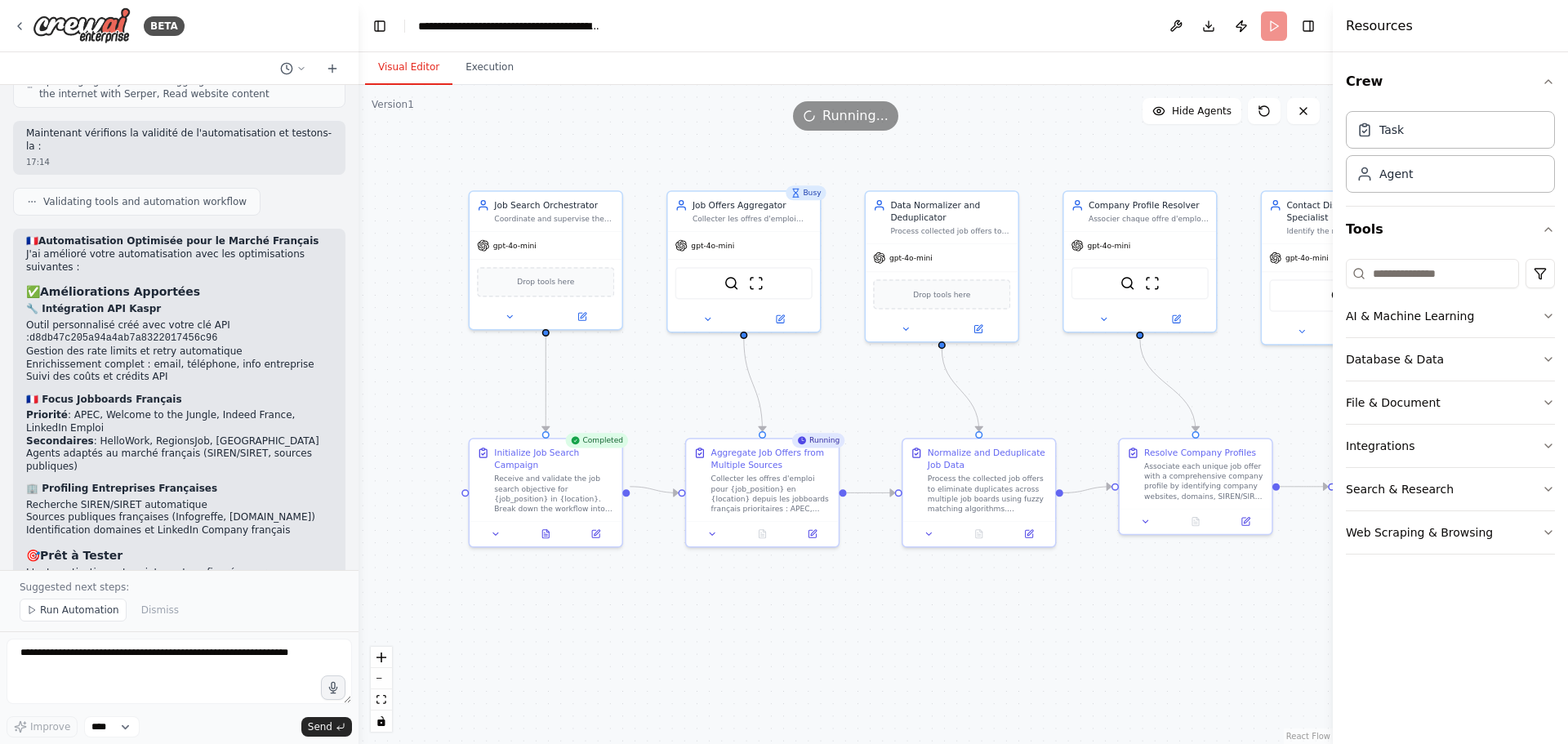
click at [1269, 24] on header "**********" at bounding box center [845, 26] width 974 height 53
click at [482, 71] on button "Execution" at bounding box center [489, 68] width 75 height 34
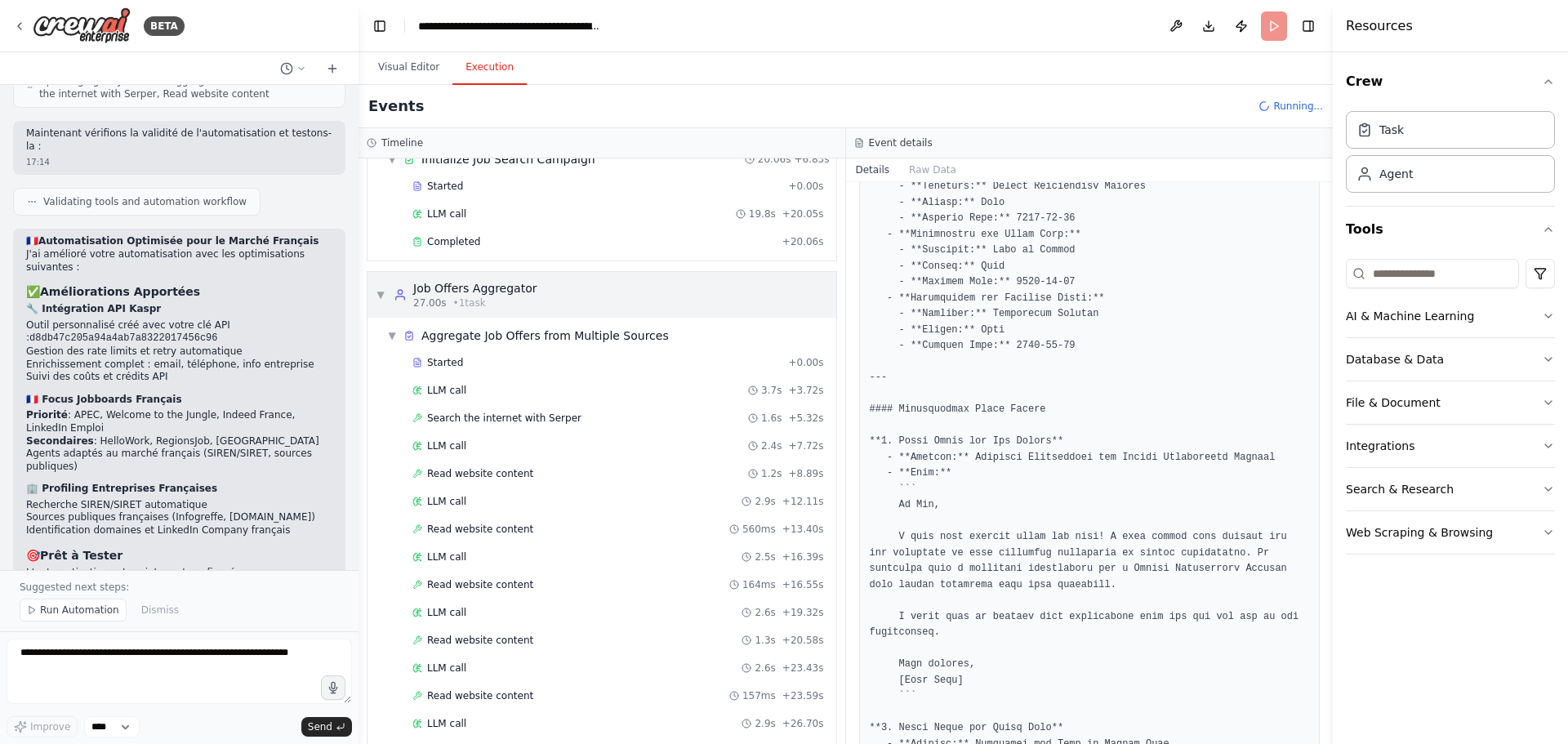
scroll to position [144, 0]
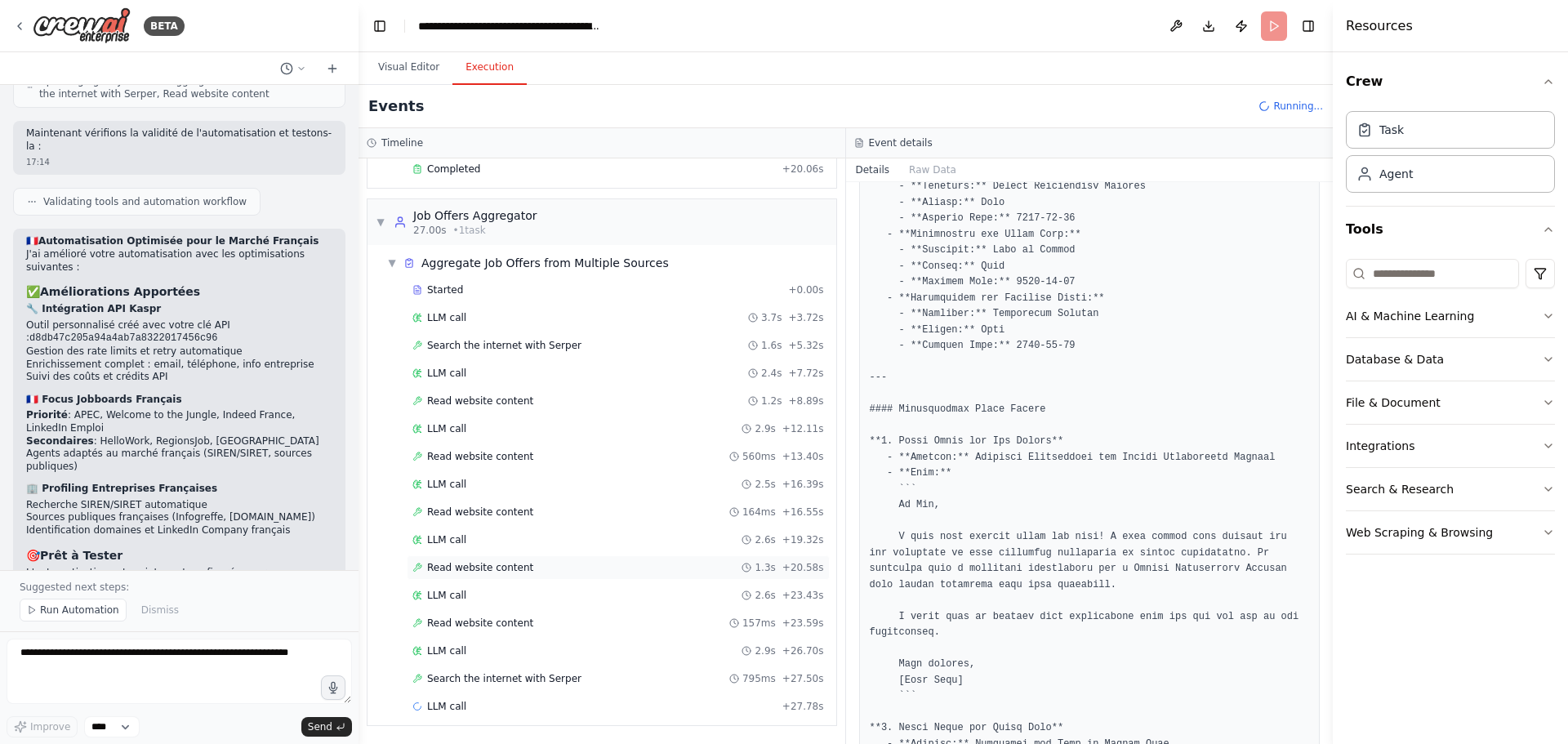
click at [505, 560] on div "Read website content 1.3s + 20.58s" at bounding box center [617, 567] width 423 height 25
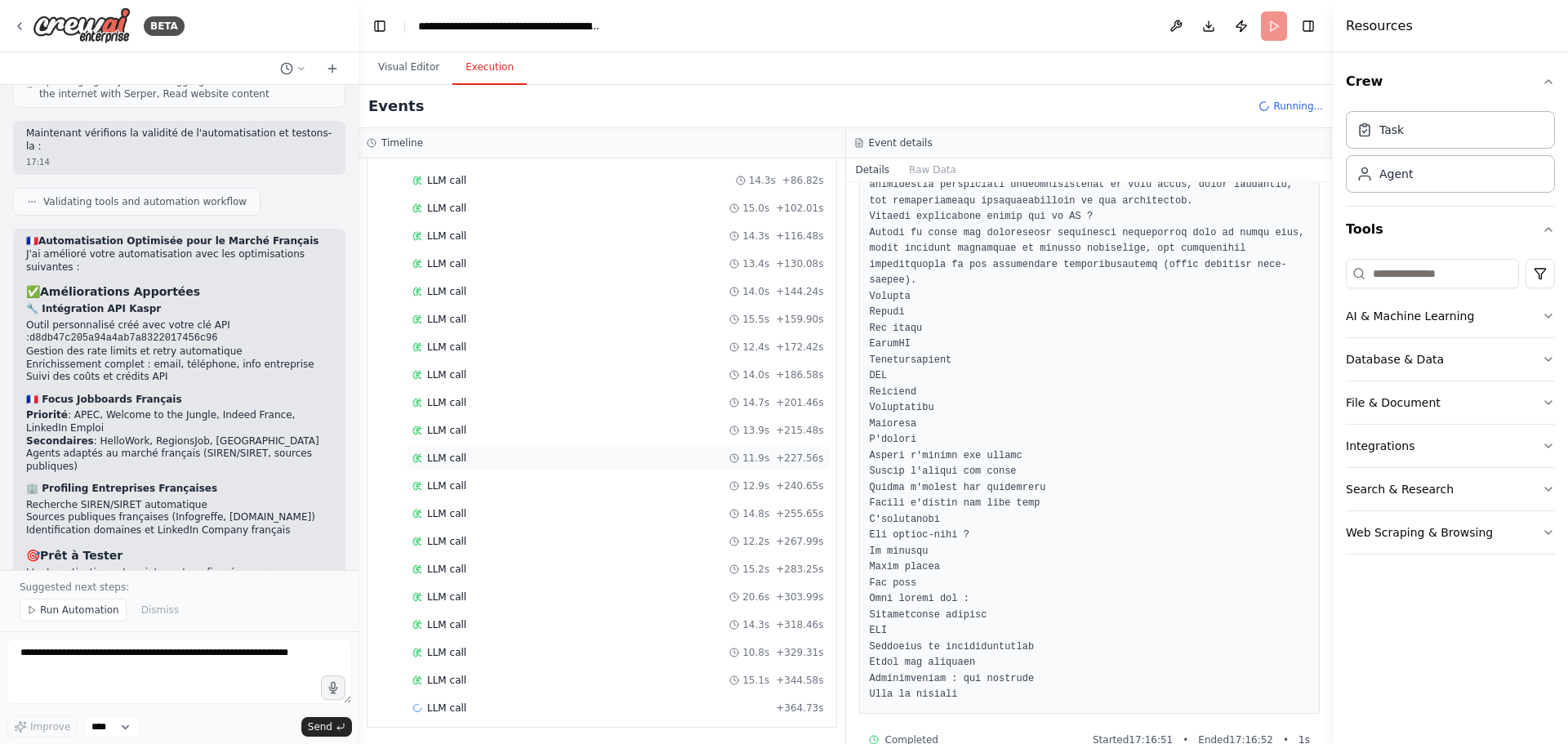
scroll to position [1359, 0]
click at [555, 537] on div "LLM call 12.2s + 267.99s" at bounding box center [618, 539] width 412 height 13
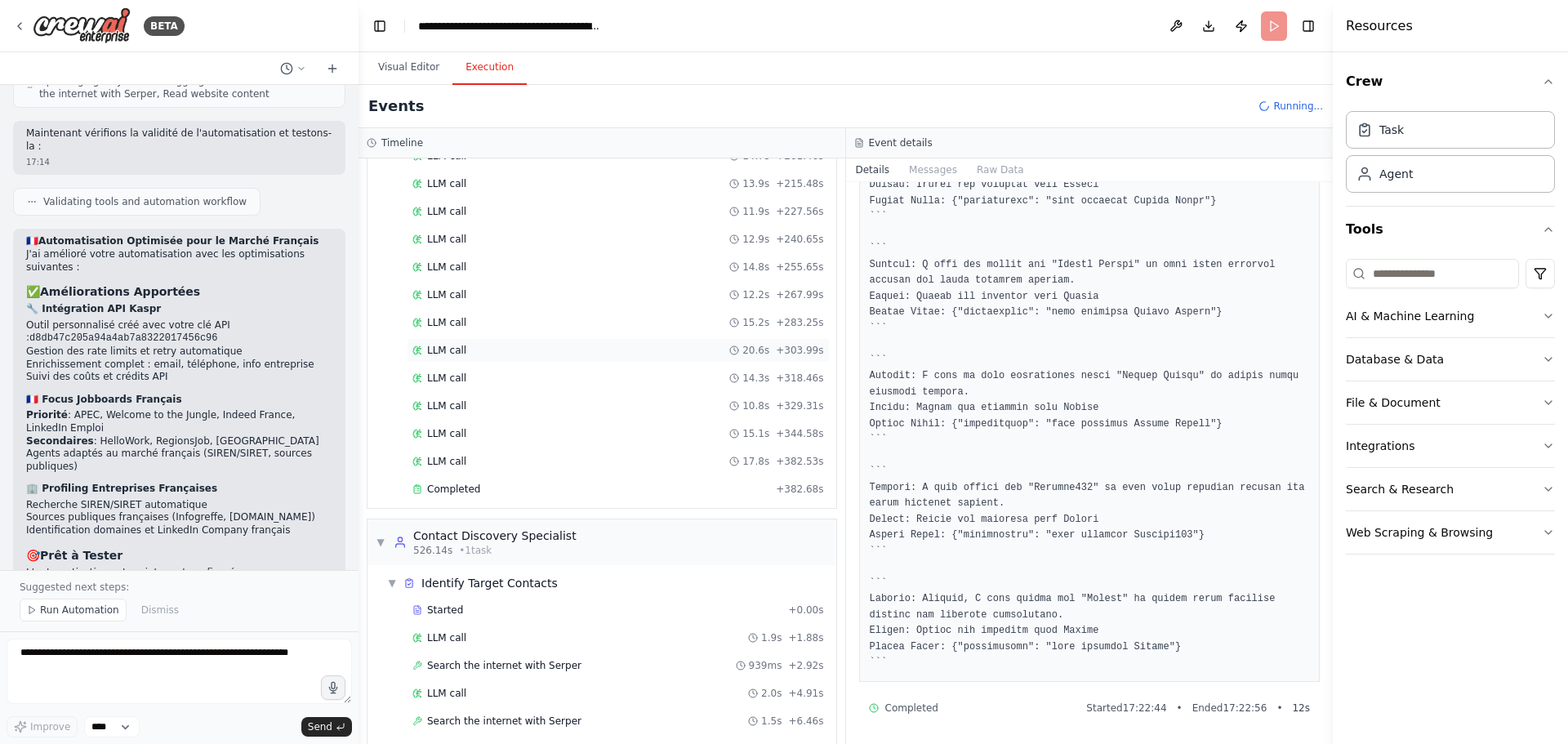
scroll to position [1646, 0]
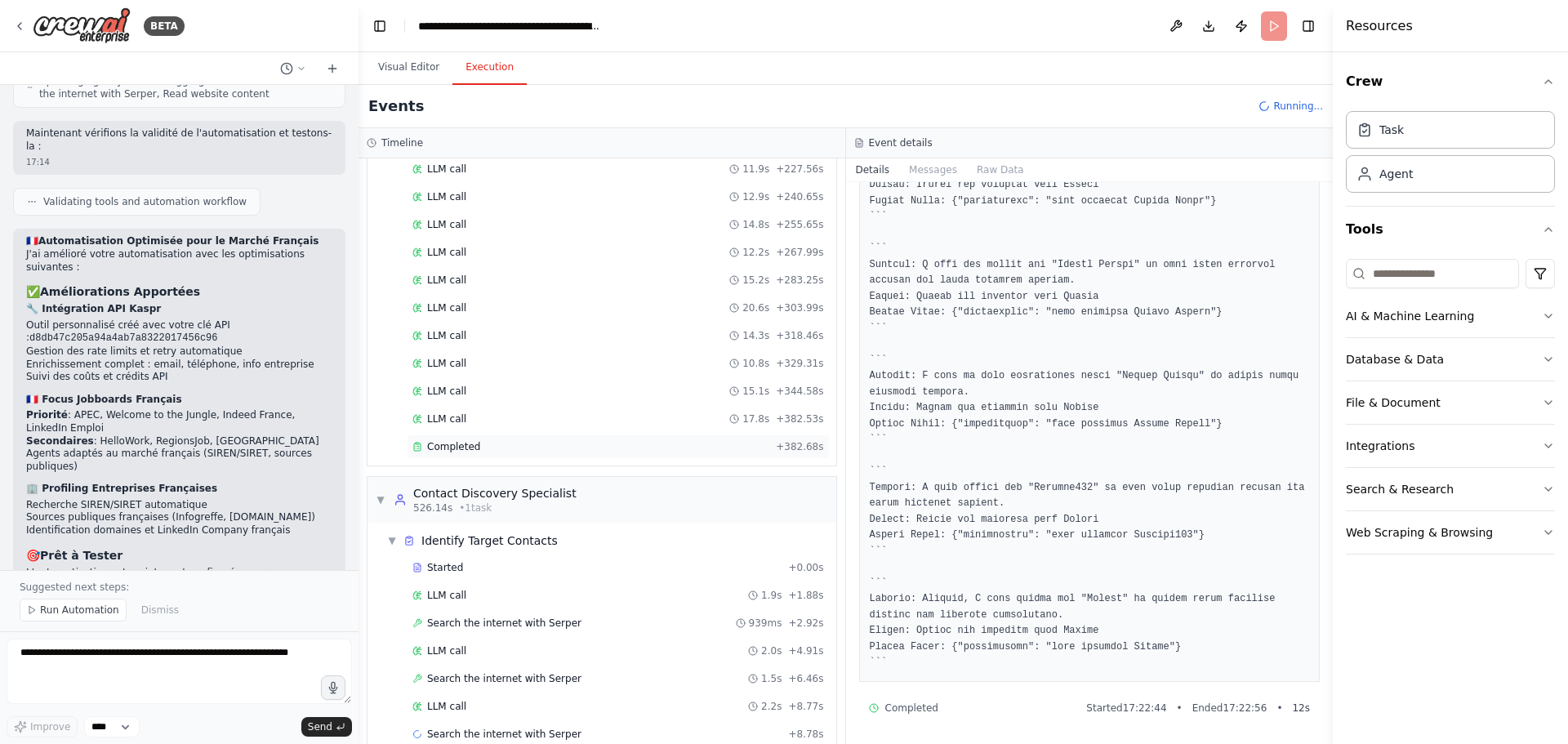
click at [628, 451] on div "Completed" at bounding box center [591, 447] width 357 height 13
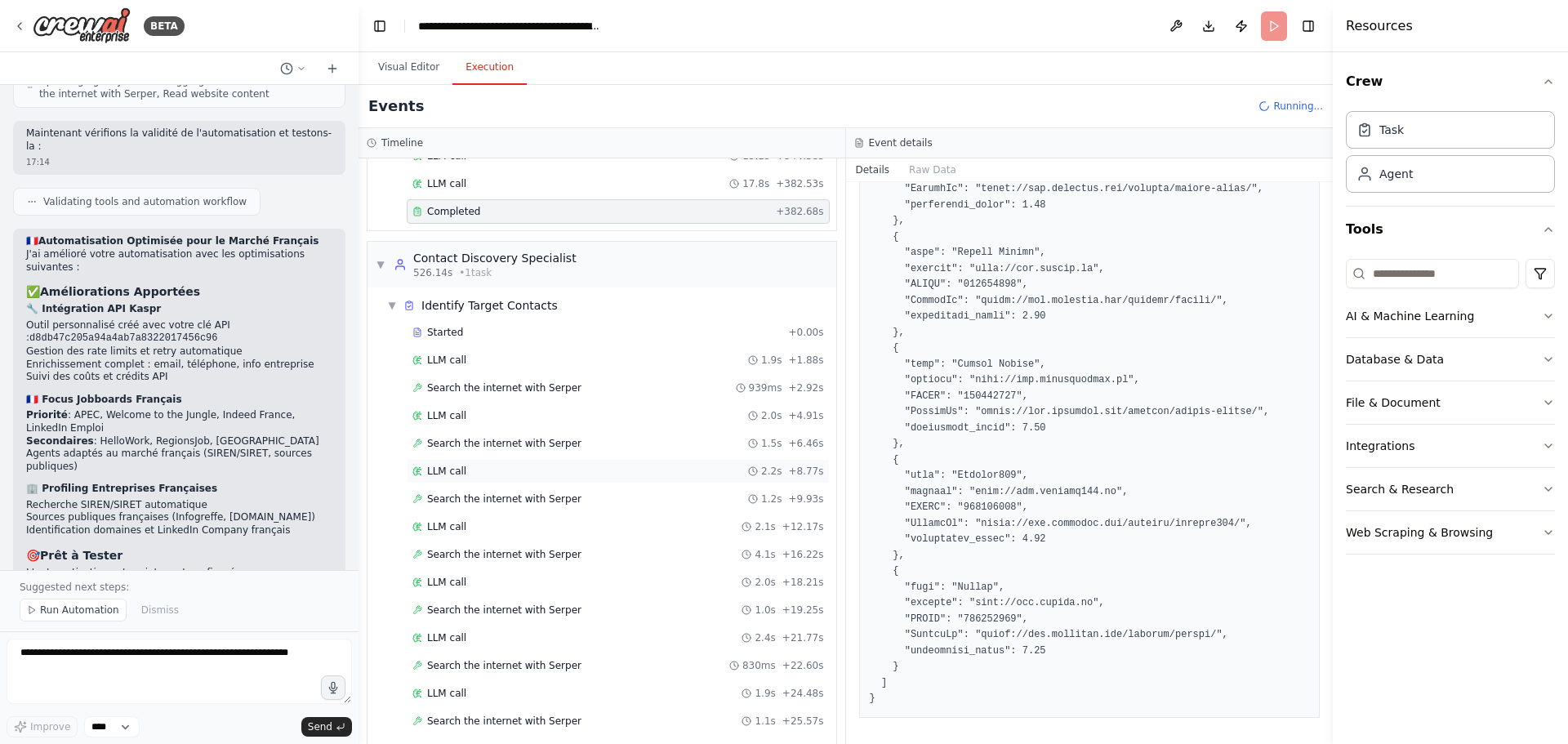
scroll to position [1952, 0]
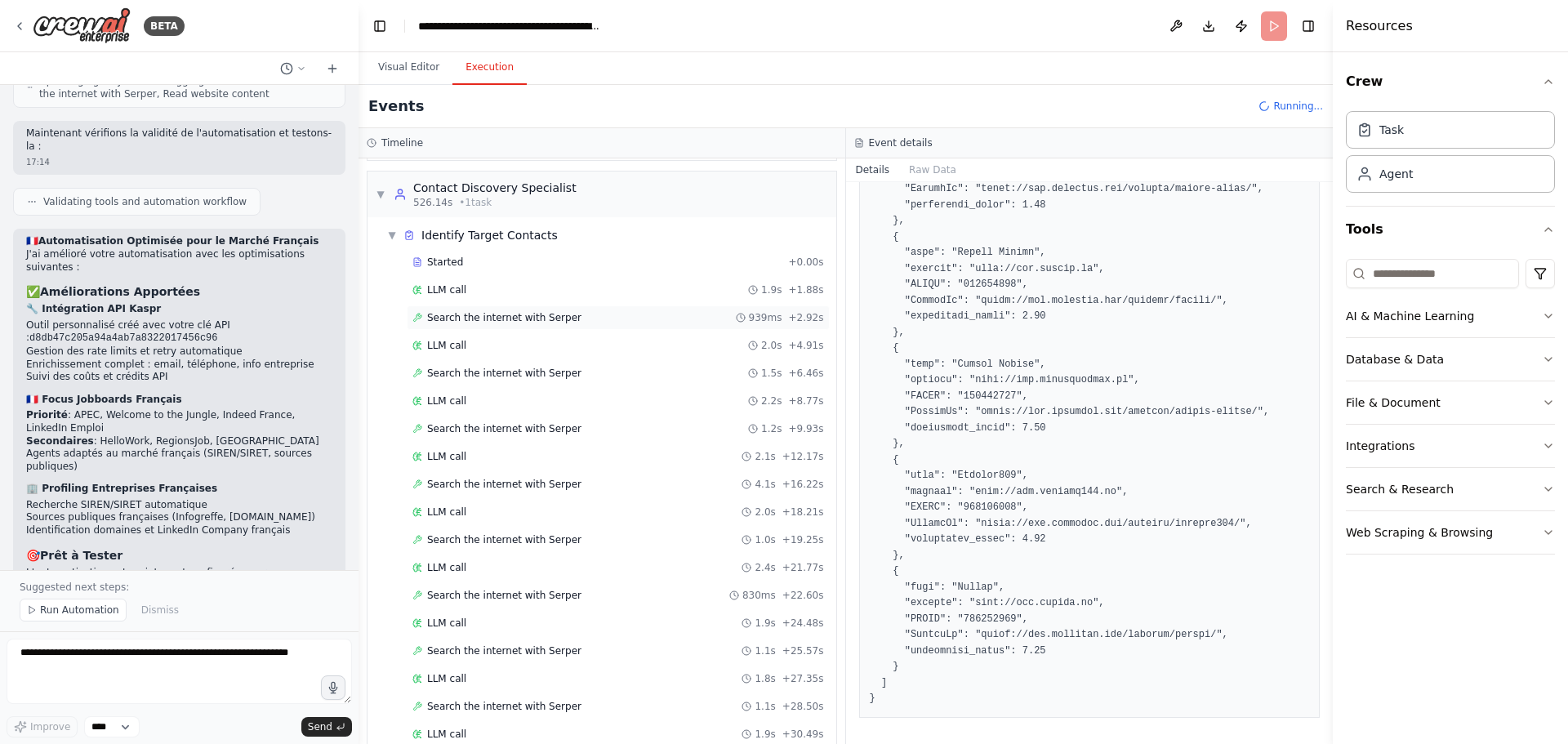
click at [576, 326] on div "Search the internet with Serper 939ms + 2.92s" at bounding box center [617, 317] width 423 height 25
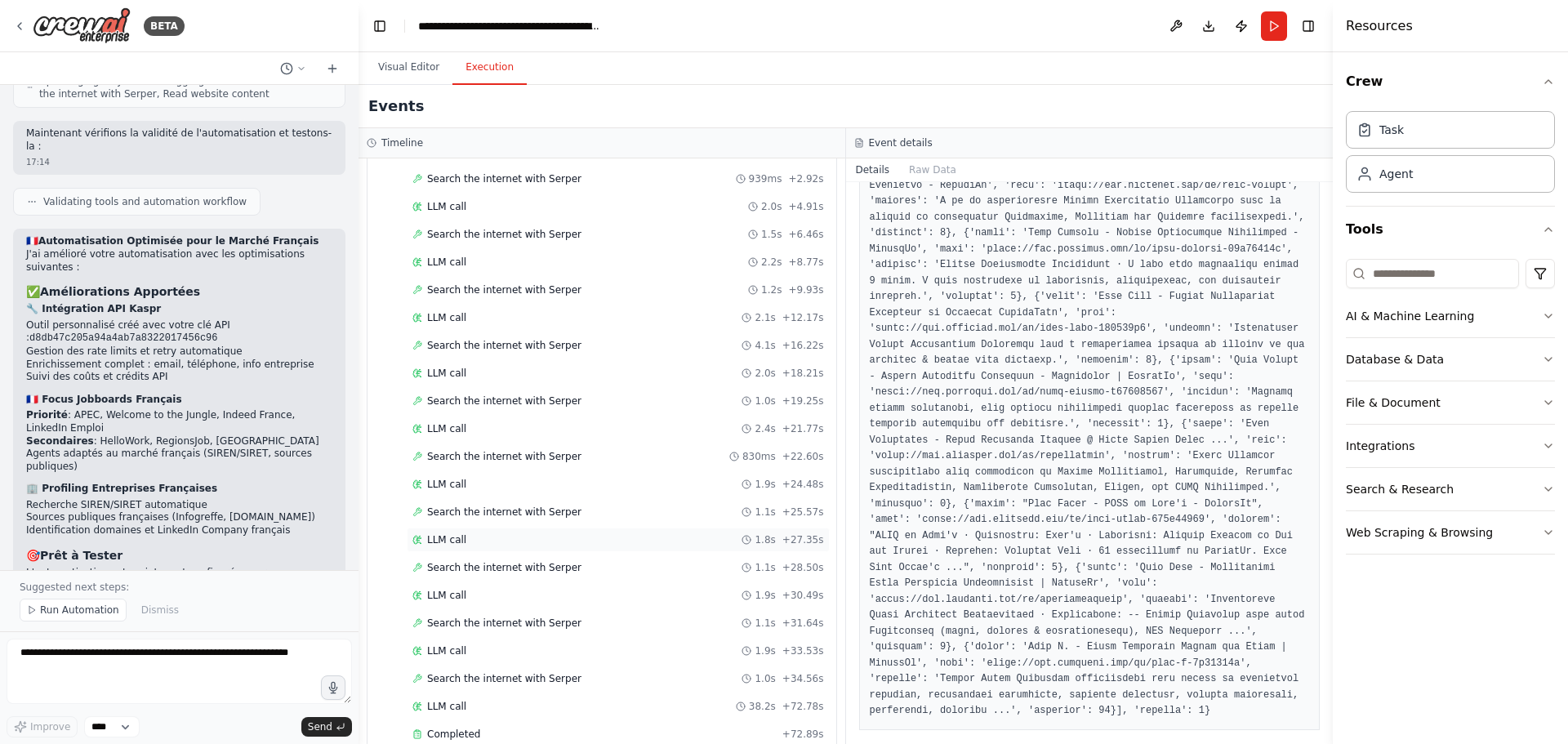
scroll to position [2267, 0]
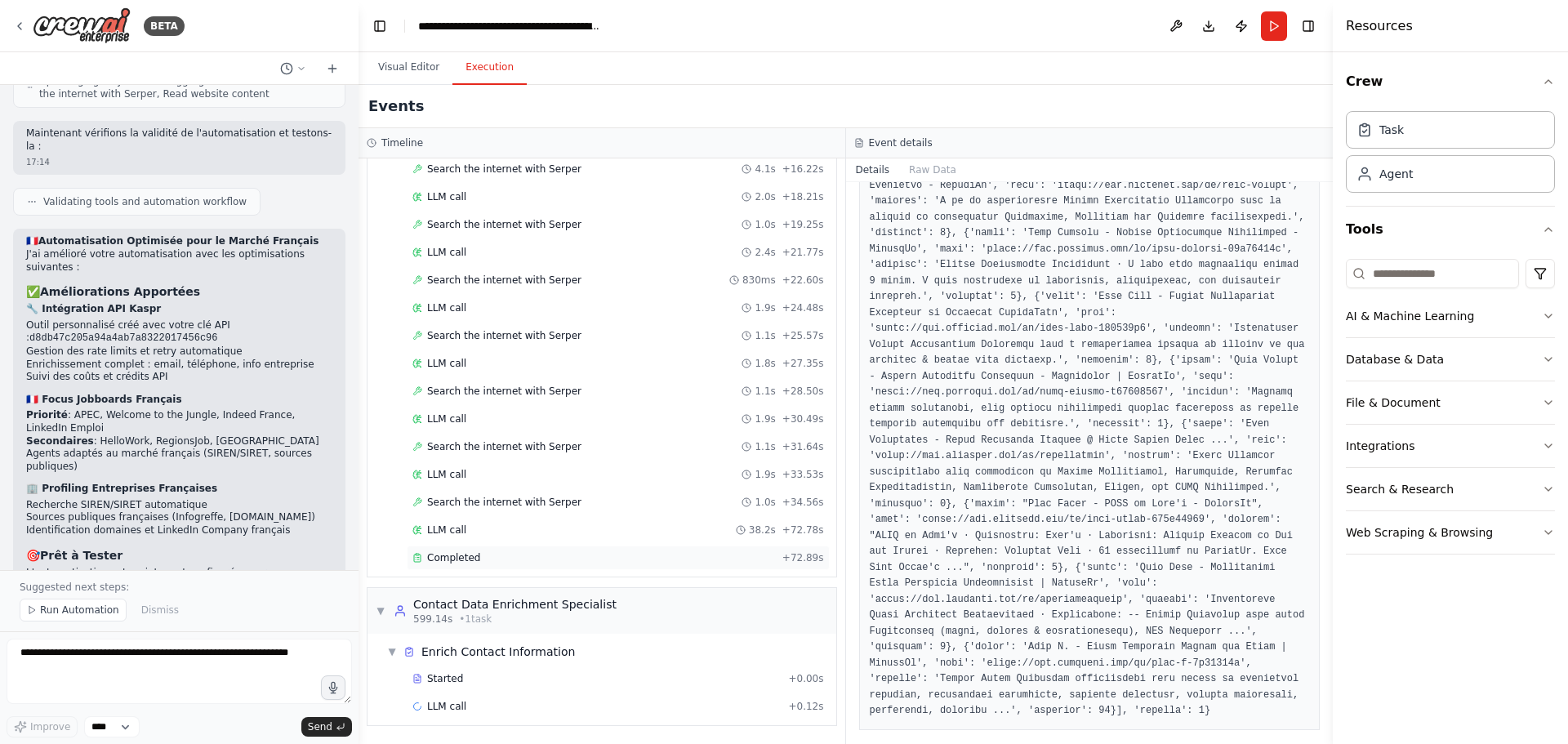
click at [536, 555] on div "Completed" at bounding box center [594, 557] width 363 height 13
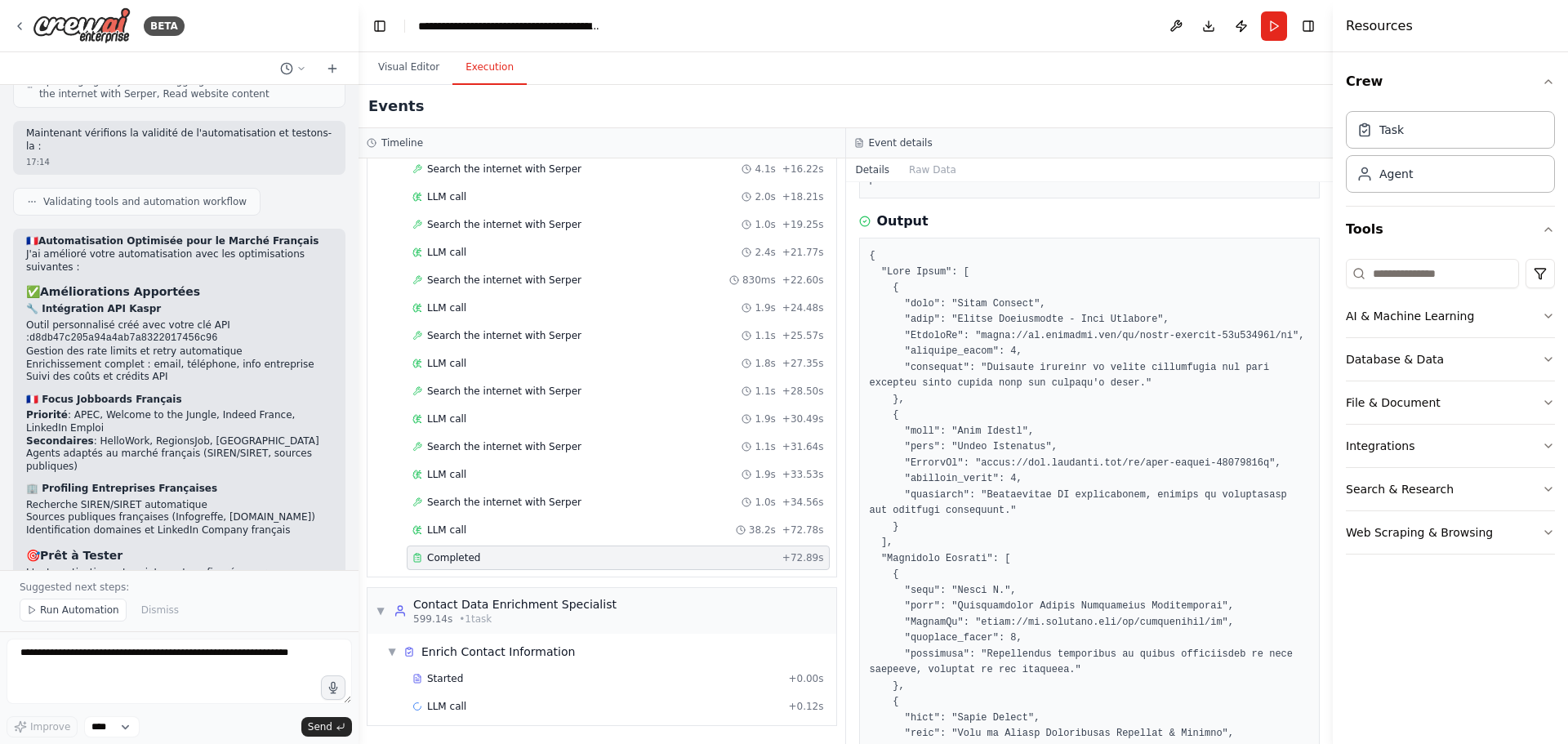
scroll to position [163, 0]
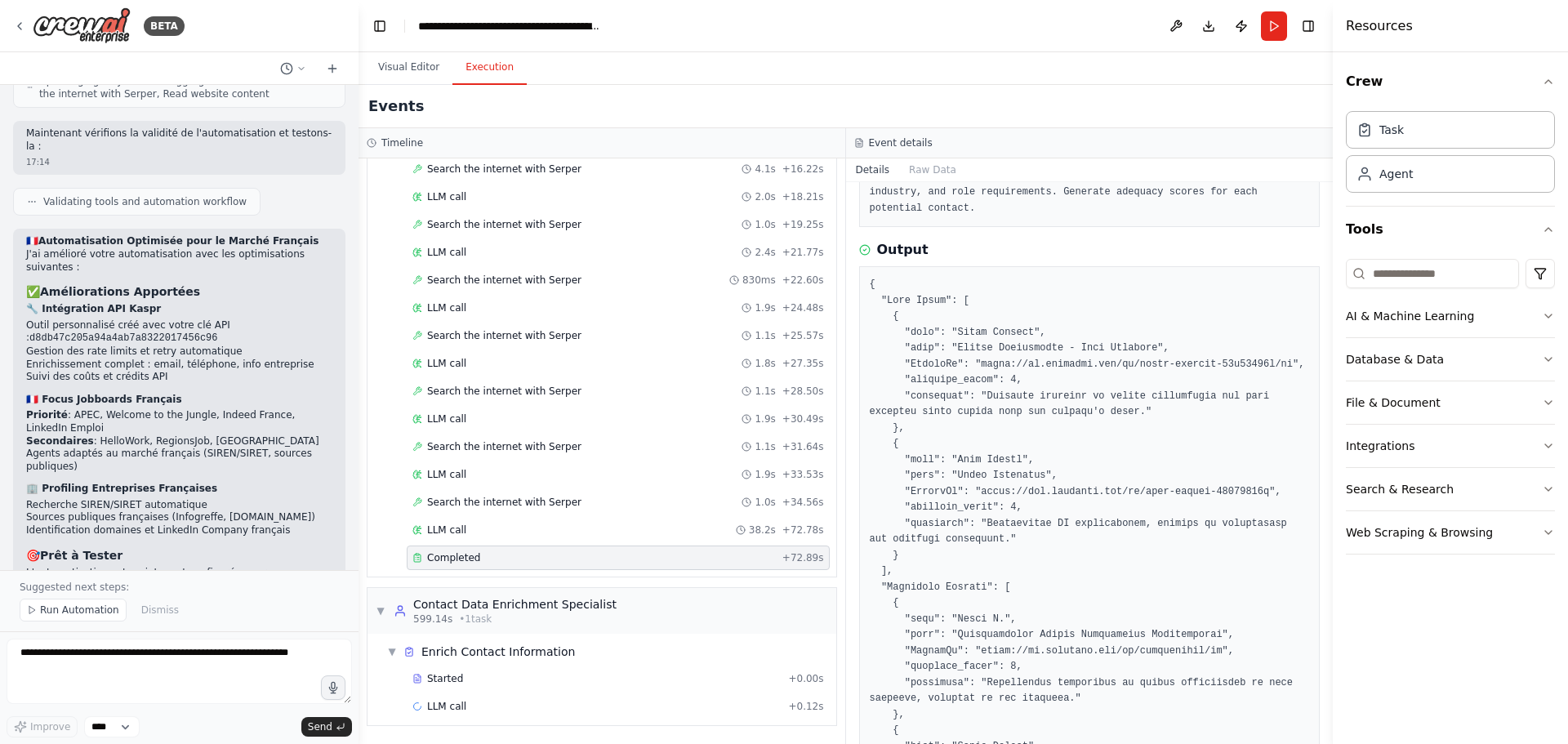
drag, startPoint x: 1267, startPoint y: 343, endPoint x: 1263, endPoint y: 353, distance: 10.8
drag, startPoint x: 1256, startPoint y: 349, endPoint x: 972, endPoint y: 343, distance: 284.1
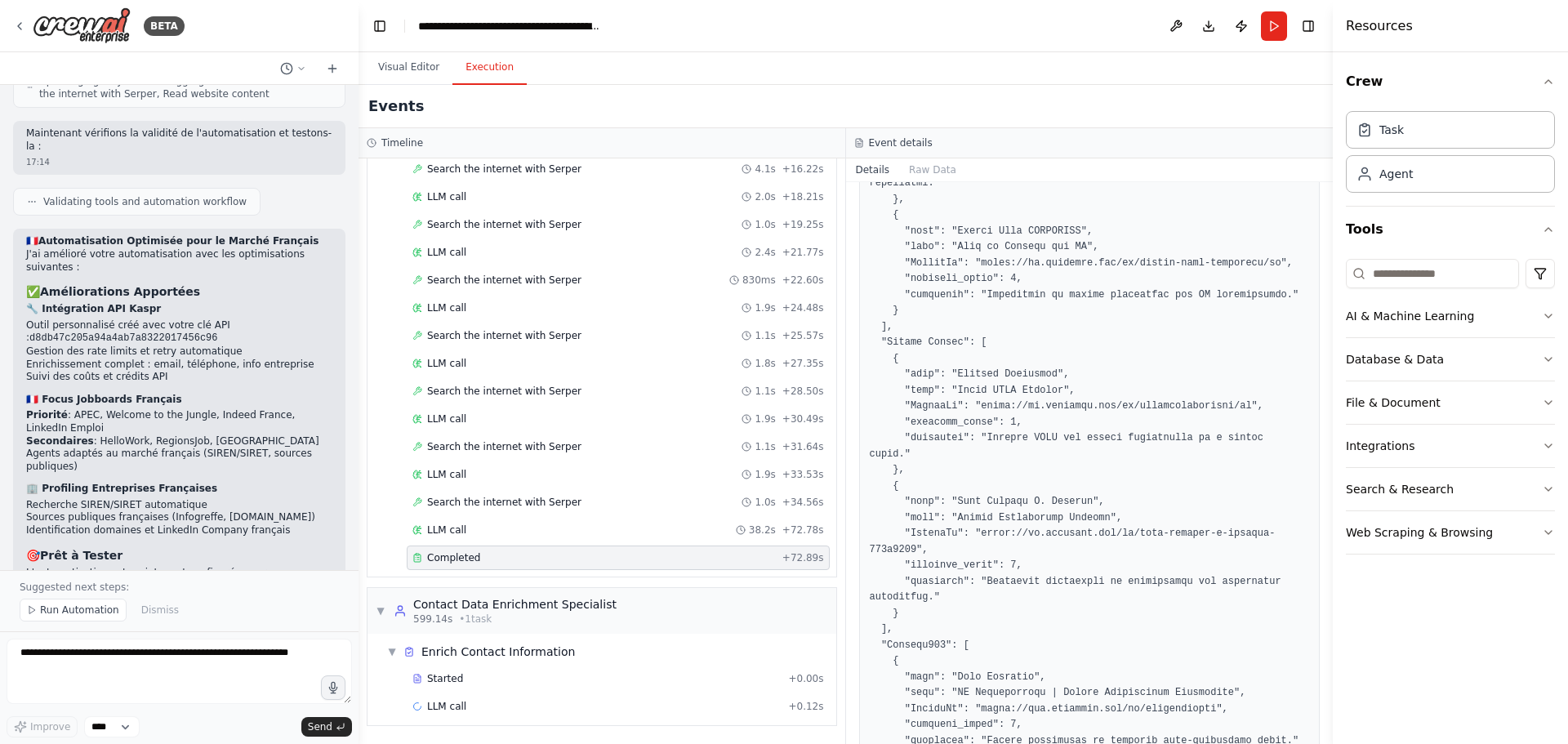
scroll to position [2124, 0]
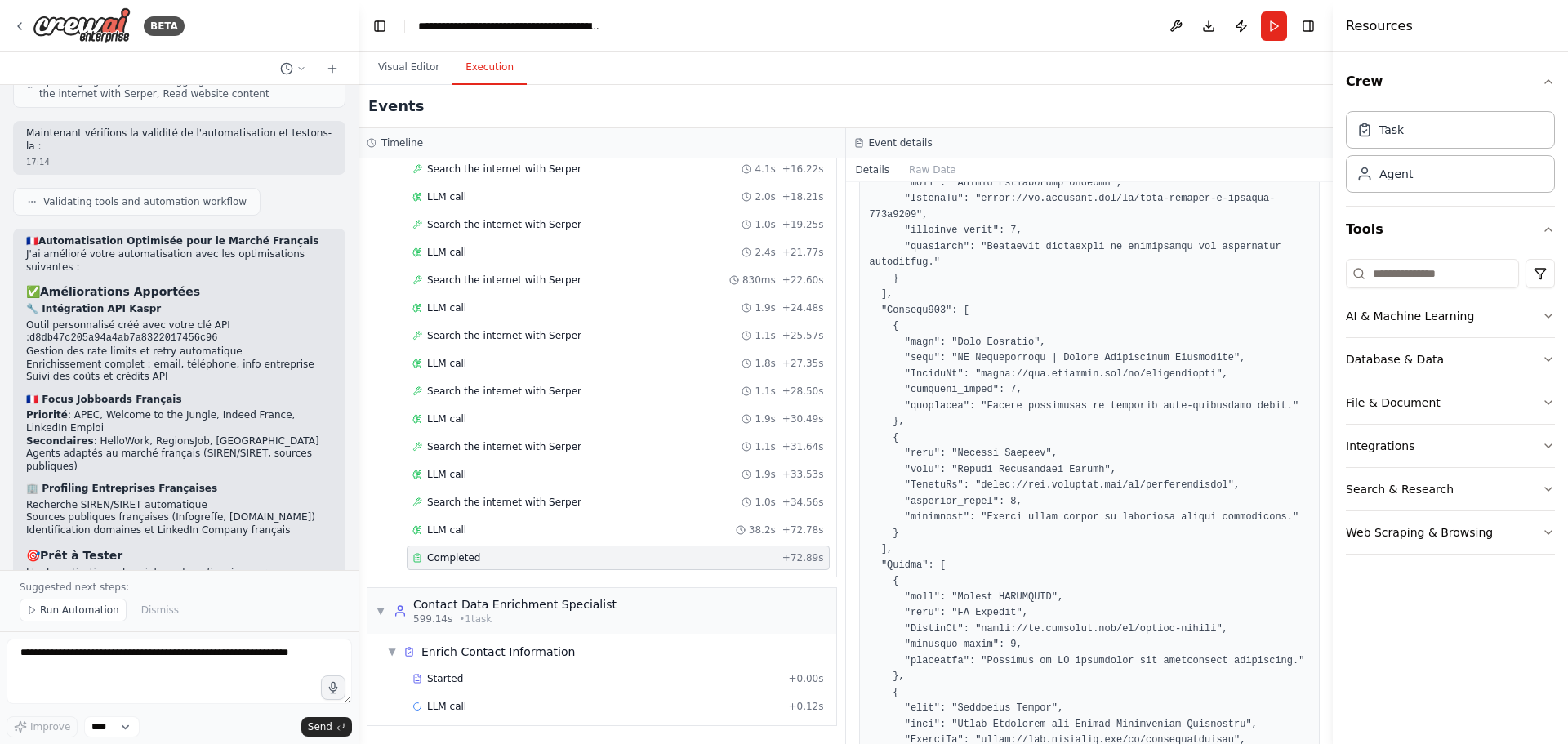
scroll to position [2441, 0]
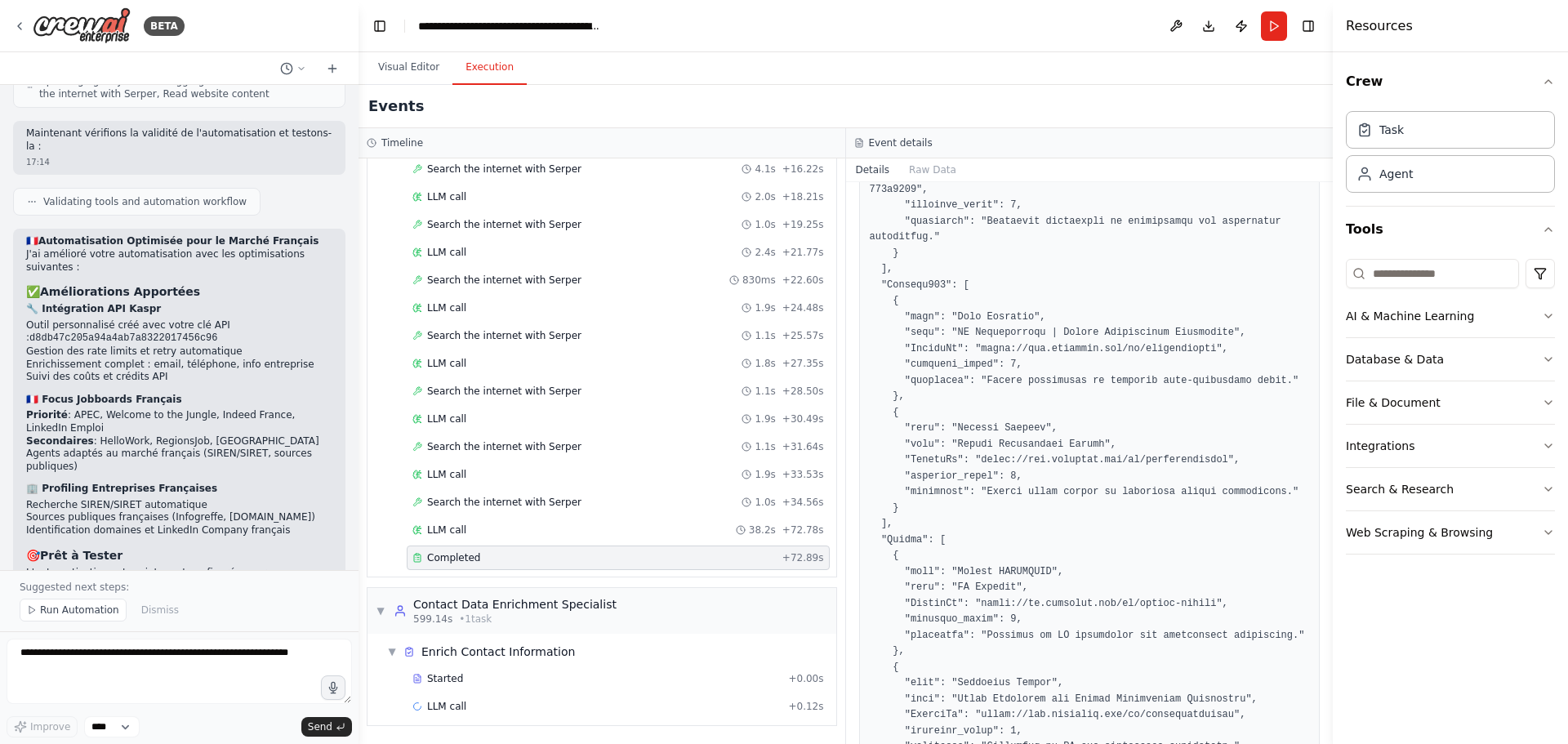
click at [199, 415] on div "🇫🇷 Automatisation Optimisée pour le Marché Français J'ai amélioré votre automat…" at bounding box center [179, 506] width 306 height 544
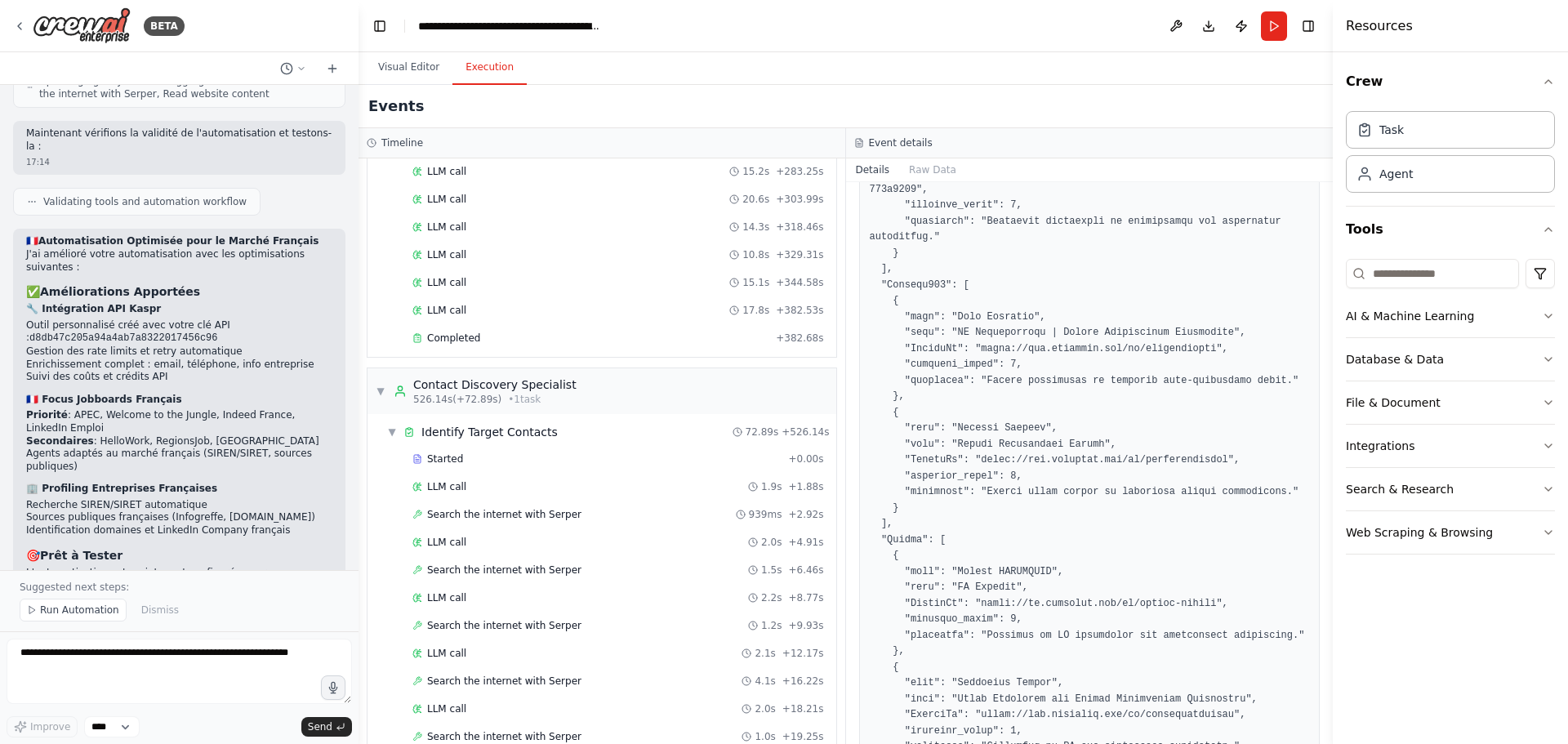
scroll to position [2267, 0]
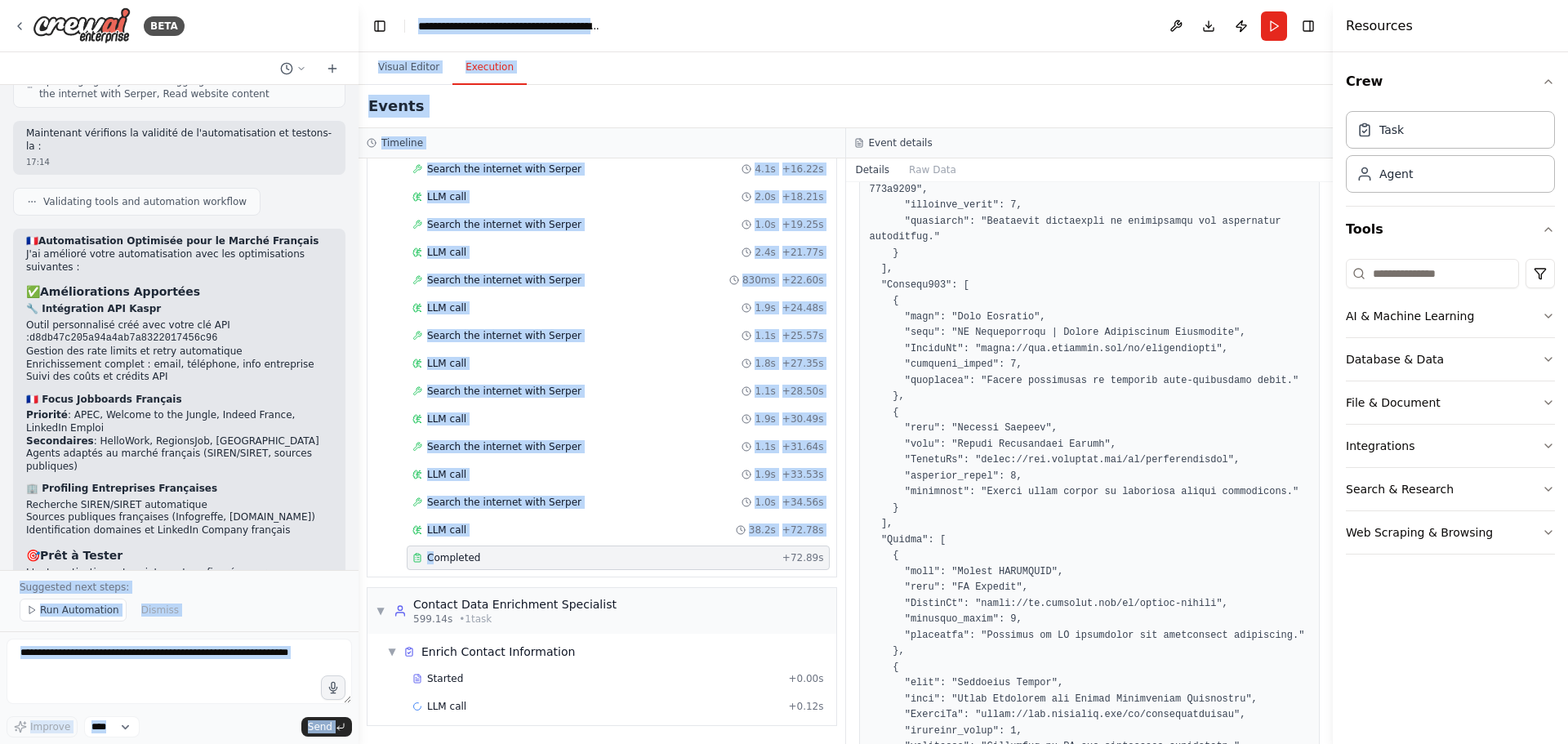
drag, startPoint x: 356, startPoint y: 536, endPoint x: 307, endPoint y: 541, distance: 49.3
click at [326, 534] on div "BETA 🎯 Objectif Crawler/consommer les offres sur plusieurs jobboards pour un po…" at bounding box center [784, 372] width 1568 height 744
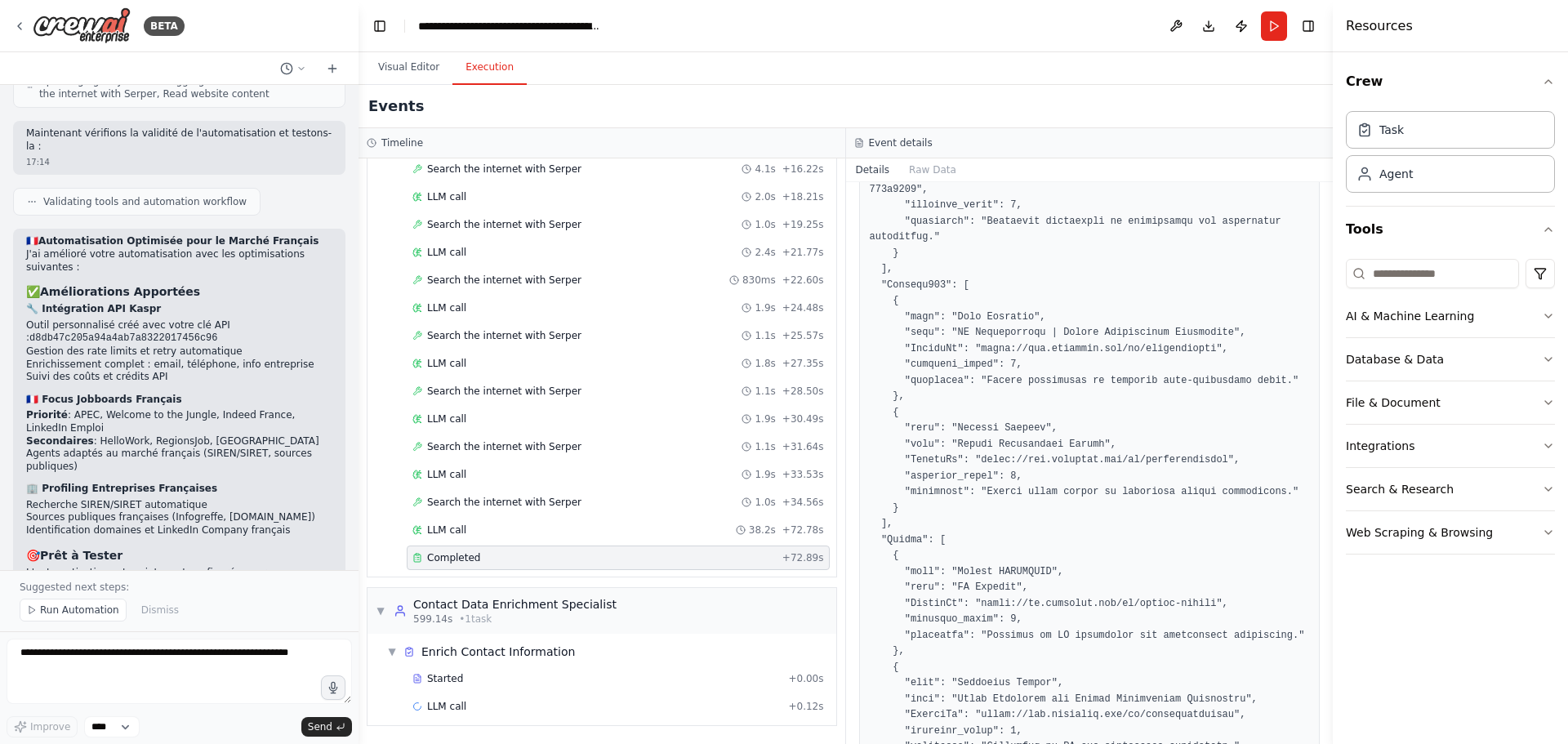
click at [259, 504] on div "🇫🇷 Automatisation Optimisée pour le Marché Français J'ai amélioré votre automat…" at bounding box center [179, 506] width 306 height 544
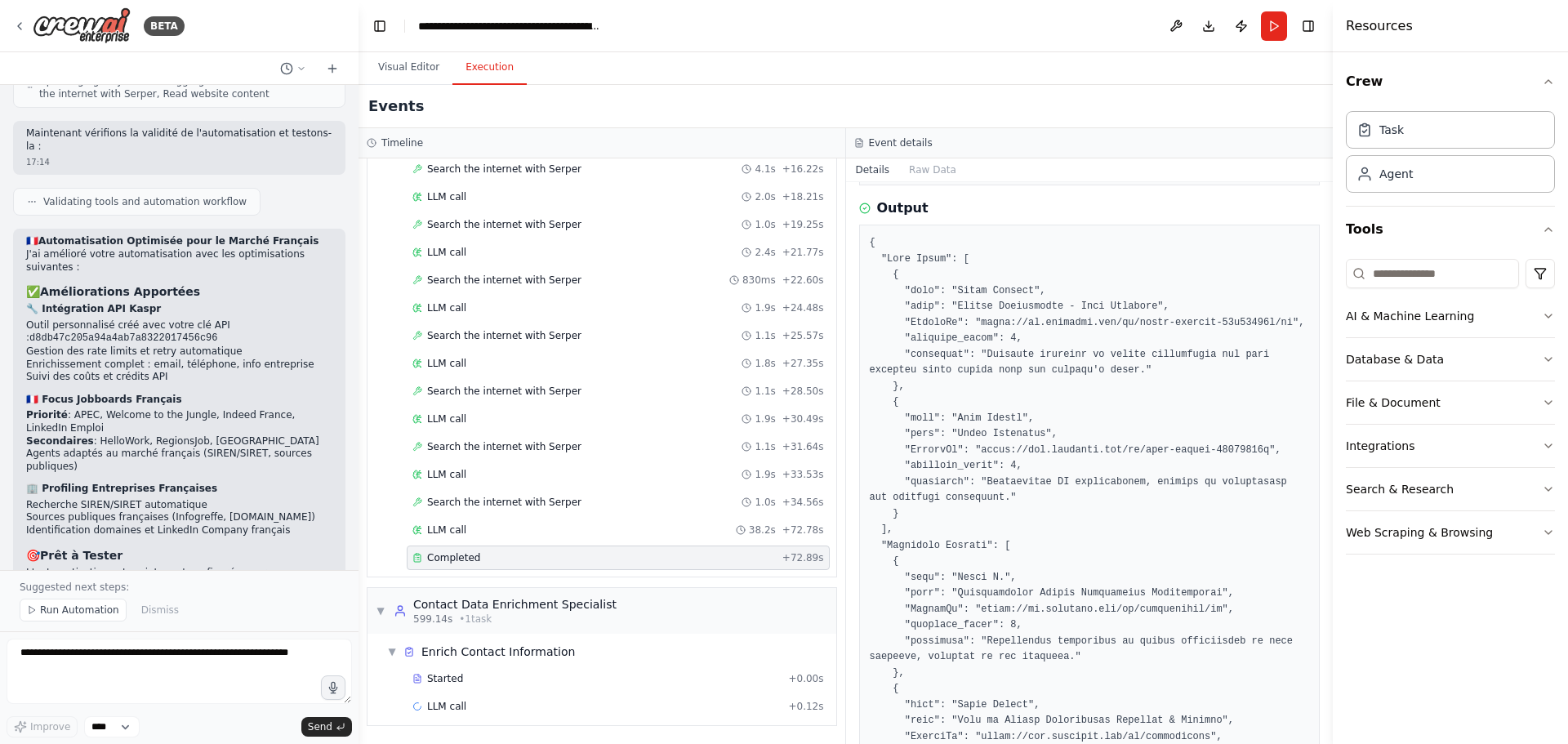
scroll to position [0, 0]
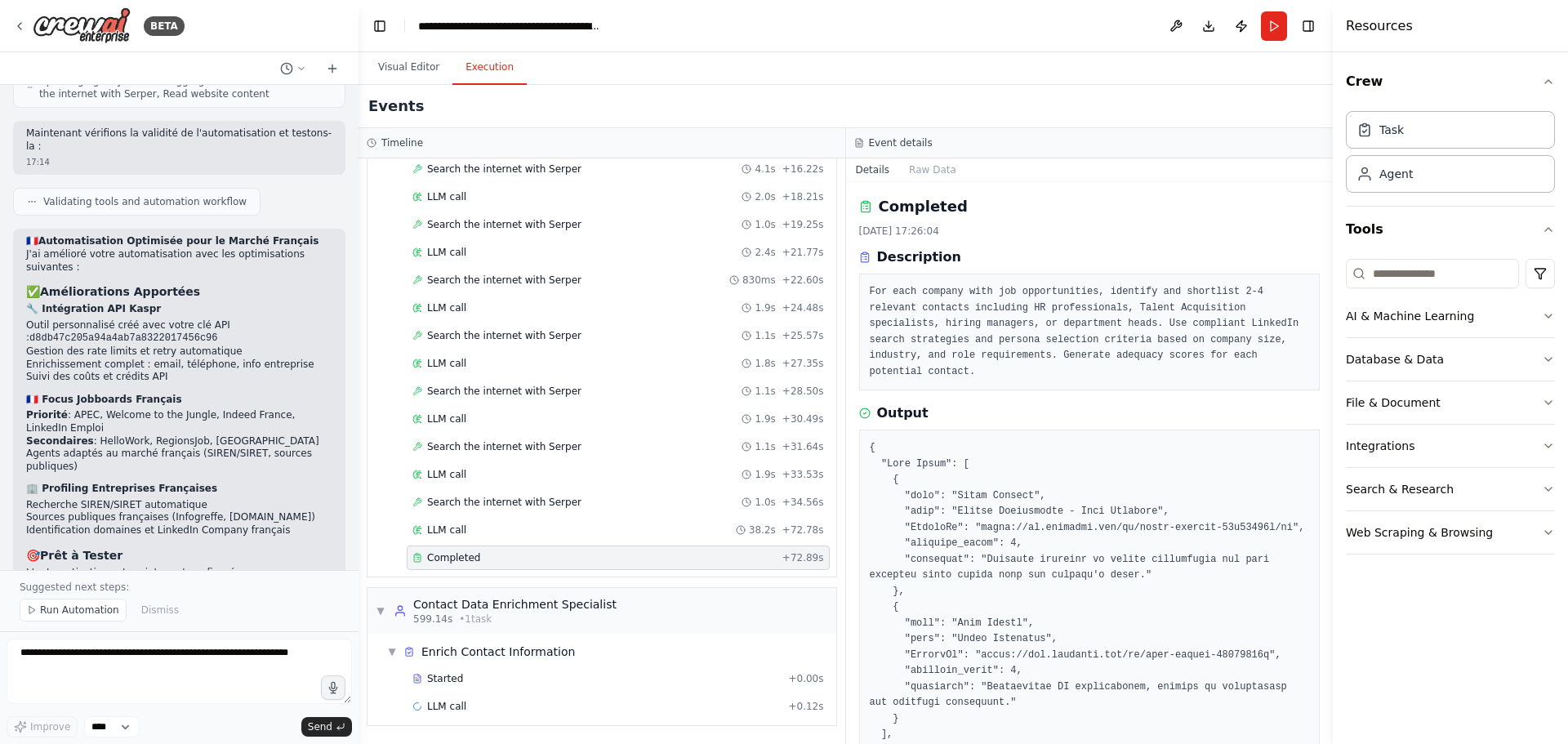
click at [213, 675] on p "Testez avec des paramètres comme :" at bounding box center [179, 681] width 306 height 13
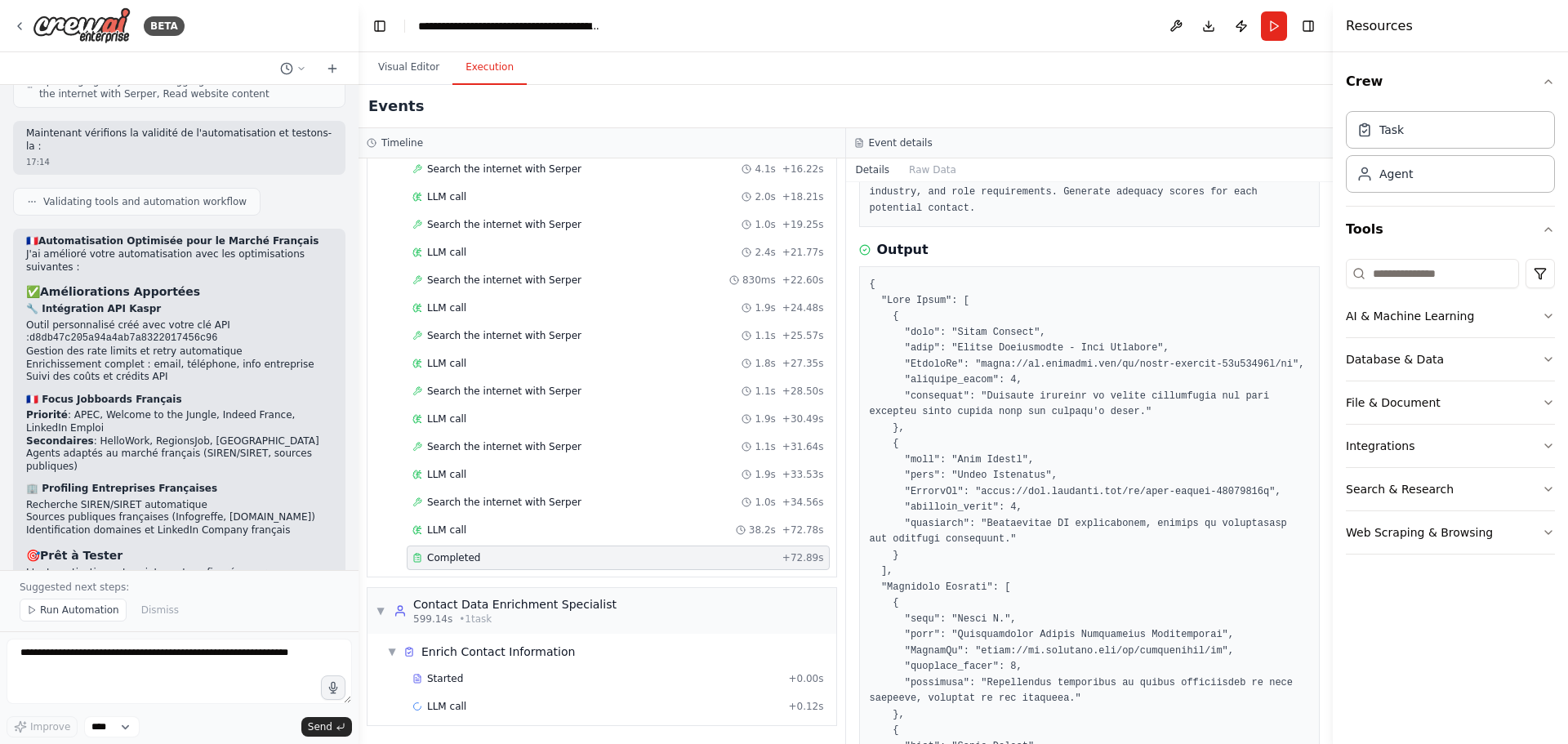
scroll to position [82, 0]
